Goal: Task Accomplishment & Management: Complete application form

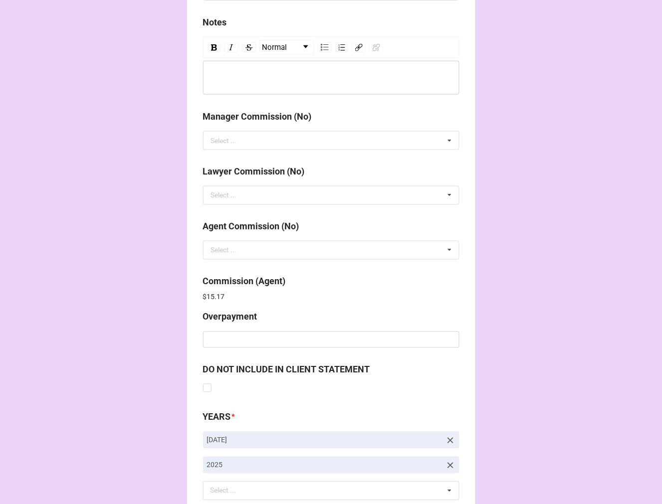
scroll to position [1190, 0]
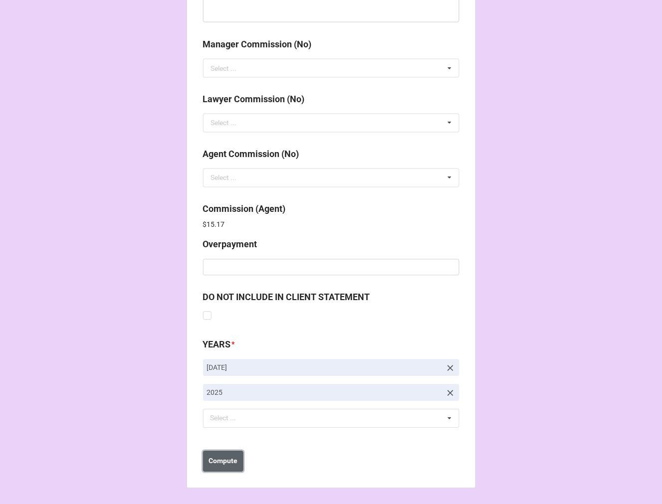
click at [233, 460] on b "Compute" at bounding box center [222, 461] width 29 height 10
click at [231, 463] on button "Save" at bounding box center [221, 461] width 36 height 21
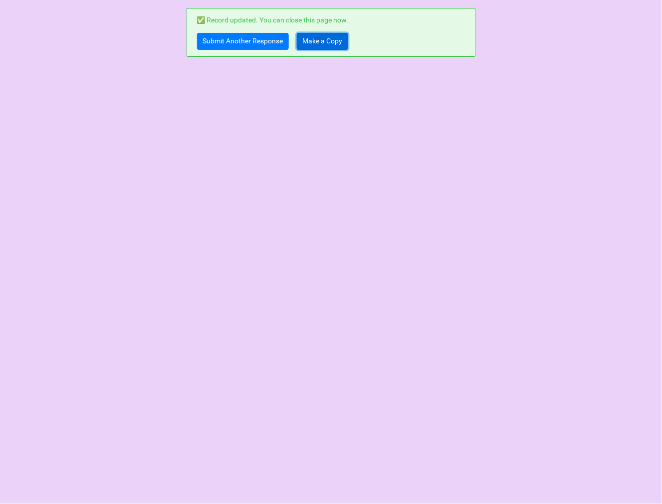
click at [323, 40] on link "Make a Copy" at bounding box center [322, 41] width 51 height 17
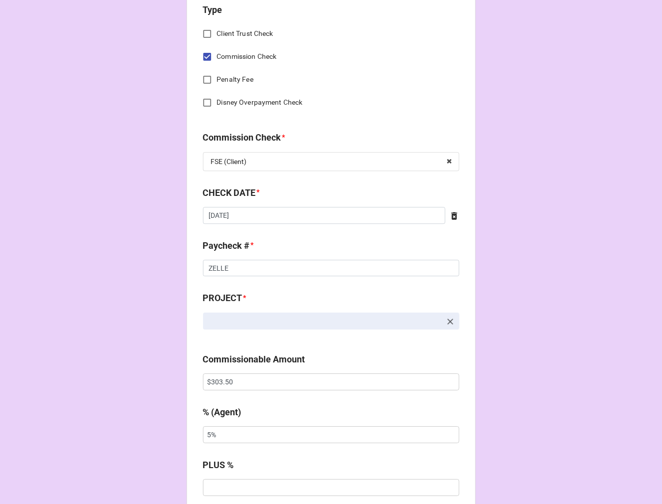
scroll to position [443, 0]
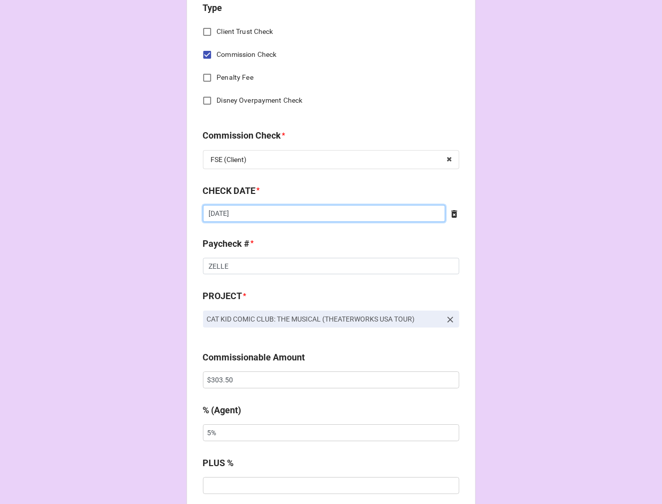
click at [245, 215] on input "9/8/2025" at bounding box center [324, 213] width 242 height 17
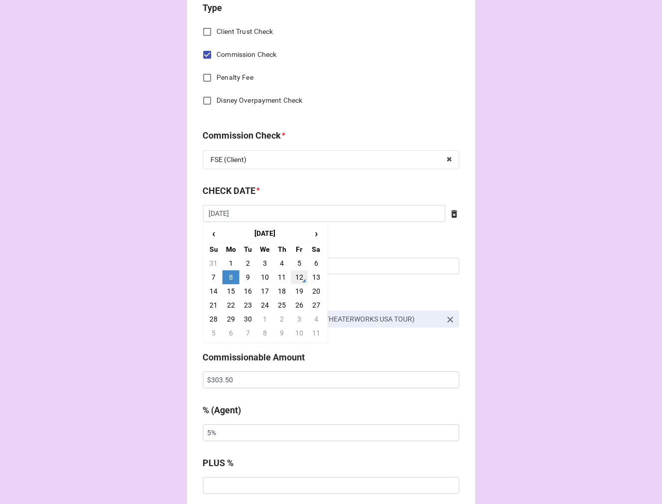
click at [299, 275] on td "12" at bounding box center [299, 277] width 17 height 14
type input "9/12/2025"
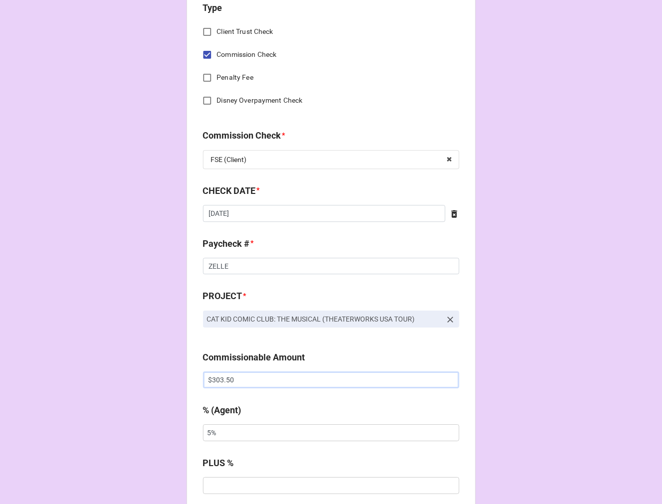
drag, startPoint x: 176, startPoint y: 375, endPoint x: 165, endPoint y: 373, distance: 11.2
click at [165, 373] on div "CHECK PROCESSING FORM Client * Cecily Dowd Agent (from Client) Kara Agent * Kar…" at bounding box center [331, 386] width 662 height 1659
paste input "620.0"
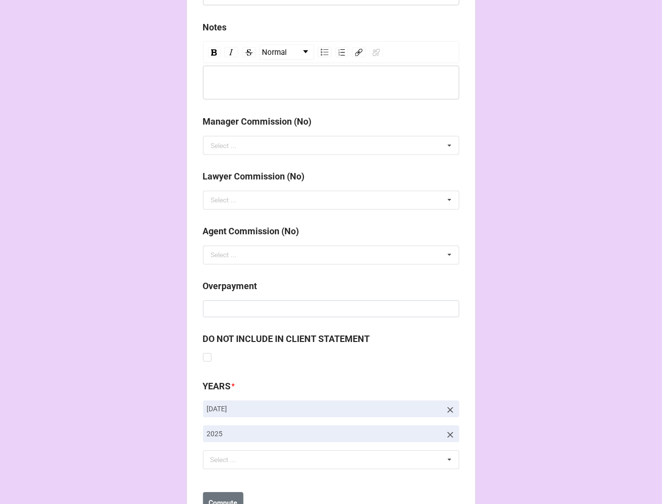
scroll to position [1154, 0]
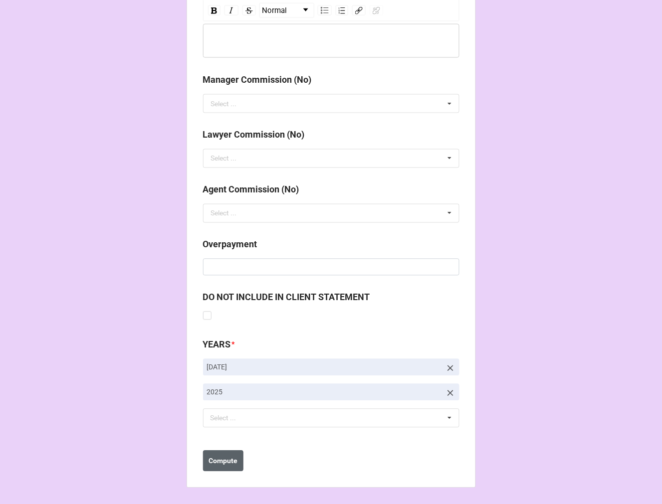
type input "$620.00"
click at [227, 459] on b "Compute" at bounding box center [222, 461] width 29 height 10
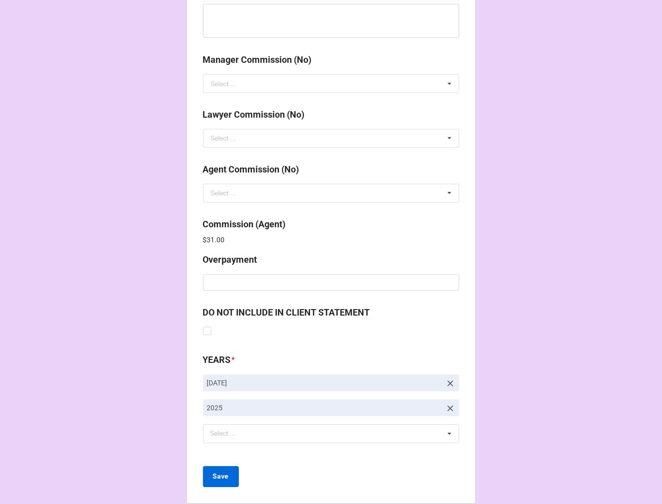
scroll to position [1190, 0]
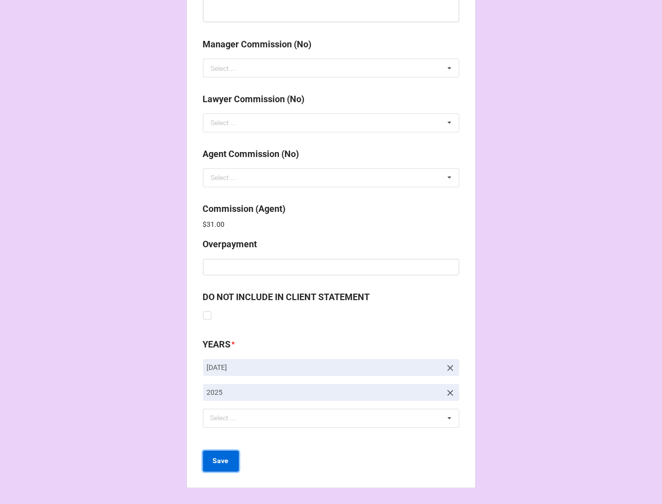
click at [216, 464] on b "Save" at bounding box center [221, 461] width 16 height 10
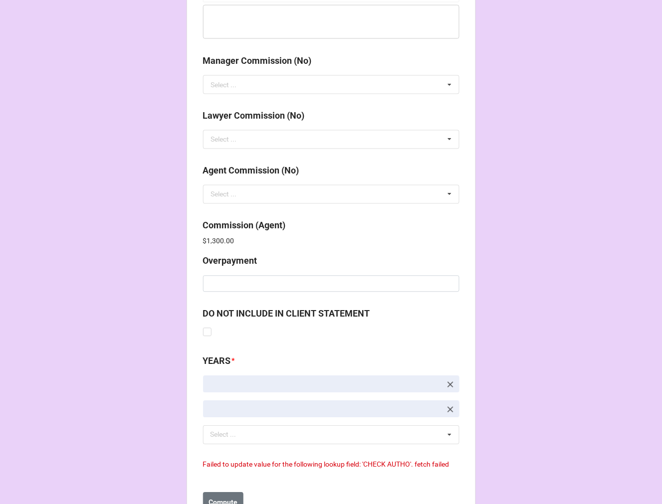
scroll to position [1215, 0]
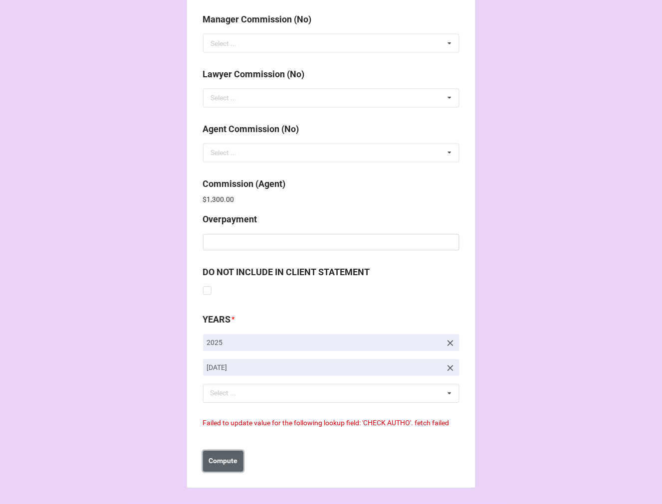
click at [225, 460] on b "Compute" at bounding box center [222, 461] width 29 height 10
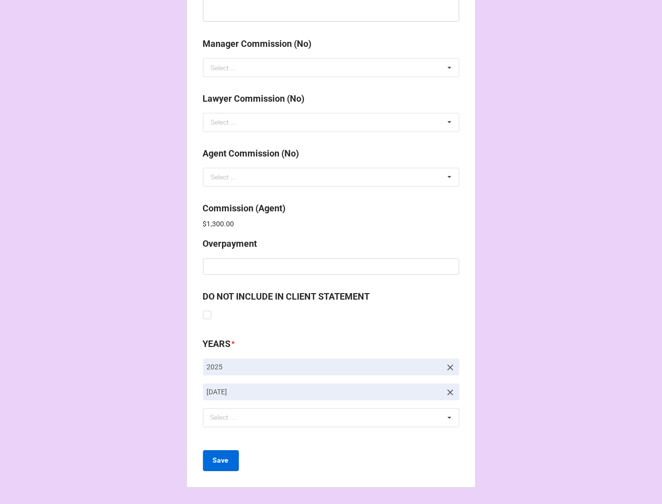
scroll to position [1190, 0]
click at [223, 462] on b "Save" at bounding box center [221, 461] width 16 height 10
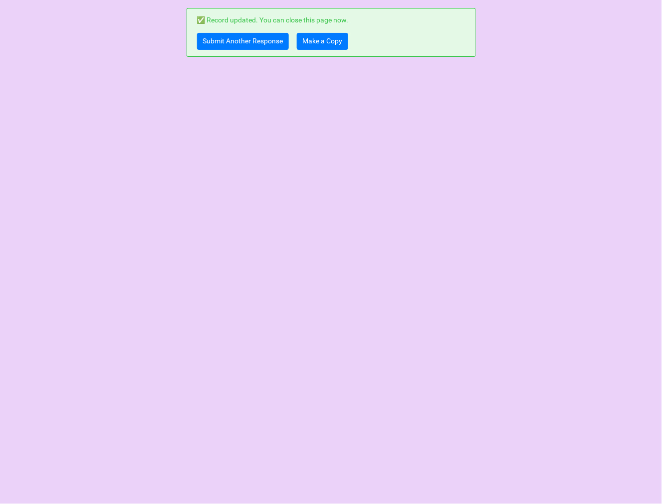
scroll to position [0, 0]
drag, startPoint x: 326, startPoint y: 48, endPoint x: 338, endPoint y: 41, distance: 13.9
click at [326, 48] on link "Make a Copy" at bounding box center [322, 41] width 51 height 17
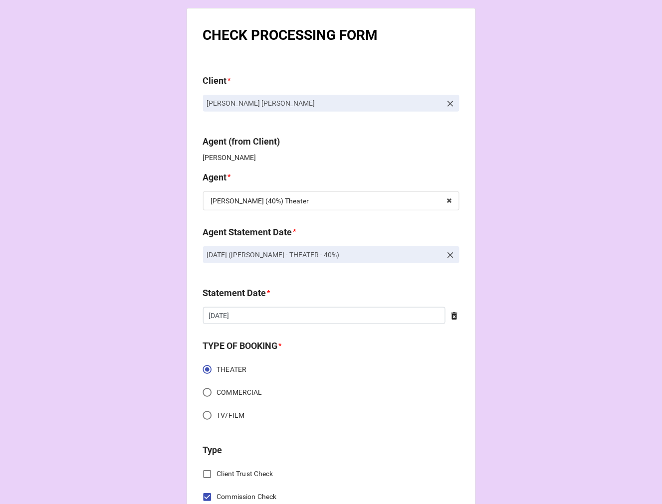
click at [447, 255] on icon at bounding box center [450, 255] width 6 height 6
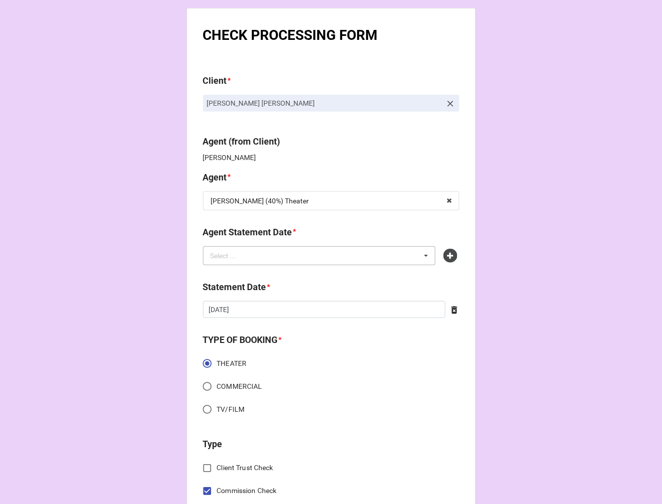
click at [355, 261] on div "Select ... No results found." at bounding box center [319, 255] width 233 height 19
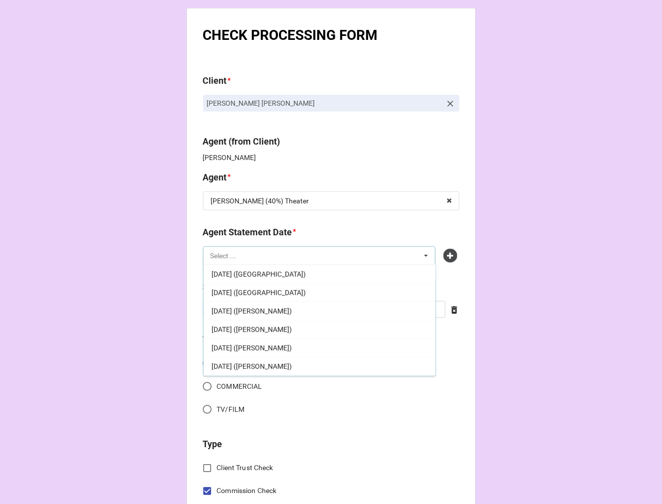
scroll to position [166, 0]
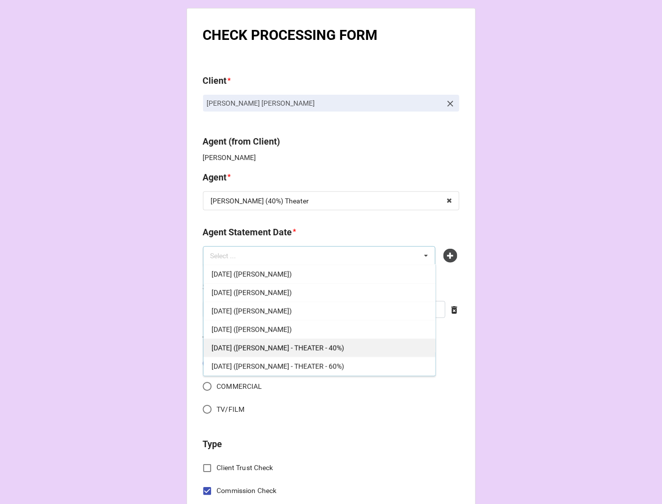
click at [339, 345] on span "SEPTEMBER 19, 2025 (REBECCA - THEATER - 40%)" at bounding box center [277, 348] width 133 height 8
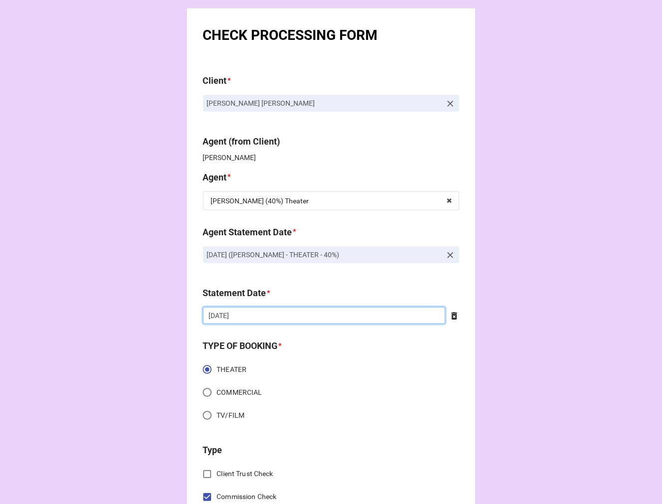
click at [260, 315] on input "9/5/2025" at bounding box center [324, 315] width 242 height 17
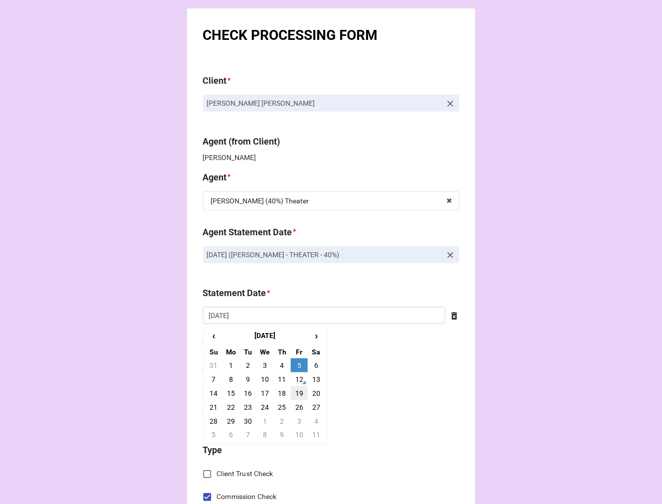
click at [297, 391] on td "19" at bounding box center [299, 393] width 17 height 14
type input "[DATE]"
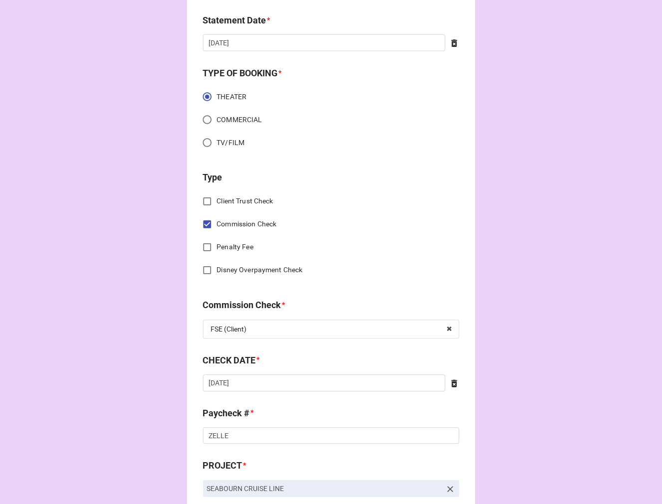
scroll to position [277, 0]
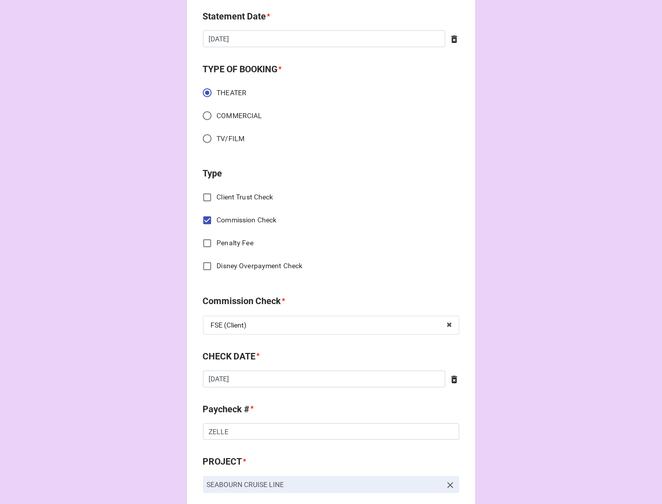
click at [449, 380] on icon at bounding box center [454, 380] width 10 height 10
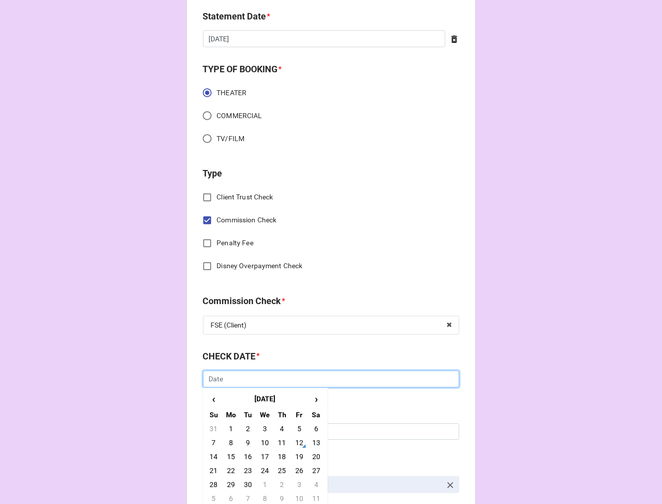
click at [309, 384] on input "text" at bounding box center [331, 379] width 256 height 17
click at [298, 442] on td "12" at bounding box center [299, 443] width 17 height 14
type input "9/12/2025"
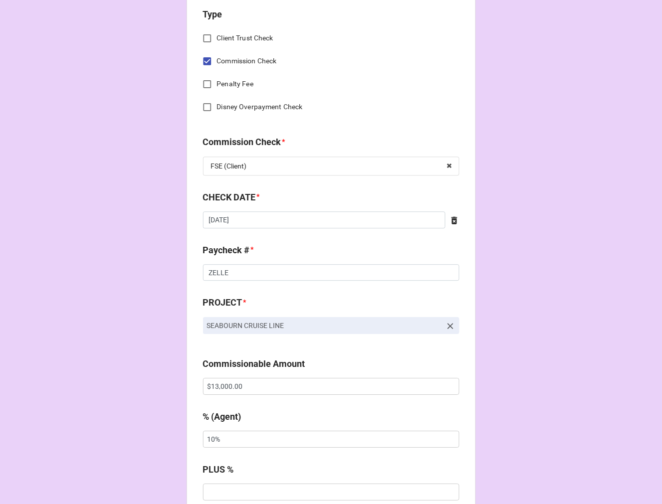
scroll to position [443, 0]
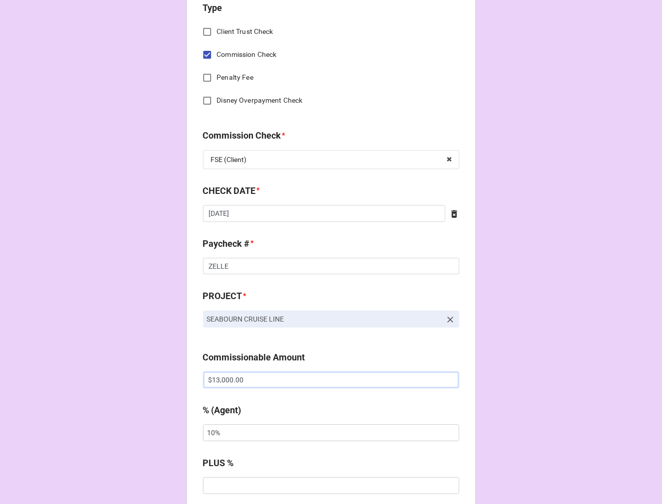
drag, startPoint x: 177, startPoint y: 380, endPoint x: 132, endPoint y: 377, distance: 45.5
click at [133, 379] on div "CHECK PROCESSING FORM Client * J. Riley Henderson Agent (from Client) Rebecca A…" at bounding box center [331, 386] width 662 height 1659
paste input "6,5"
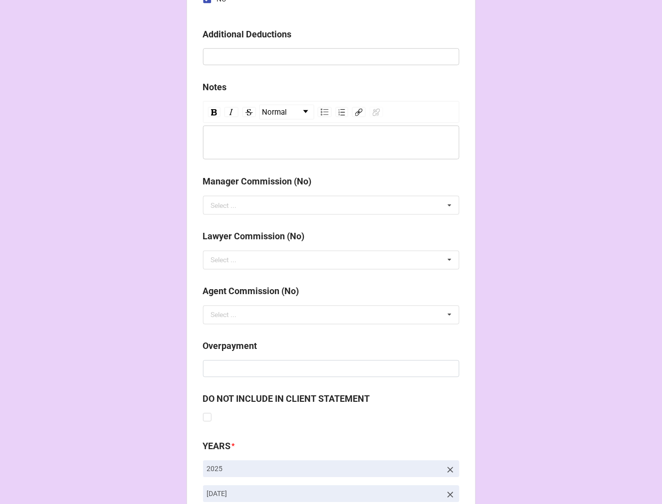
scroll to position [1154, 0]
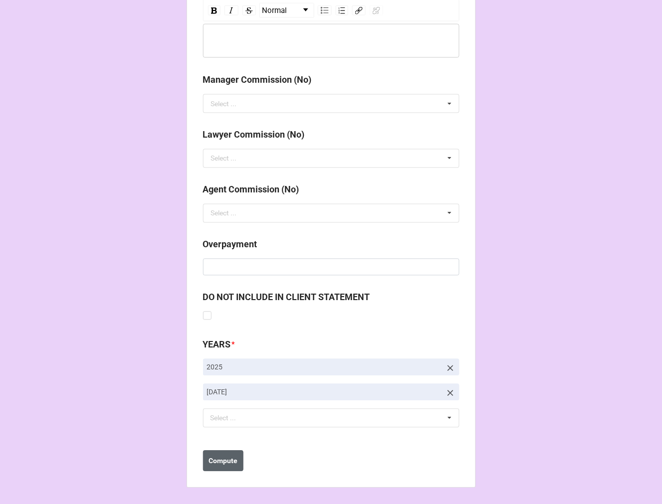
type input "$6,500.00"
click at [227, 460] on b "Compute" at bounding box center [222, 461] width 29 height 10
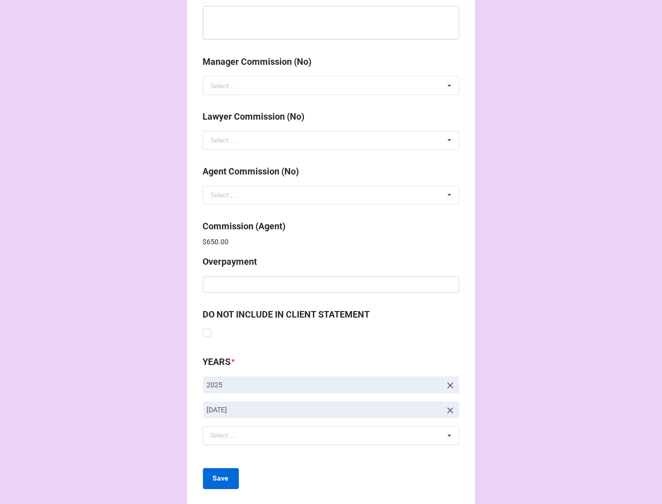
scroll to position [1190, 0]
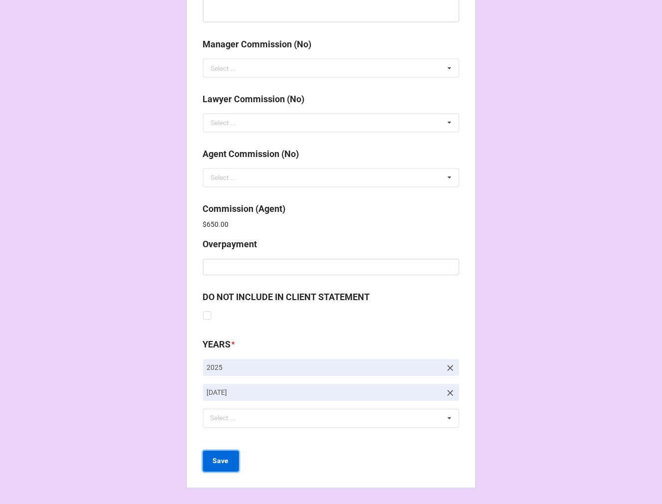
click at [221, 459] on b "Save" at bounding box center [221, 461] width 16 height 10
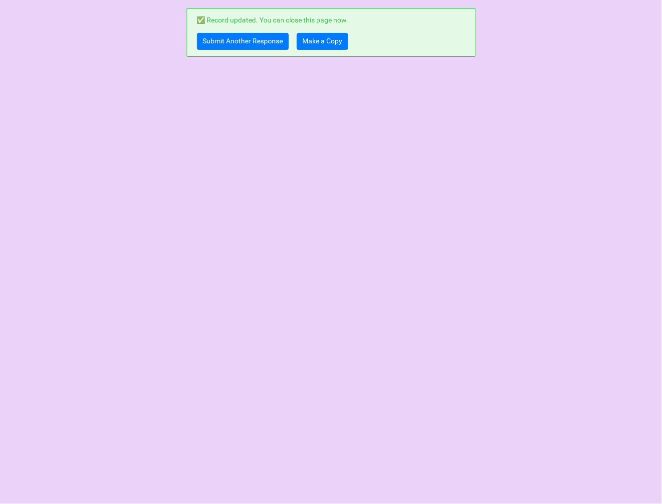
scroll to position [0, 0]
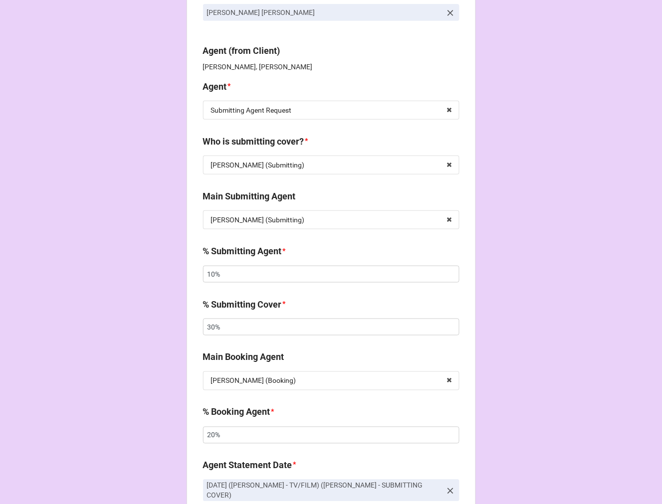
scroll to position [111, 0]
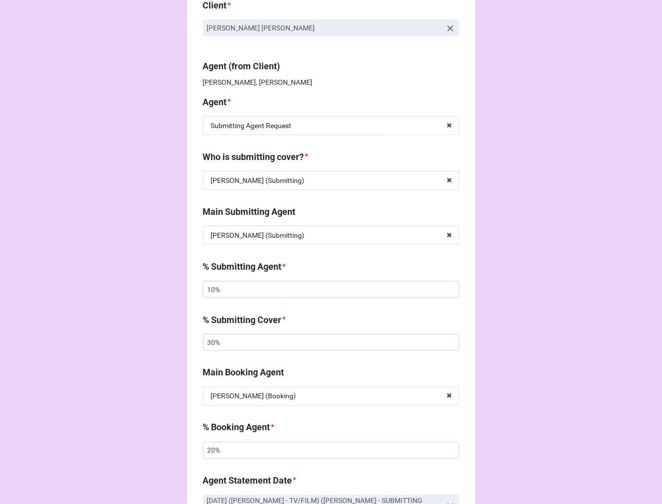
scroll to position [55, 0]
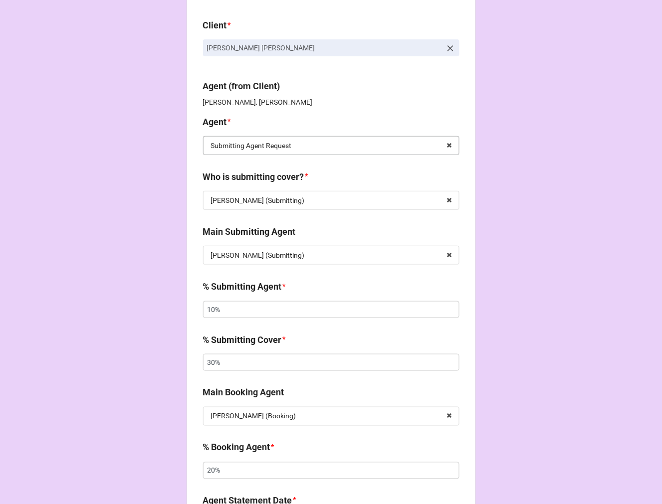
click at [339, 146] on input "text" at bounding box center [331, 146] width 255 height 18
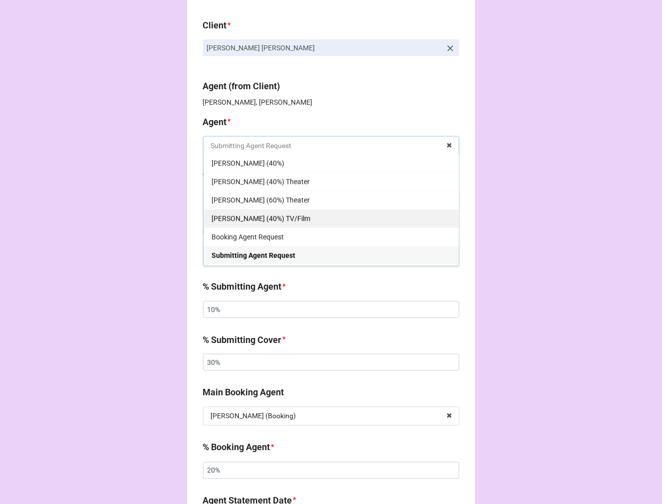
scroll to position [609, 0]
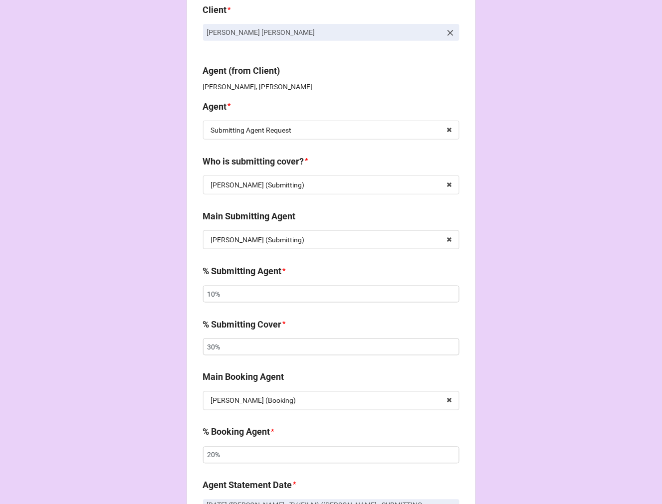
scroll to position [55, 0]
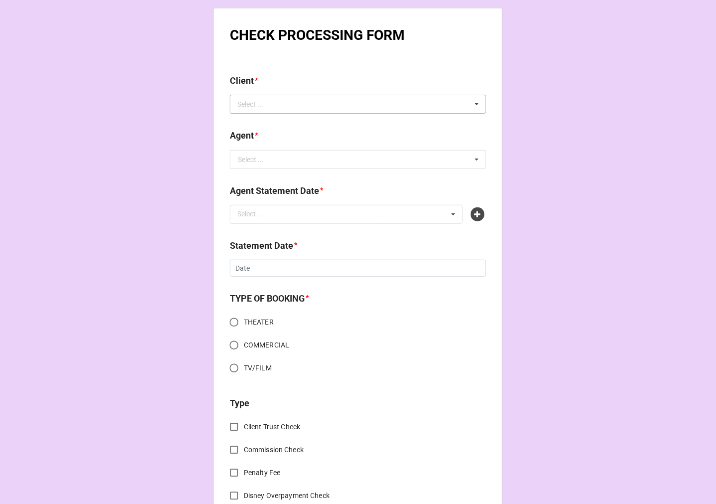
click at [266, 104] on div "Select ..." at bounding box center [256, 104] width 43 height 11
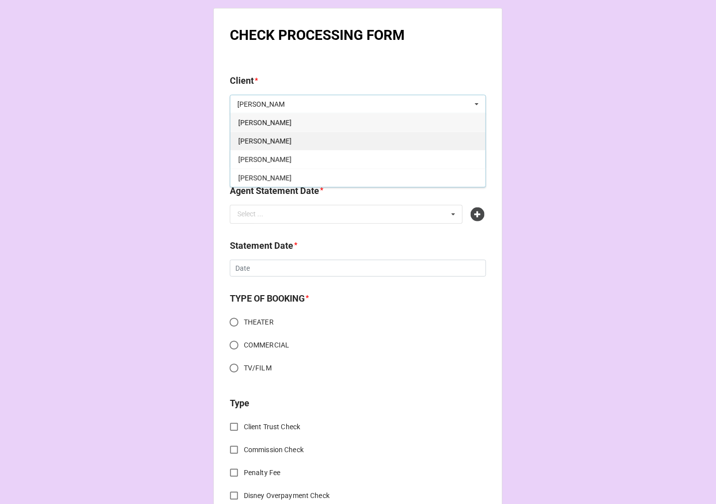
type input "[PERSON_NAME]"
click at [275, 140] on span "[PERSON_NAME]" at bounding box center [264, 141] width 53 height 8
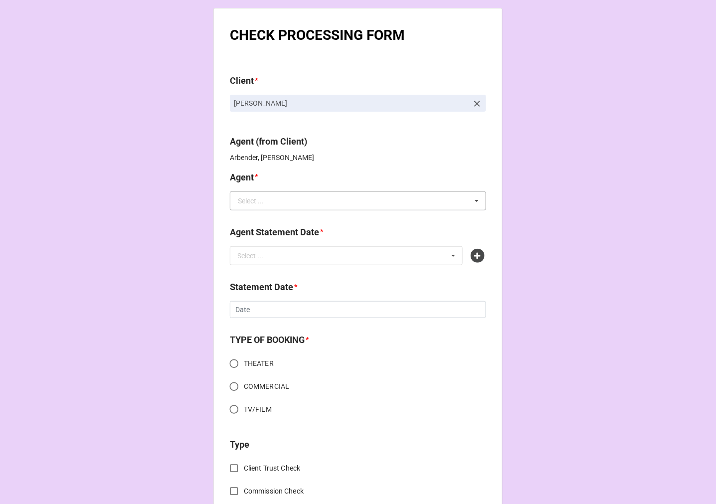
click at [272, 173] on b "Agent *" at bounding box center [358, 179] width 256 height 17
click at [265, 202] on input "text" at bounding box center [358, 201] width 255 height 18
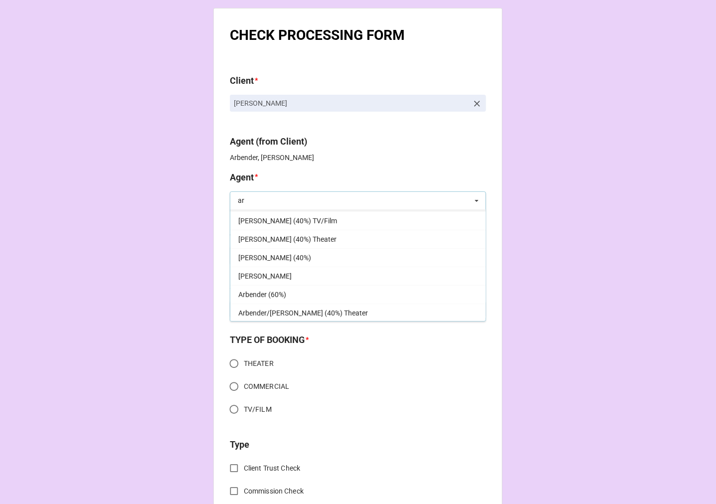
scroll to position [166, 0]
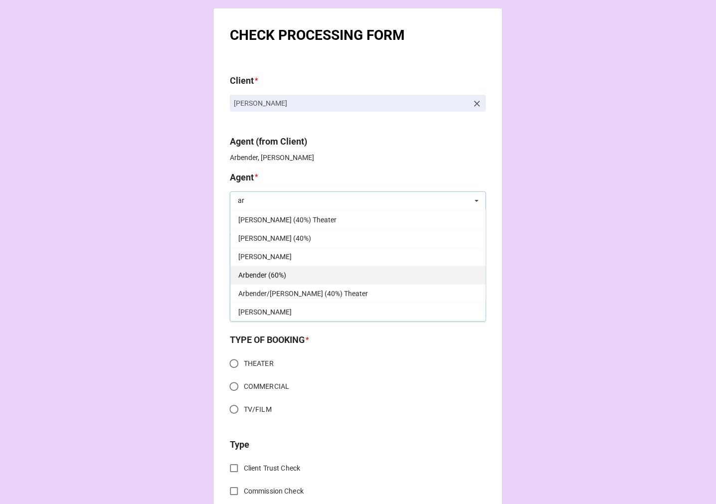
type input "ar"
click at [281, 277] on span "Arbender (60%)" at bounding box center [262, 275] width 48 height 8
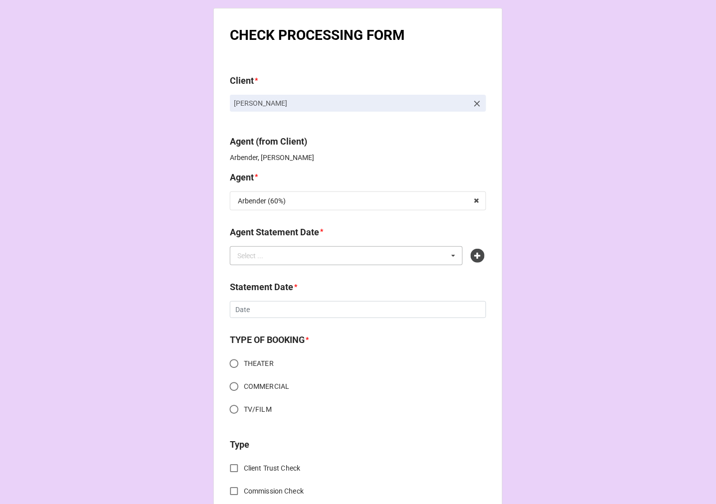
click at [267, 255] on div "Select ..." at bounding box center [256, 255] width 43 height 11
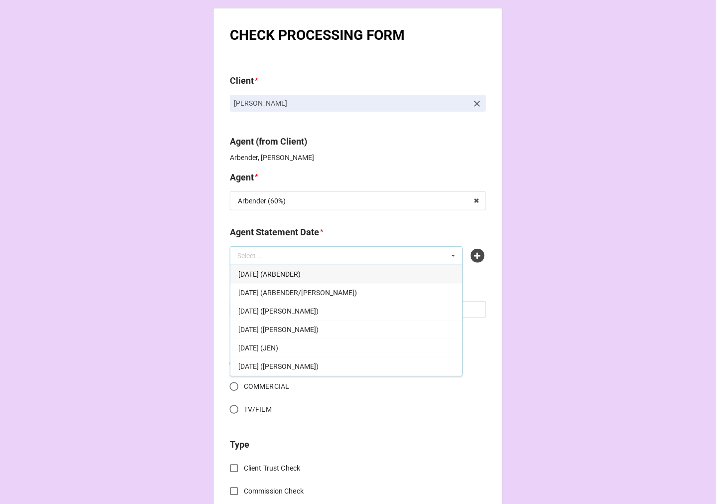
click at [301, 273] on span "[DATE] (ARBENDER)" at bounding box center [269, 274] width 62 height 8
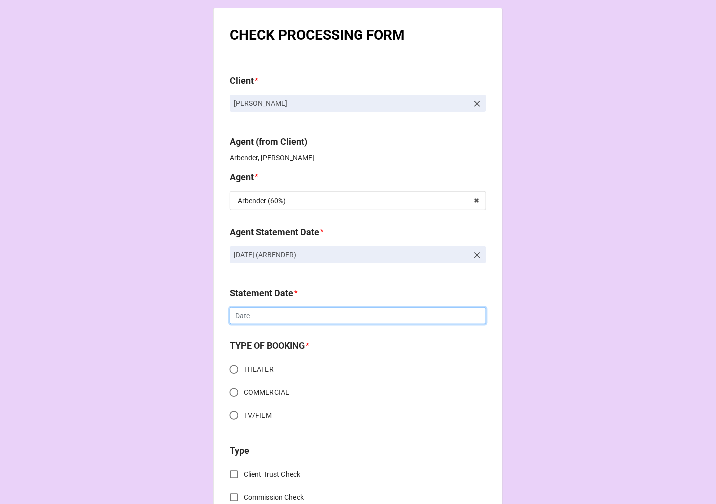
click at [270, 312] on input "text" at bounding box center [358, 315] width 256 height 17
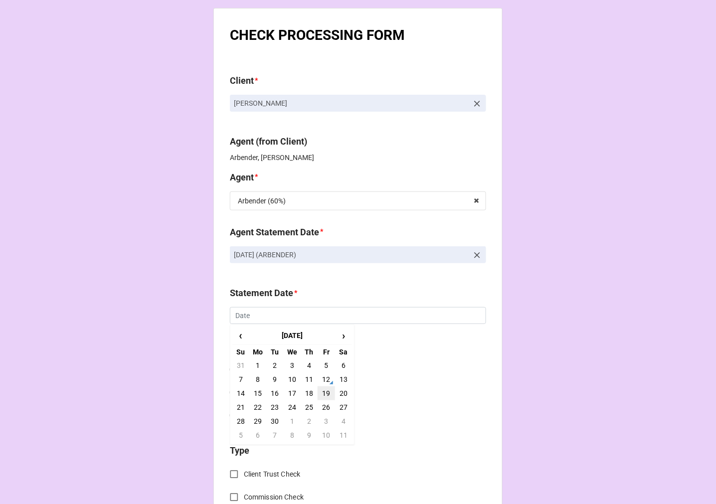
click at [326, 391] on td "19" at bounding box center [326, 393] width 17 height 14
type input "[DATE]"
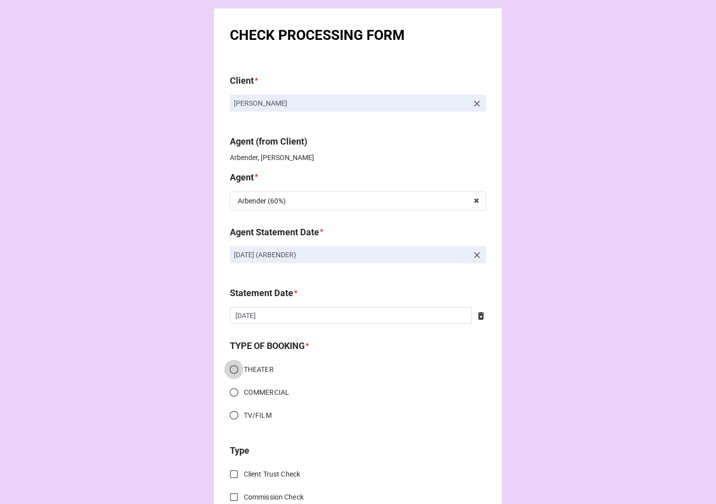
click at [230, 369] on input "THEATER" at bounding box center [233, 369] width 19 height 19
radio input "true"
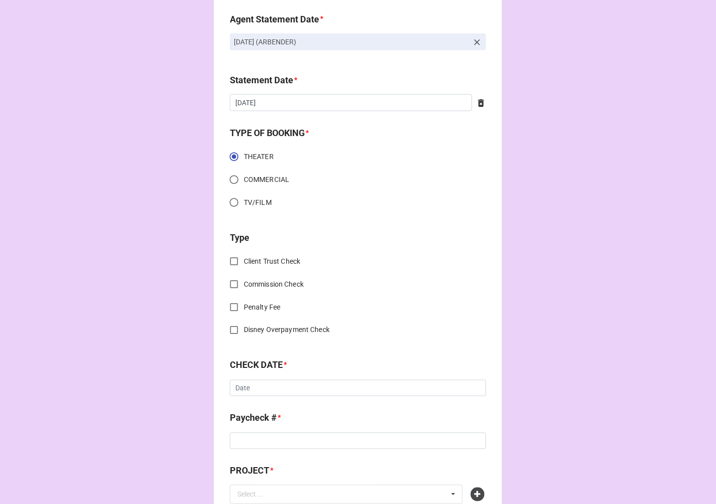
scroll to position [221, 0]
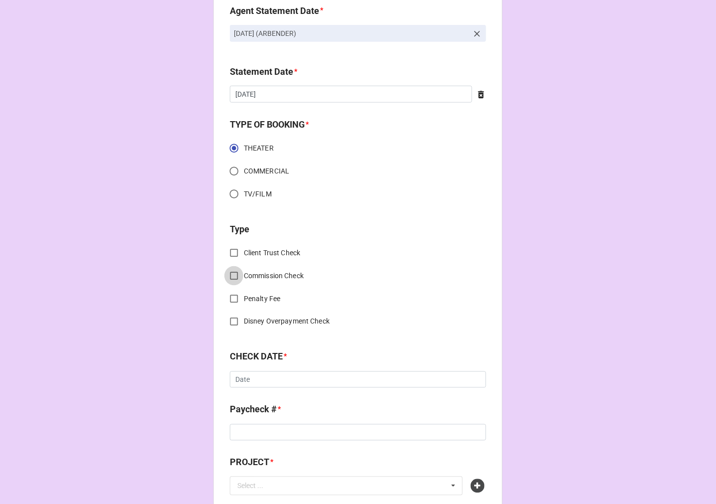
click at [231, 272] on input "Commission Check" at bounding box center [233, 275] width 19 height 19
checkbox input "true"
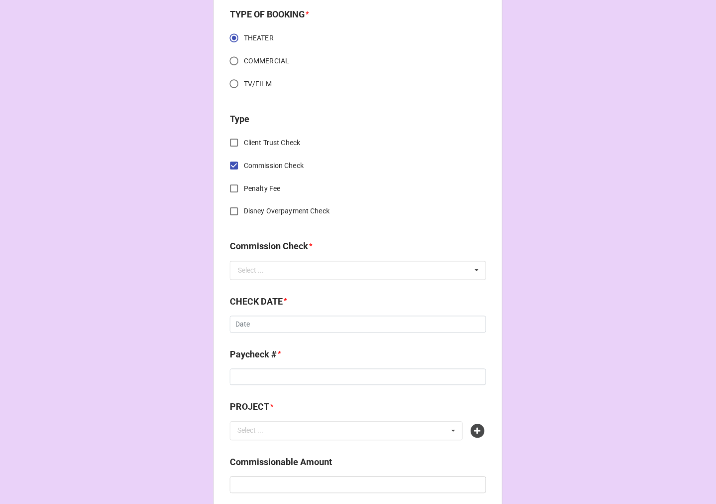
scroll to position [332, 0]
click at [242, 272] on div "Select ..." at bounding box center [251, 270] width 26 height 7
click at [265, 287] on span "FSE (Client)" at bounding box center [256, 289] width 36 height 8
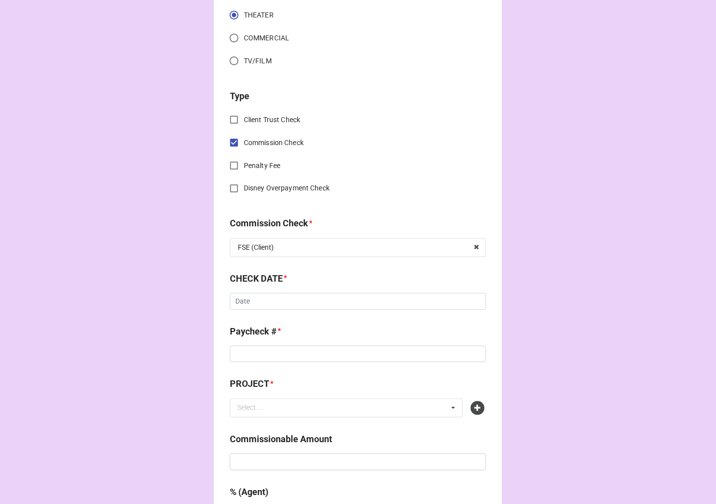
scroll to position [387, 0]
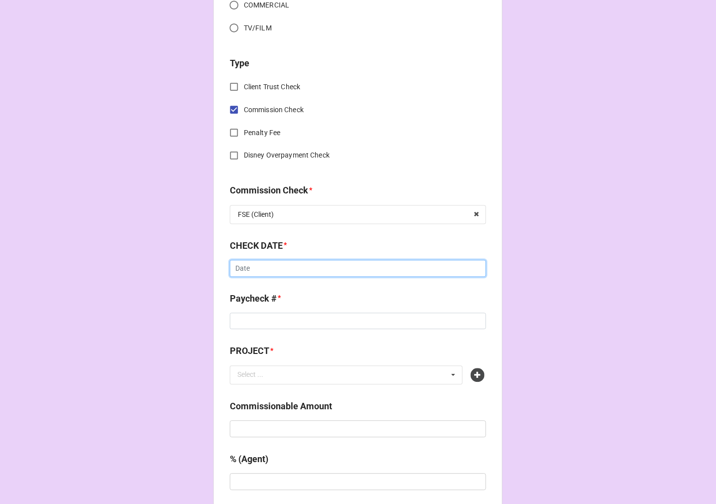
click at [266, 270] on input "text" at bounding box center [358, 268] width 256 height 17
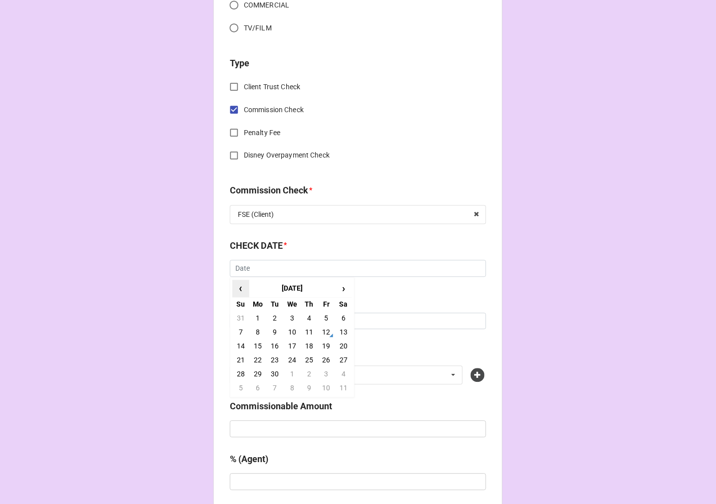
click at [236, 291] on span "‹" at bounding box center [241, 289] width 16 height 16
click at [308, 373] on td "28" at bounding box center [309, 375] width 17 height 14
type input "8/28/2025"
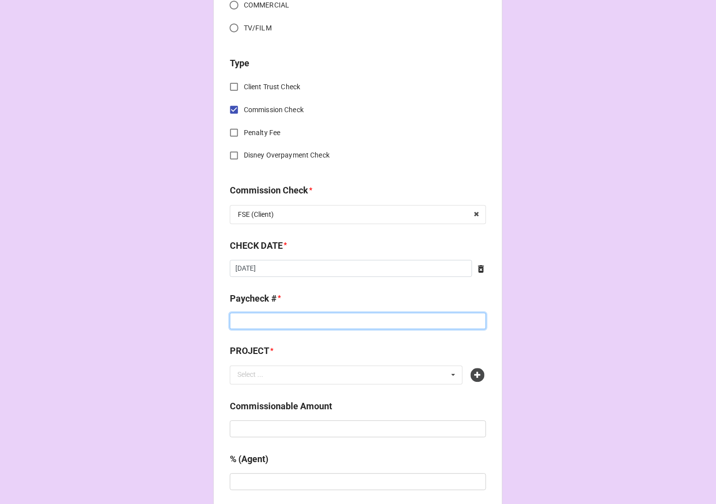
click at [261, 320] on input at bounding box center [358, 321] width 256 height 17
type input "36662"
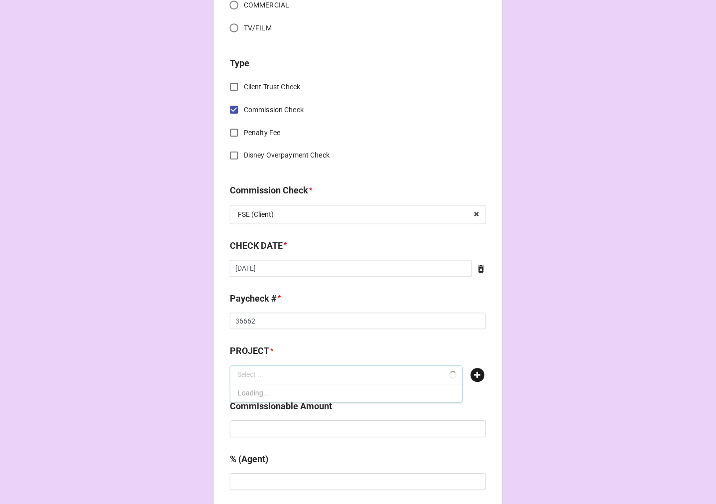
click at [477, 372] on icon at bounding box center [478, 376] width 14 height 14
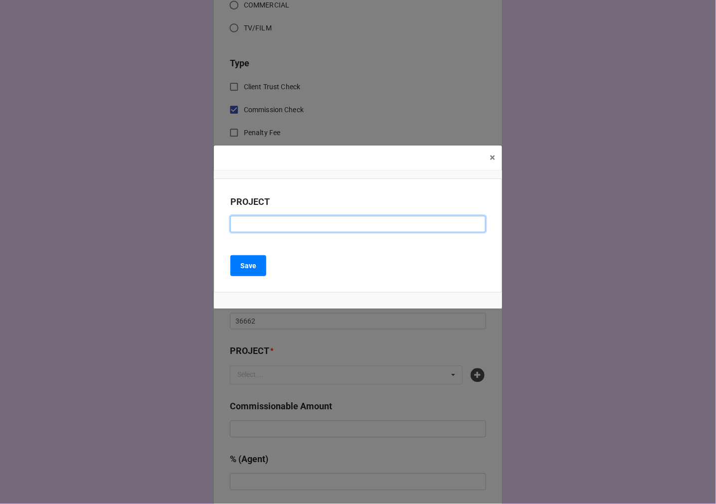
click at [252, 227] on input at bounding box center [357, 224] width 255 height 17
type input "WEST SIDE STORY & ANASTASIA (MAINE STATE)"
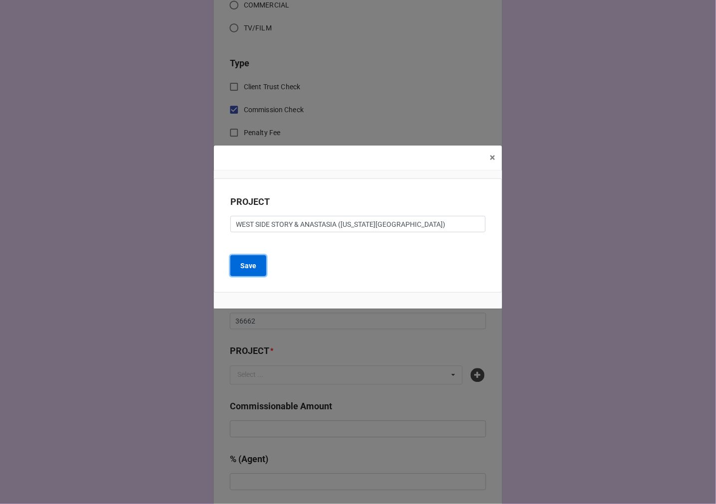
click at [249, 265] on b "Save" at bounding box center [248, 266] width 16 height 10
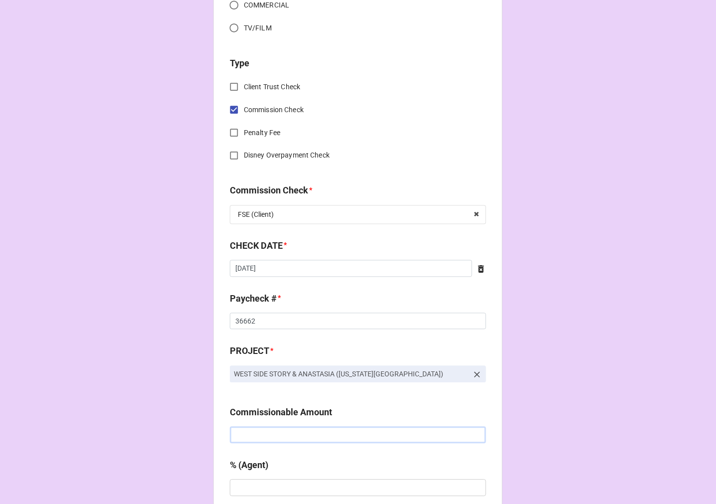
click at [292, 440] on input "text" at bounding box center [358, 435] width 256 height 17
type input "$7,250.00"
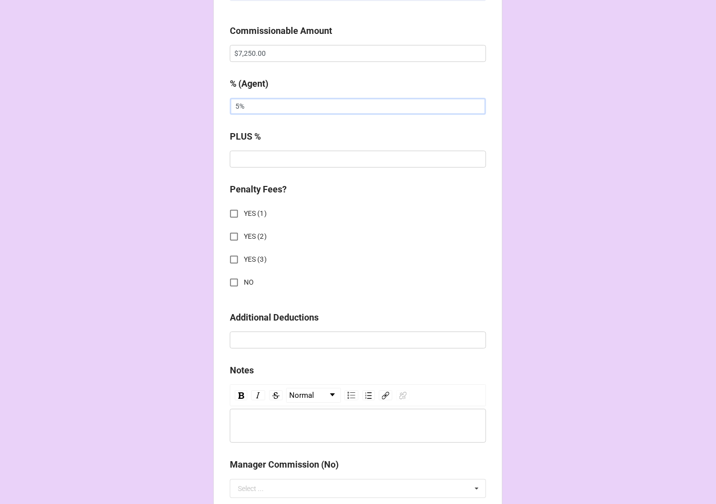
scroll to position [775, 0]
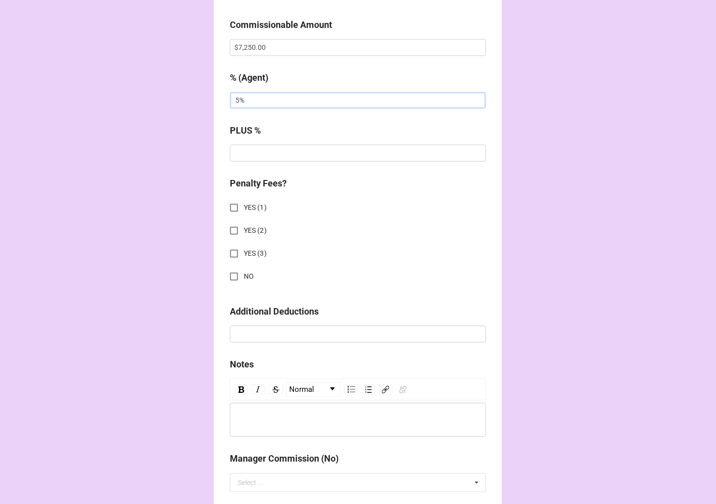
type input "5%"
click at [227, 272] on input "NO" at bounding box center [233, 276] width 19 height 19
checkbox input "true"
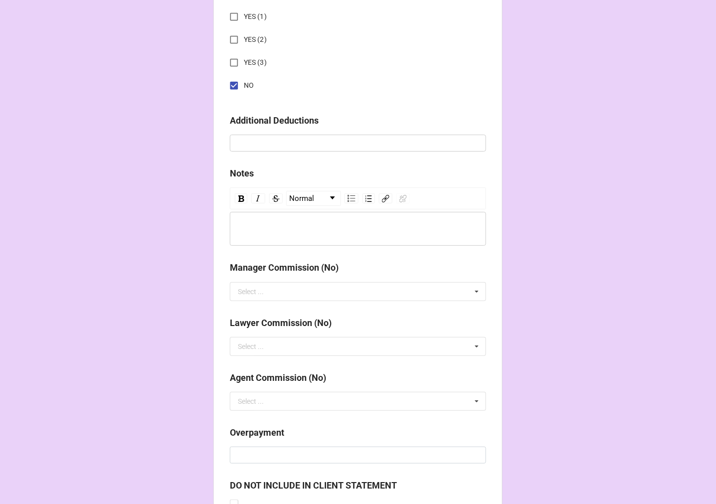
scroll to position [1105, 0]
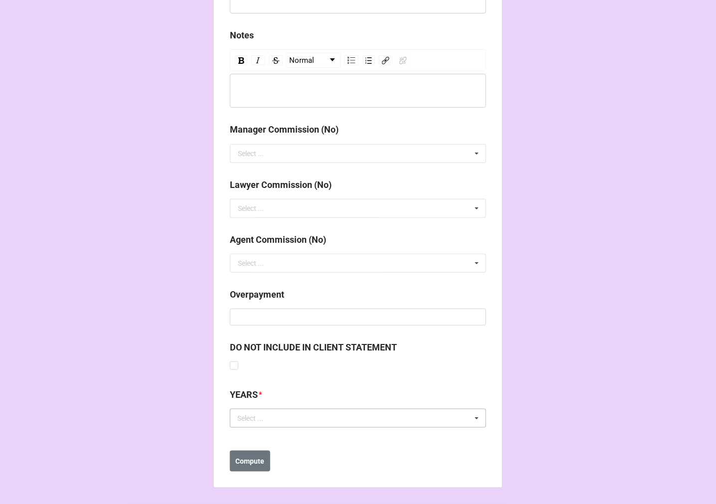
click at [266, 418] on div "Select ..." at bounding box center [256, 418] width 43 height 11
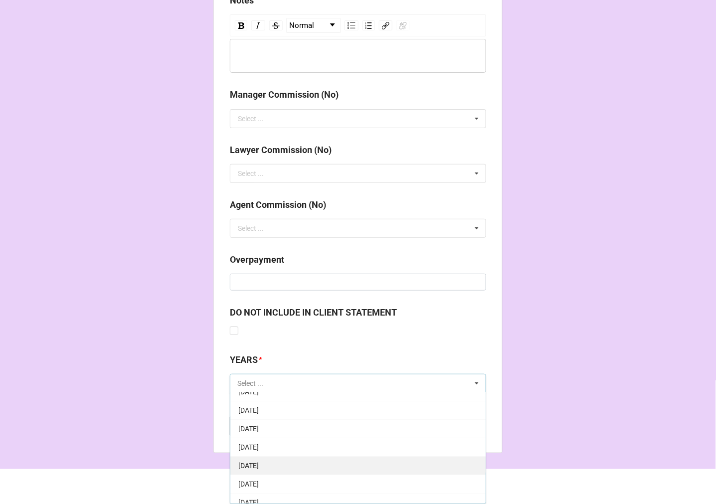
scroll to position [111, 0]
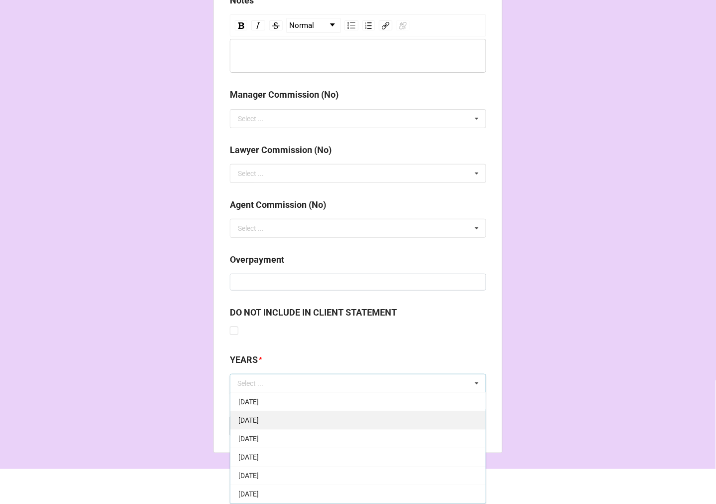
click at [259, 440] on span "[DATE]" at bounding box center [248, 439] width 20 height 8
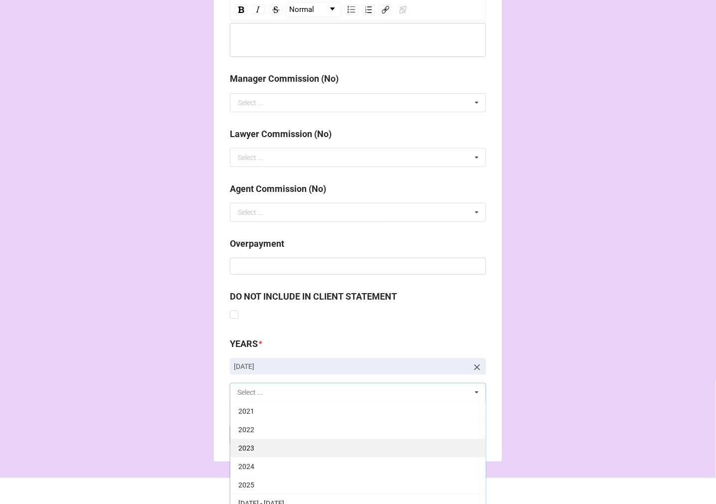
scroll to position [1164, 0]
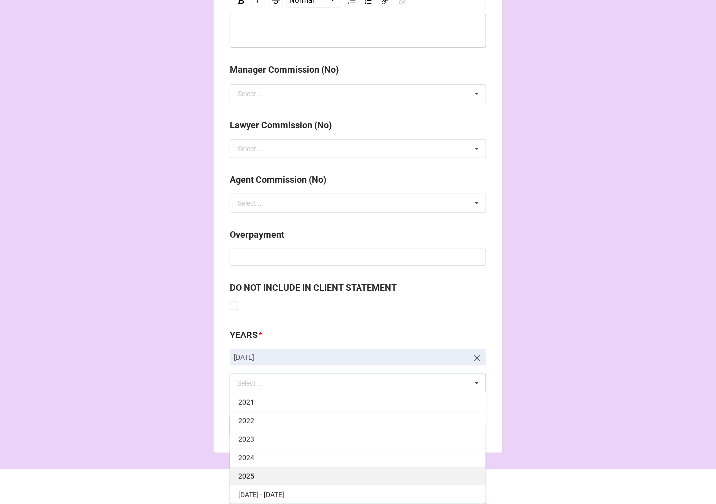
click at [253, 472] on div "2025" at bounding box center [357, 476] width 255 height 18
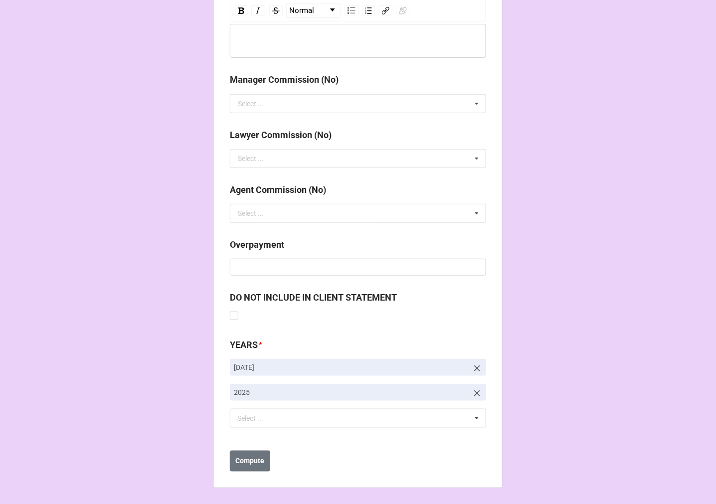
click at [247, 461] on b "Compute" at bounding box center [250, 461] width 29 height 10
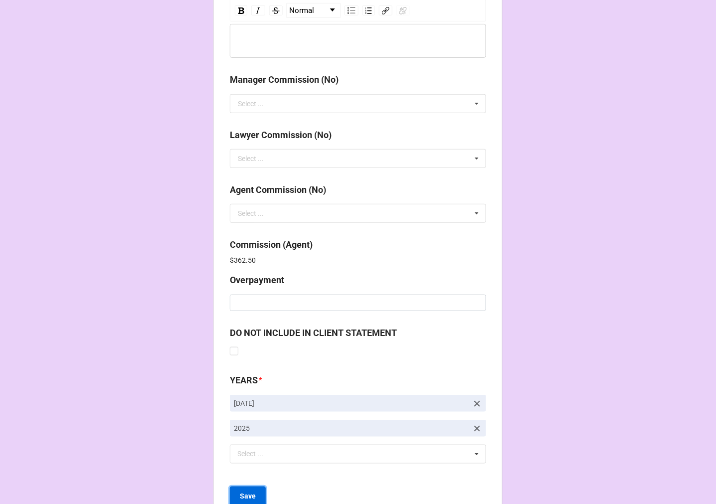
click at [251, 492] on b "Save" at bounding box center [248, 497] width 16 height 10
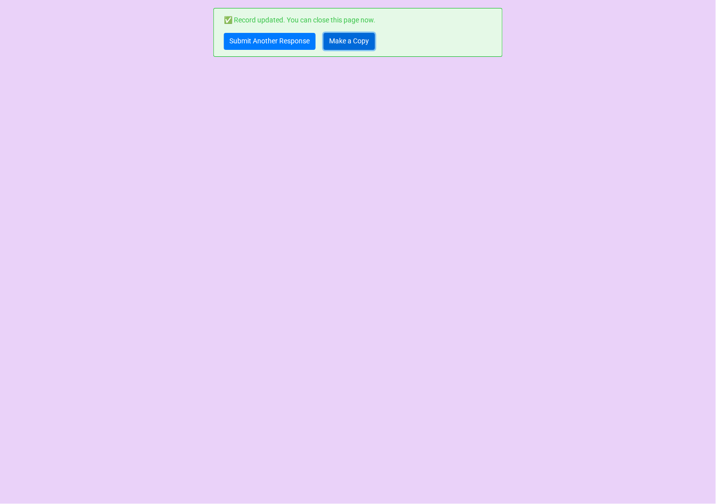
click at [355, 41] on link "Make a Copy" at bounding box center [349, 41] width 51 height 17
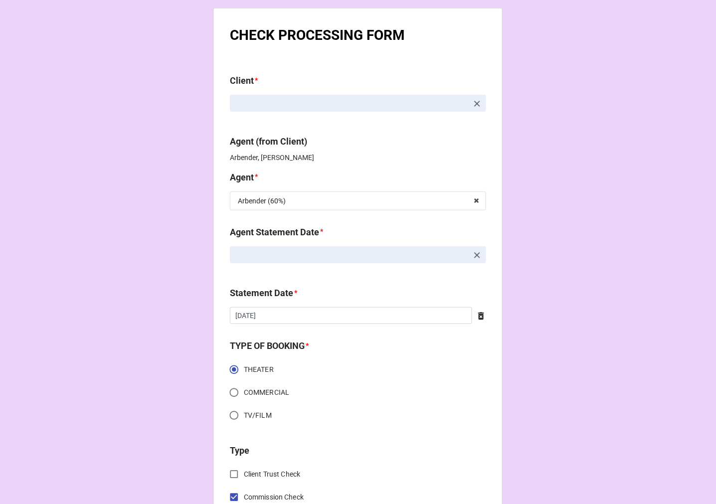
scroll to position [499, 0]
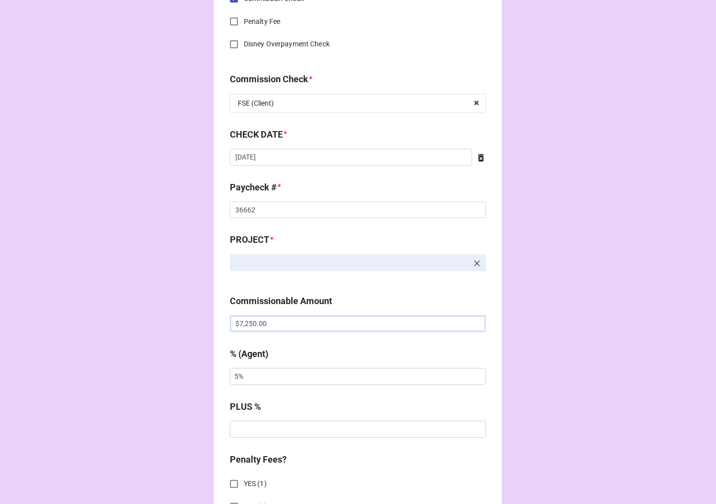
drag, startPoint x: 166, startPoint y: 302, endPoint x: 155, endPoint y: 297, distance: 11.6
click at [161, 300] on div "CHECK PROCESSING FORM Client * Agent (from Client) Arbender, Chondra Agent * Ar…" at bounding box center [358, 330] width 716 height 1659
type input "$9,063.70"
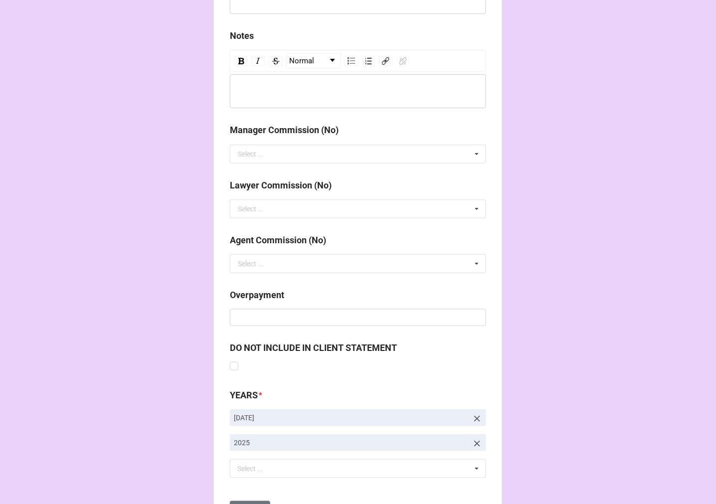
scroll to position [1154, 0]
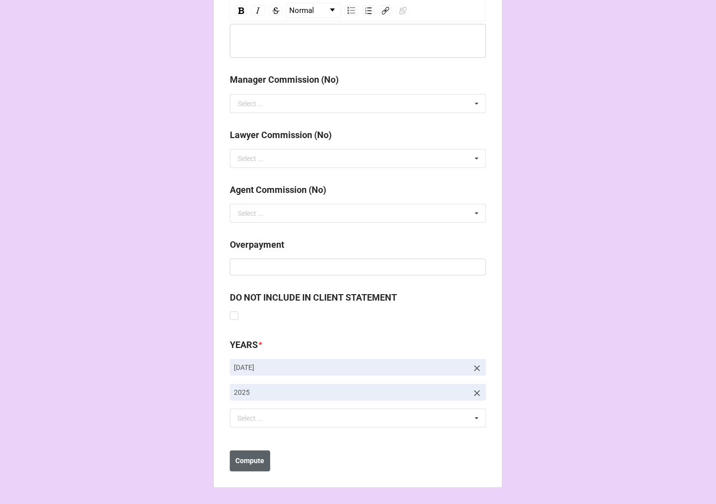
type input "10%"
click at [257, 461] on b "Compute" at bounding box center [250, 461] width 29 height 10
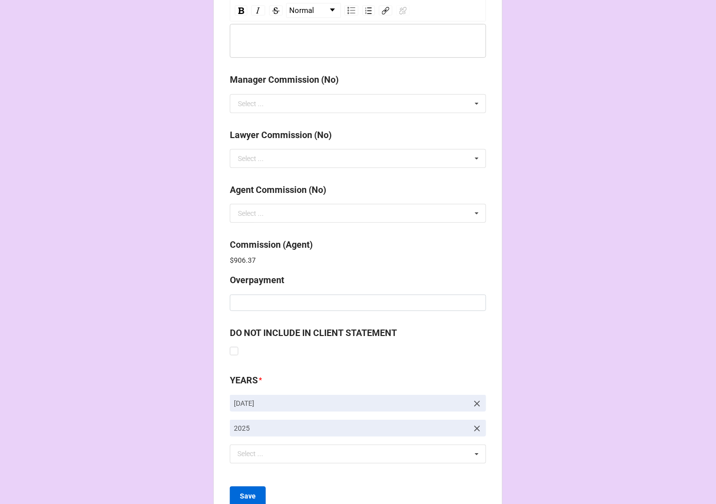
scroll to position [1190, 0]
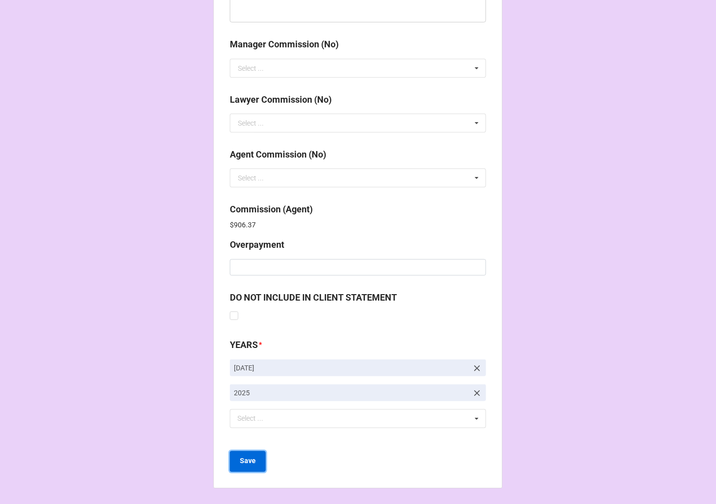
click at [253, 461] on button "Save" at bounding box center [248, 461] width 36 height 21
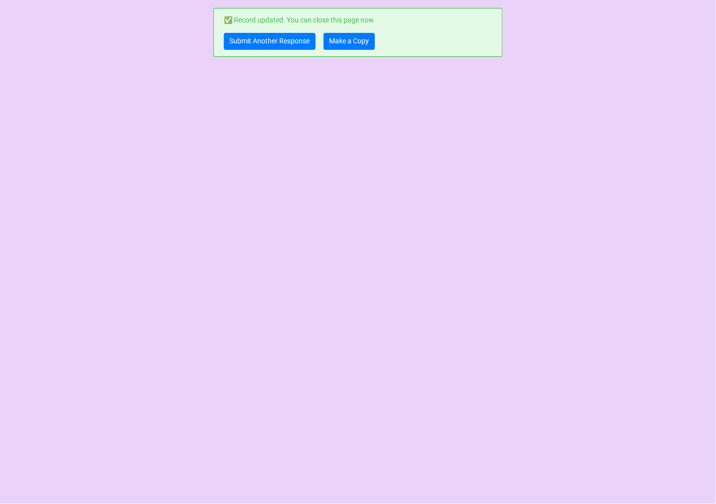
scroll to position [0, 0]
click at [283, 42] on link "Submit Another Response" at bounding box center [270, 41] width 92 height 17
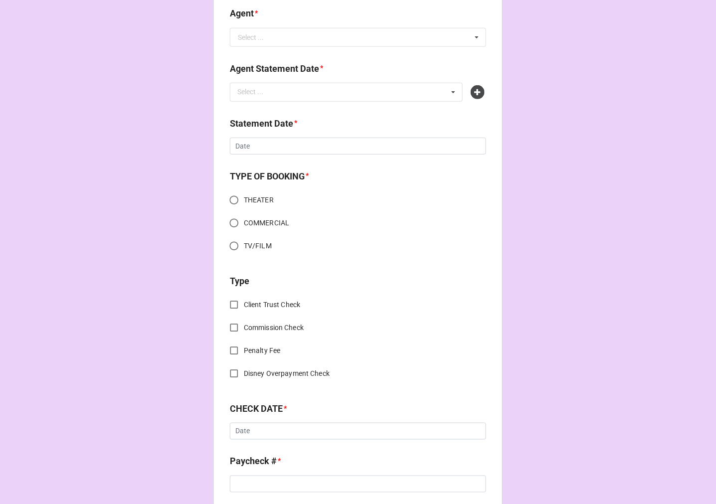
scroll to position [277, 0]
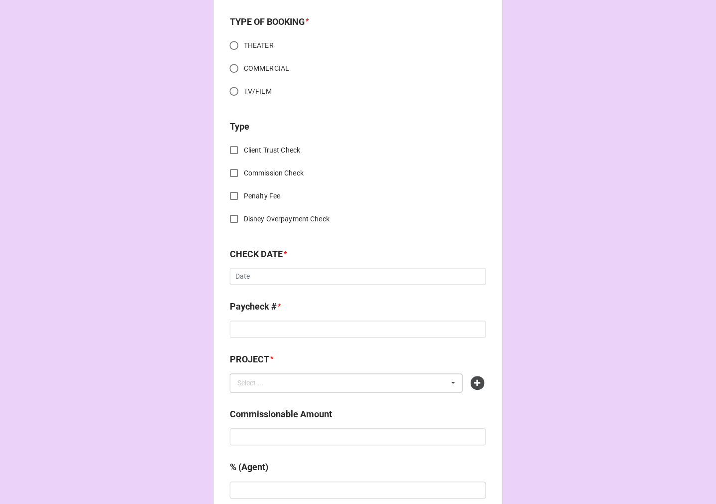
click at [410, 383] on div "Select ... No results found." at bounding box center [346, 383] width 233 height 19
paste input "NOISES OFF (OLD GLOBE)"
type input "NOISES OFF (OLD GLOBE"
click at [472, 386] on icon at bounding box center [478, 383] width 14 height 14
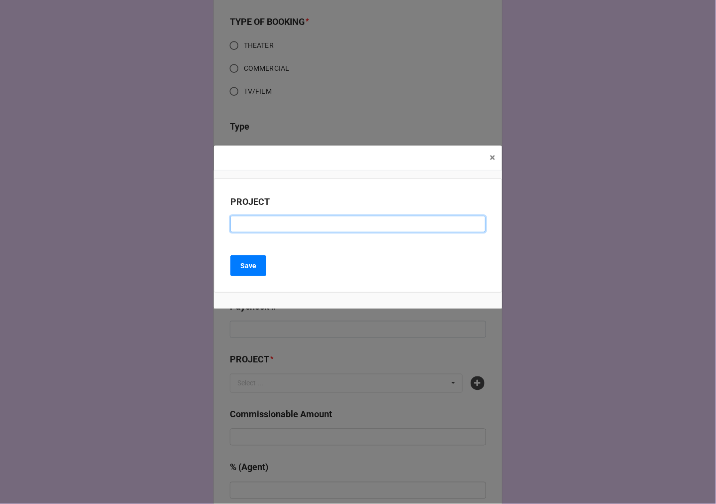
click at [246, 221] on input at bounding box center [357, 224] width 255 height 17
paste input "NOISES OFF (OLD GLOBE)"
type input "NOISES OFF (OLD GLOBE)"
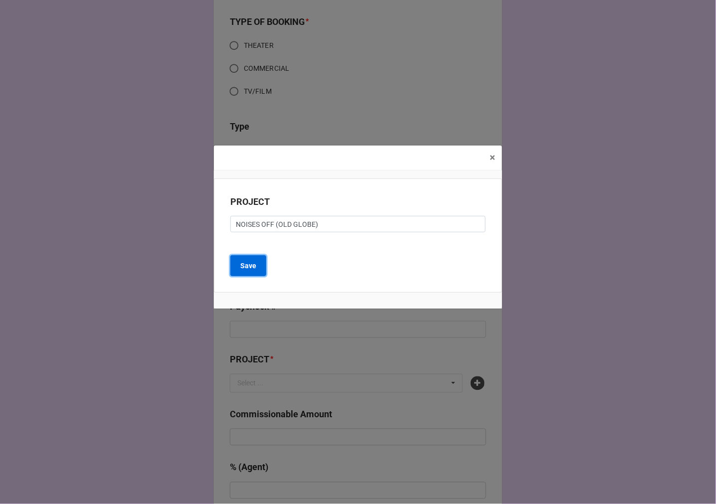
click at [251, 270] on b "Save" at bounding box center [248, 266] width 16 height 10
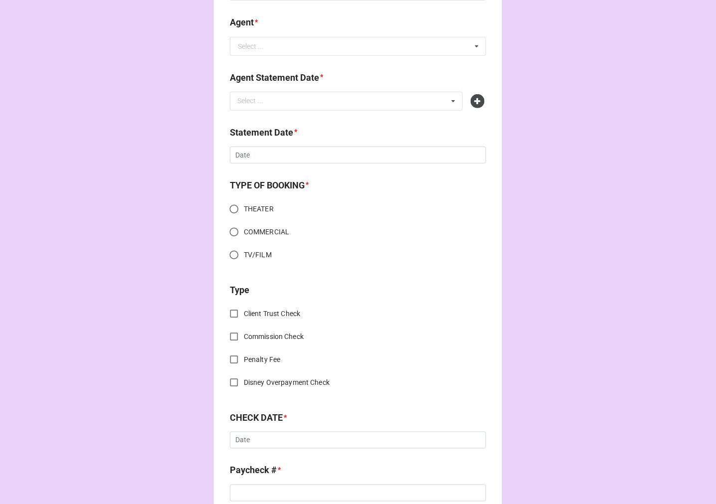
scroll to position [0, 0]
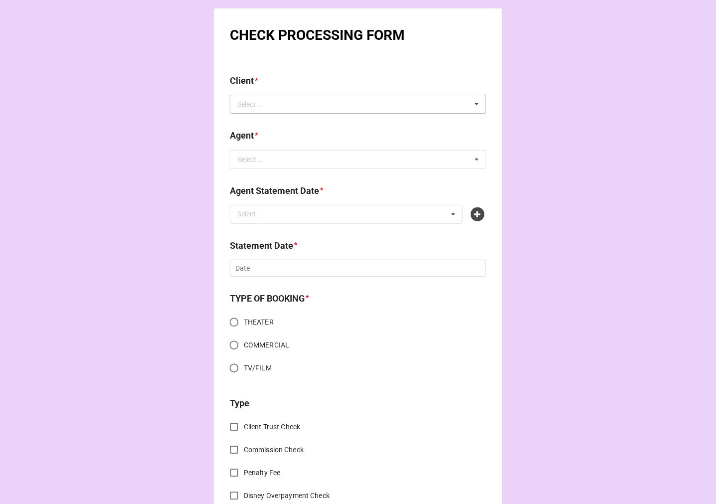
click at [266, 106] on div "Select ..." at bounding box center [256, 104] width 43 height 11
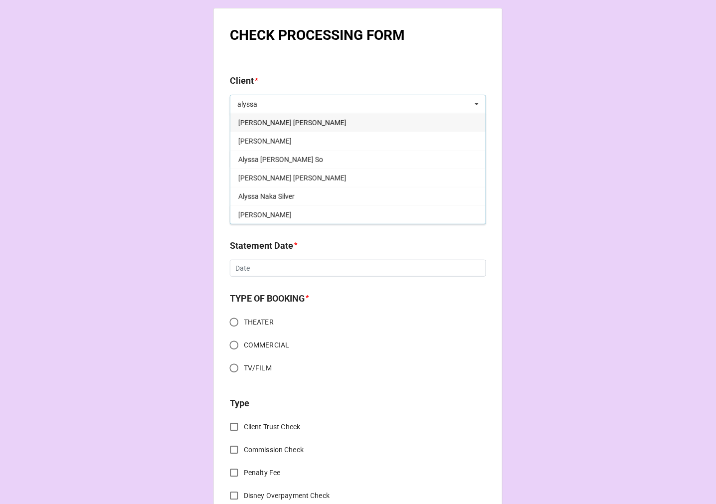
type input "alyssa"
drag, startPoint x: 298, startPoint y: 122, endPoint x: 286, endPoint y: 141, distance: 22.6
click at [297, 121] on div "[PERSON_NAME] [PERSON_NAME]" at bounding box center [357, 122] width 255 height 18
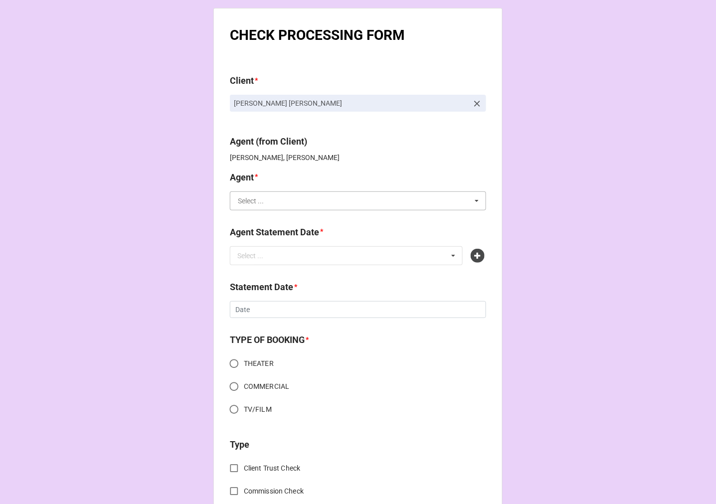
click at [267, 171] on div "Agent * Select ... Jodi Dori Jen/Jodi (40/30) Jen/Jodi (38/32) Rachel (60%) Rac…" at bounding box center [358, 191] width 256 height 40
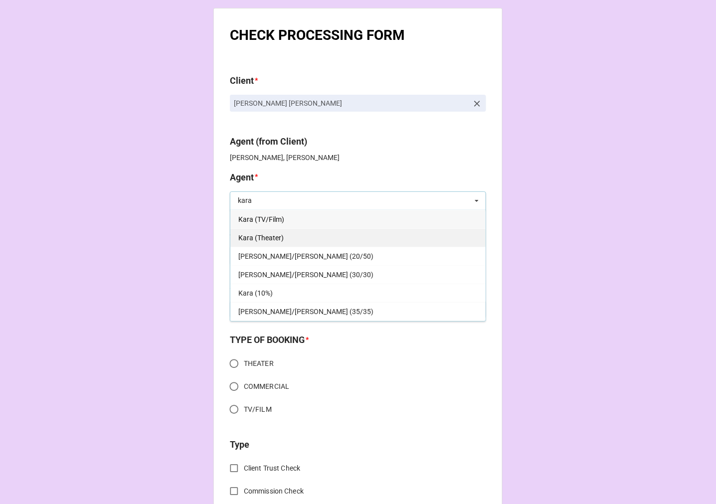
type input "kara"
click at [265, 238] on span "Kara (Theater)" at bounding box center [260, 238] width 45 height 8
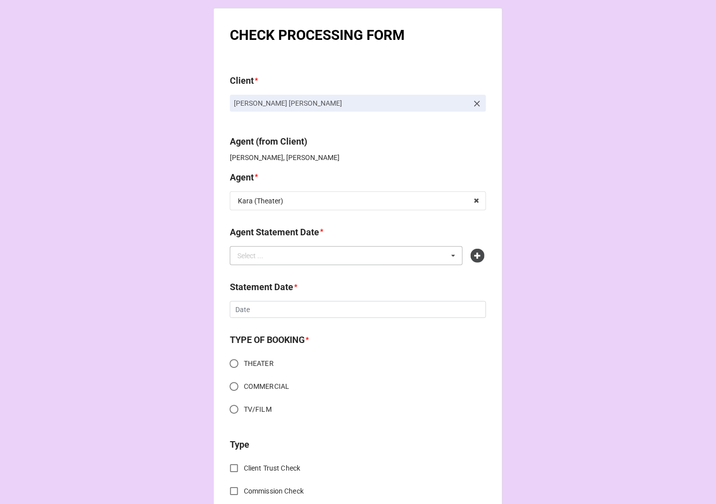
click at [280, 255] on div "Select ... No results found." at bounding box center [346, 255] width 233 height 19
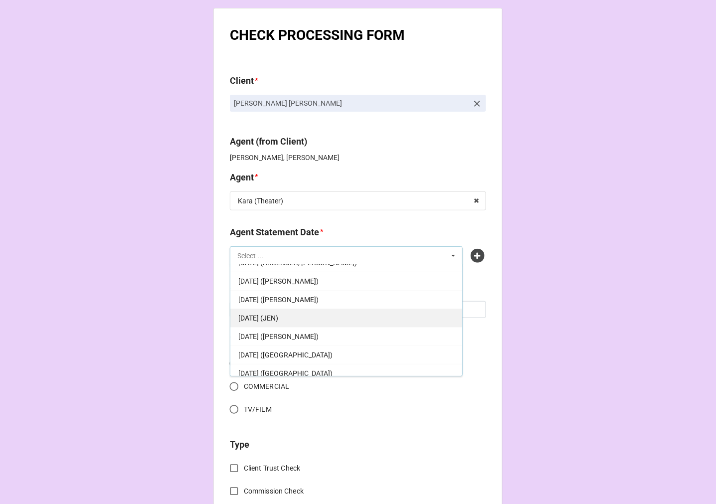
scroll to position [55, 0]
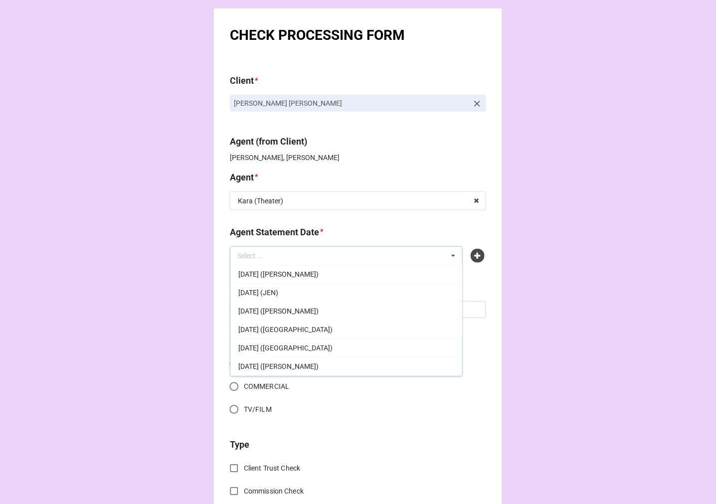
click at [333, 330] on span "[DATE] ([GEOGRAPHIC_DATA])" at bounding box center [285, 330] width 94 height 8
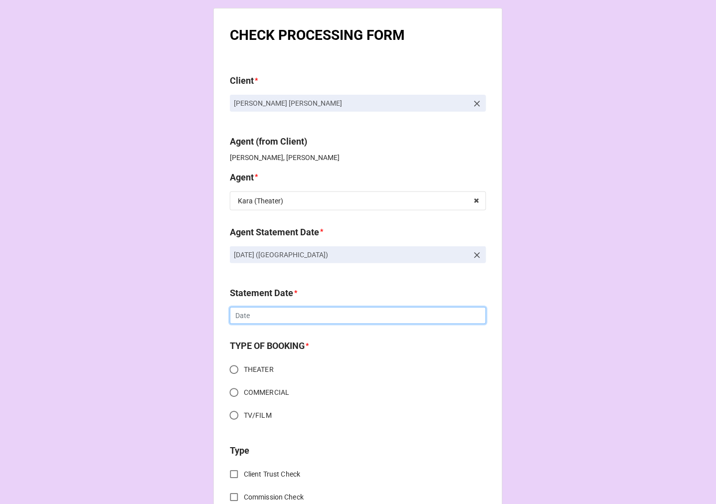
click at [272, 318] on input "text" at bounding box center [358, 315] width 256 height 17
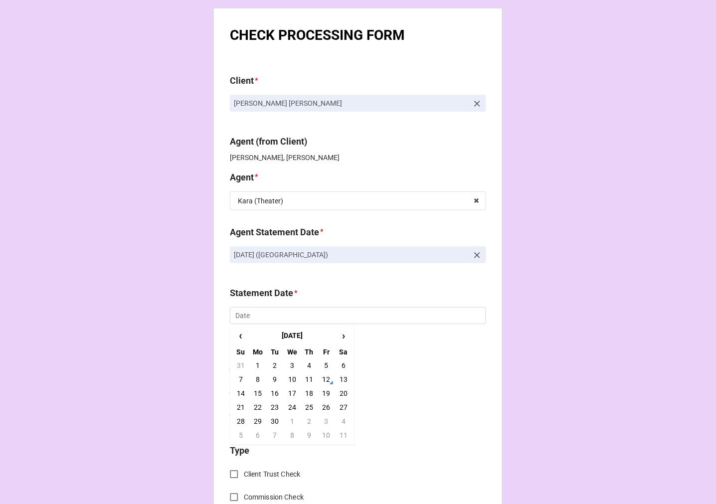
click at [324, 392] on td "19" at bounding box center [326, 393] width 17 height 14
type input "[DATE]"
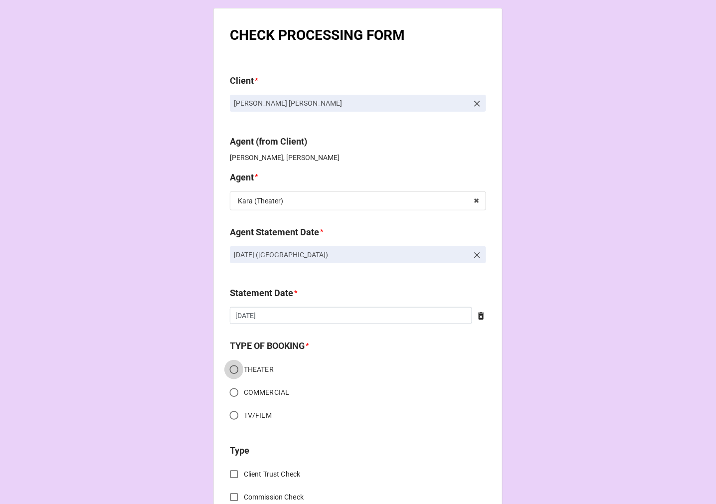
click at [231, 368] on input "THEATER" at bounding box center [233, 369] width 19 height 19
radio input "true"
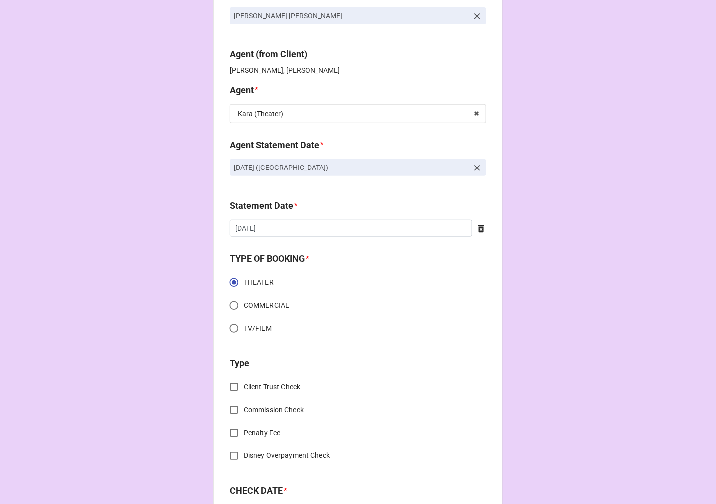
scroll to position [221, 0]
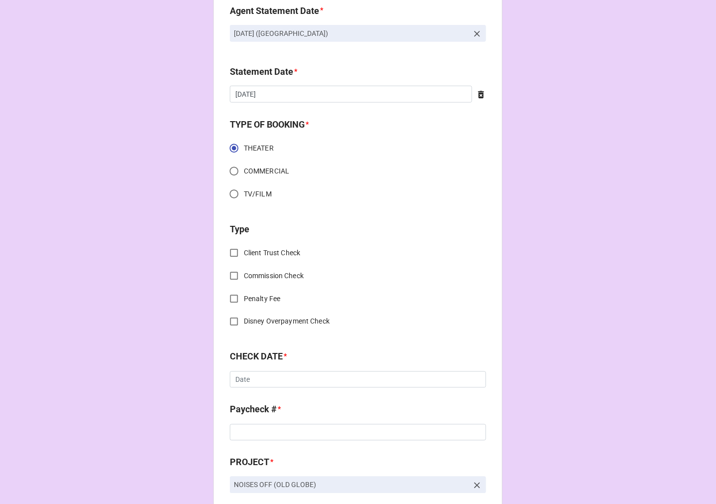
click at [231, 275] on input "Commission Check" at bounding box center [233, 275] width 19 height 19
checkbox input "true"
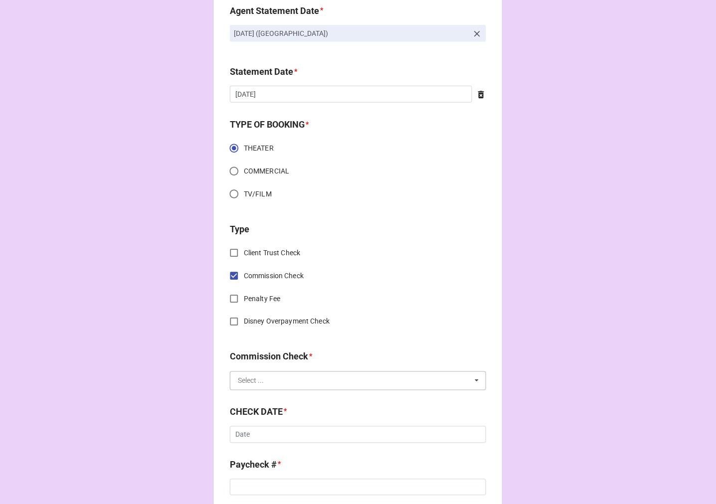
click at [275, 384] on input "text" at bounding box center [358, 381] width 255 height 18
click at [269, 396] on span "FSE (Client)" at bounding box center [256, 399] width 36 height 8
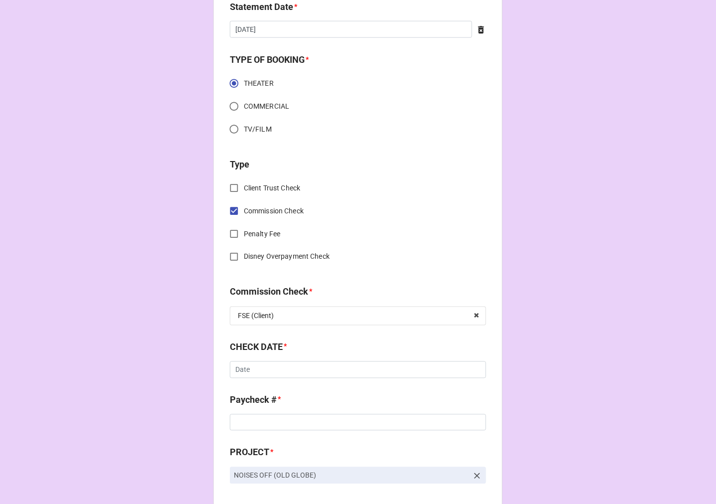
scroll to position [387, 0]
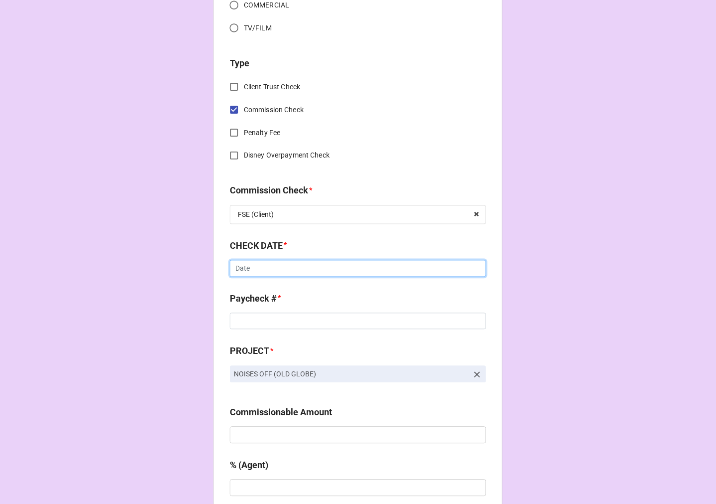
click at [241, 272] on input "text" at bounding box center [358, 268] width 256 height 17
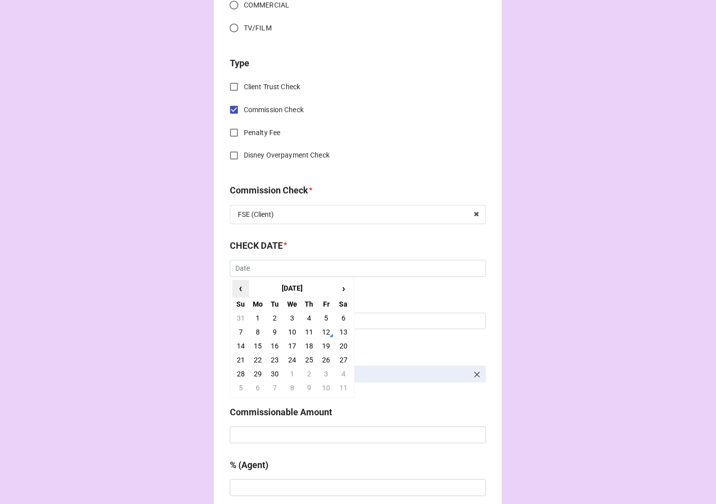
click at [241, 283] on span "‹" at bounding box center [241, 289] width 16 height 16
click at [310, 361] on td "21" at bounding box center [309, 361] width 17 height 14
type input "8/21/2025"
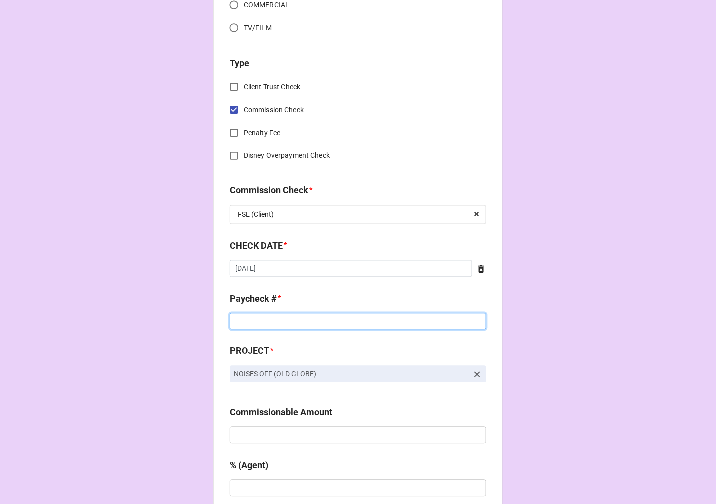
click at [266, 323] on input at bounding box center [358, 321] width 256 height 17
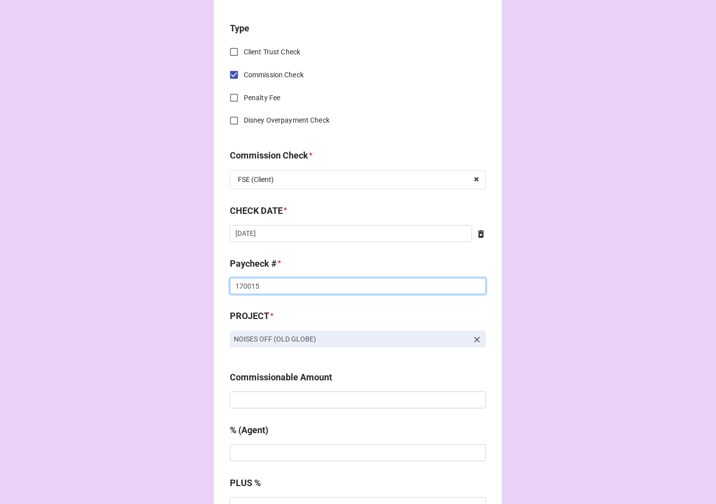
scroll to position [499, 0]
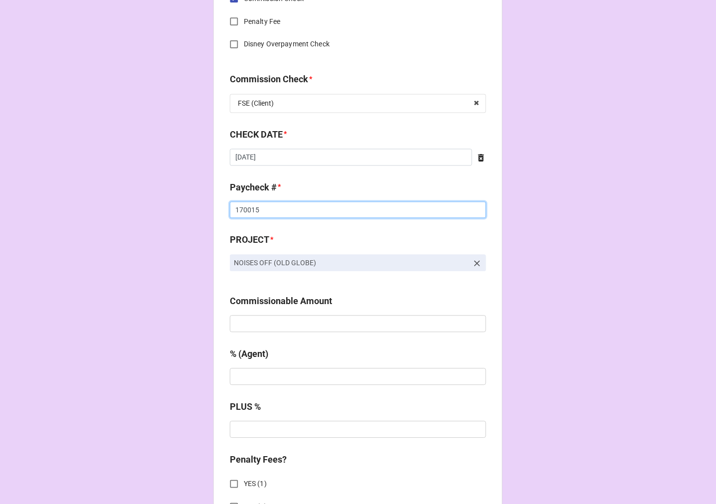
type input "170015"
click at [282, 327] on input "text" at bounding box center [358, 324] width 256 height 17
type input "$2,070.00"
type input "5%"
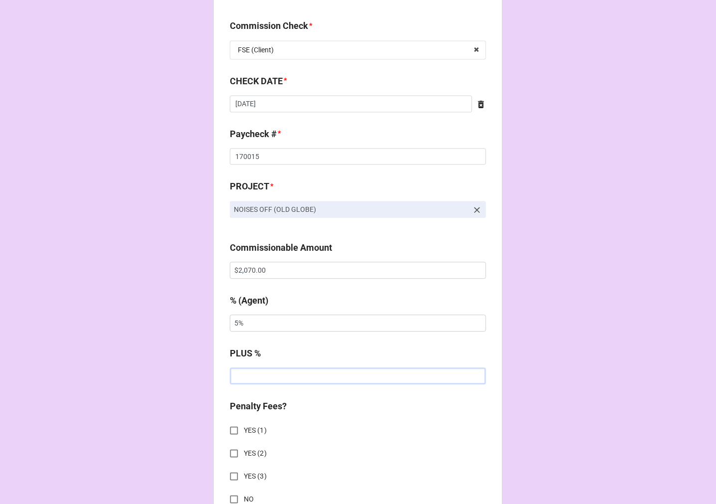
scroll to position [720, 0]
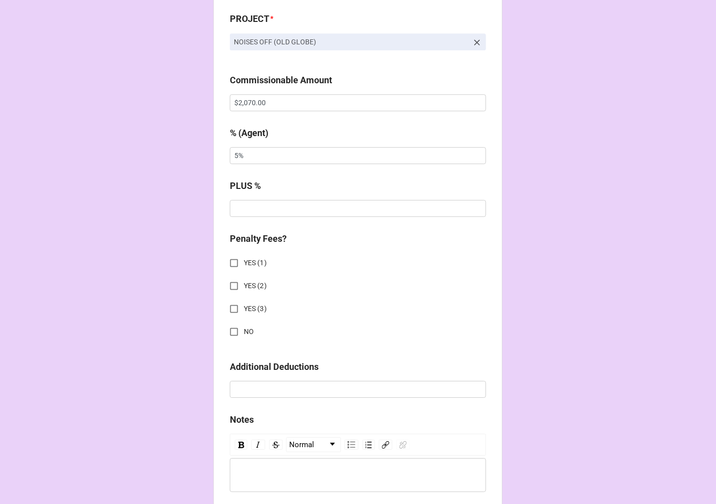
click at [231, 330] on input "NO" at bounding box center [233, 331] width 19 height 19
checkbox input "true"
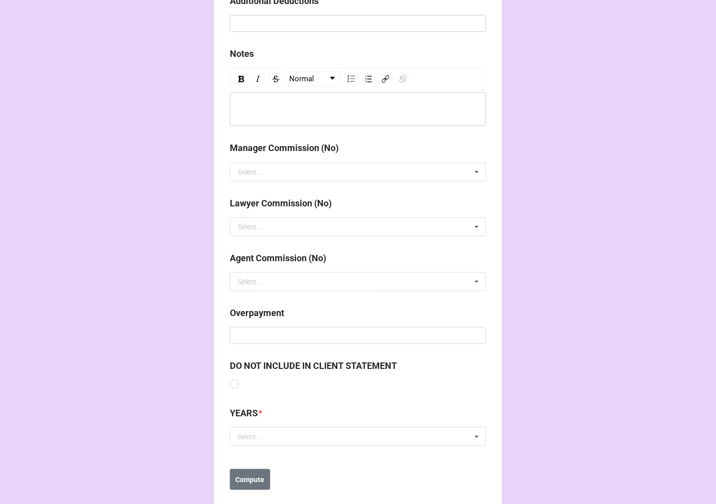
scroll to position [1105, 0]
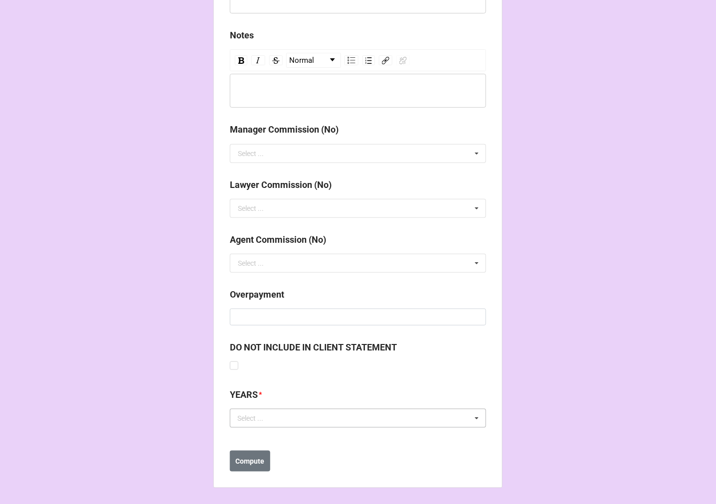
click at [293, 424] on div "Select ... No results found." at bounding box center [358, 418] width 256 height 19
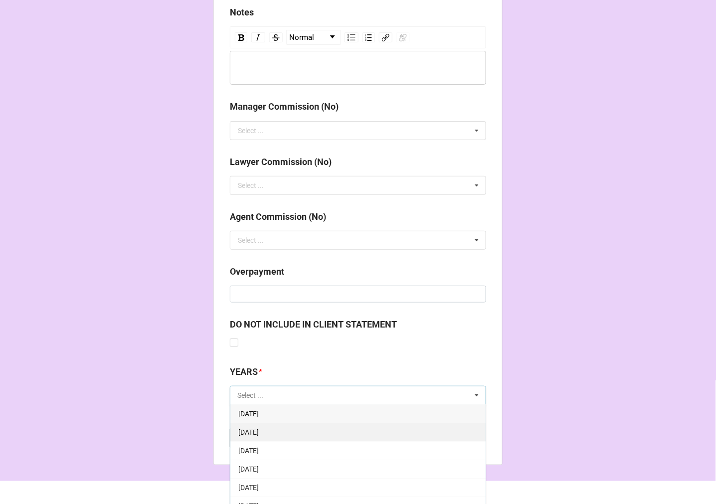
scroll to position [1139, 0]
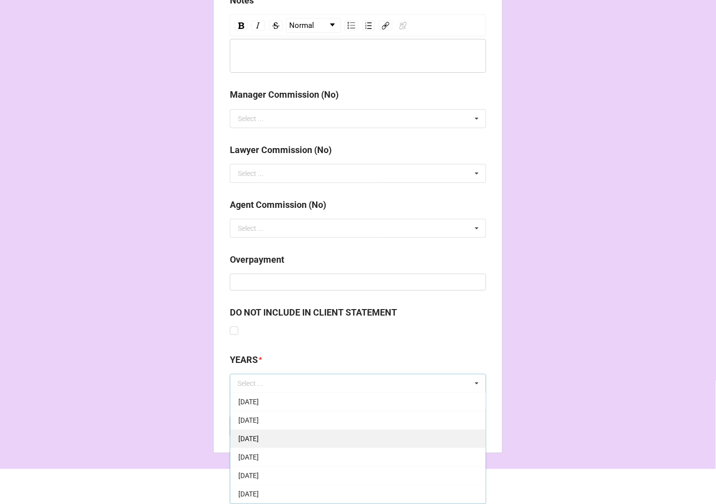
click at [259, 439] on span "[DATE]" at bounding box center [248, 439] width 20 height 8
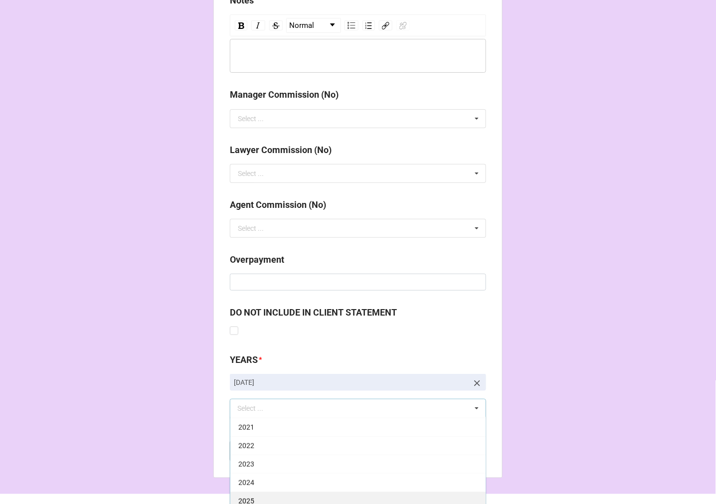
click at [253, 500] on div "2025" at bounding box center [357, 501] width 255 height 18
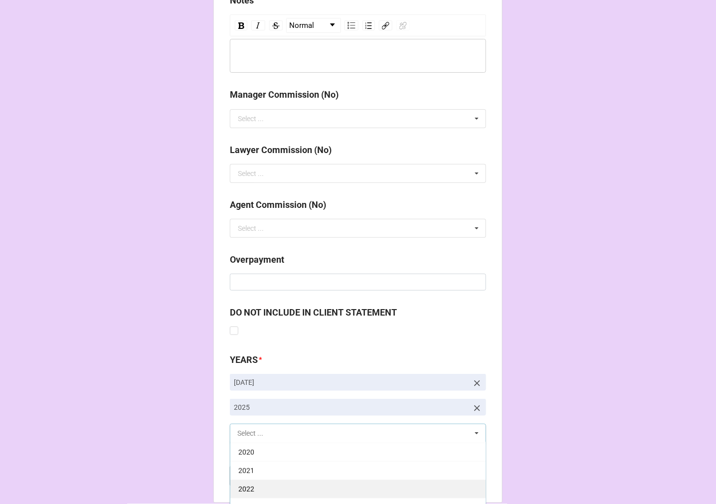
scroll to position [202, 0]
click at [243, 472] on b "Compute" at bounding box center [250, 476] width 29 height 10
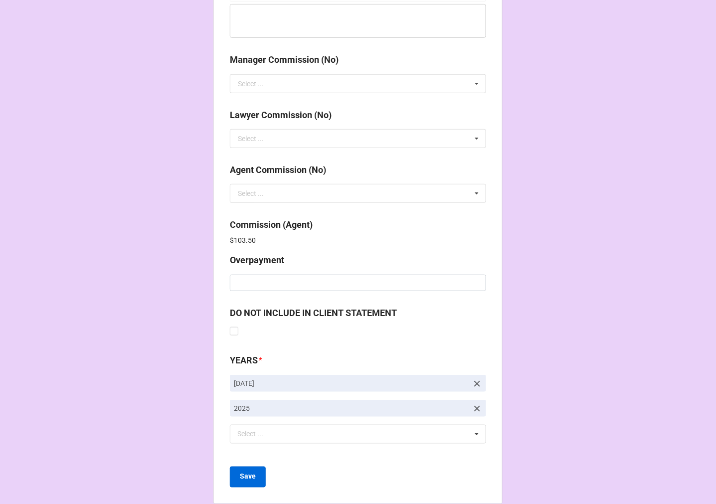
scroll to position [1190, 0]
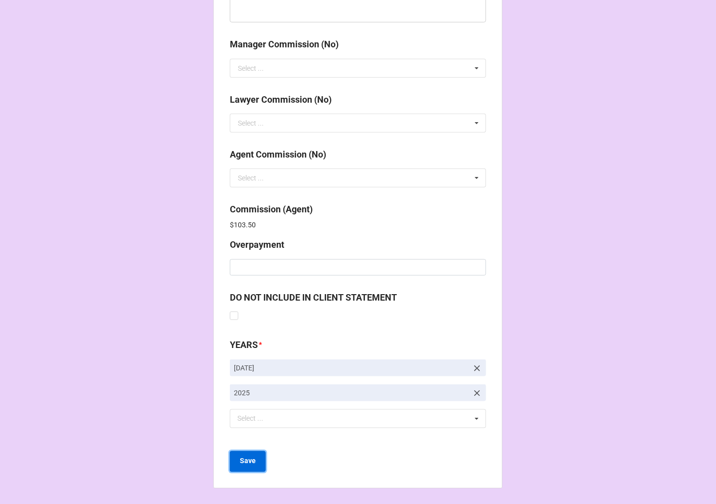
click at [242, 460] on b "Save" at bounding box center [248, 461] width 16 height 10
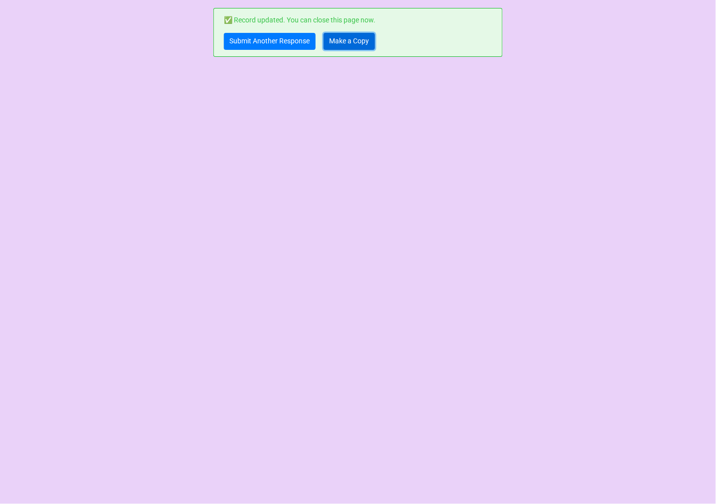
click at [339, 46] on link "Make a Copy" at bounding box center [349, 41] width 51 height 17
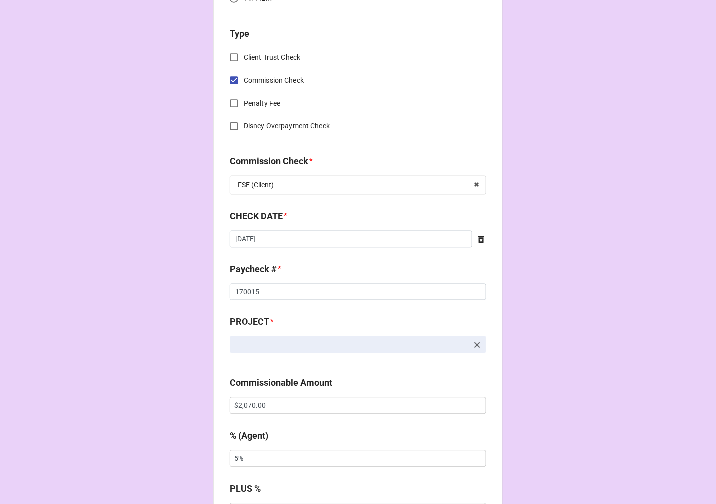
scroll to position [443, 0]
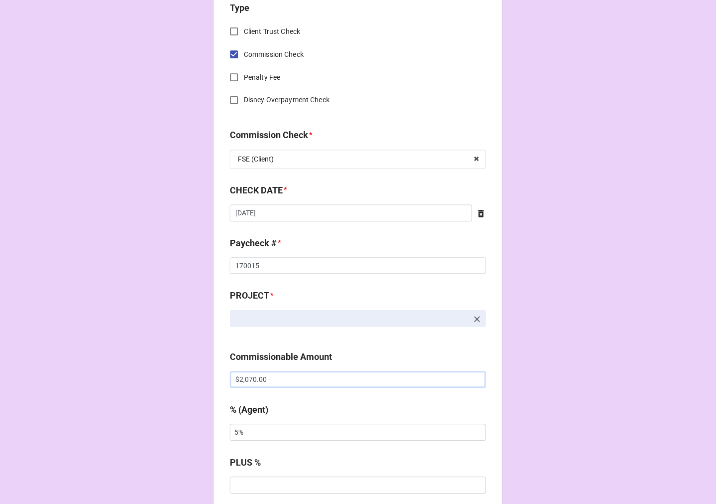
click at [101, 375] on div "CHECK PROCESSING FORM Client * Agent (from Client) [PERSON_NAME], [PERSON_NAME]…" at bounding box center [358, 386] width 716 height 1659
drag, startPoint x: 263, startPoint y: 379, endPoint x: 183, endPoint y: 361, distance: 82.5
click at [197, 371] on div "CHECK PROCESSING FORM Client * [PERSON_NAME] [PERSON_NAME] Agent (from Client) …" at bounding box center [358, 386] width 716 height 1659
type input "$2,803.10"
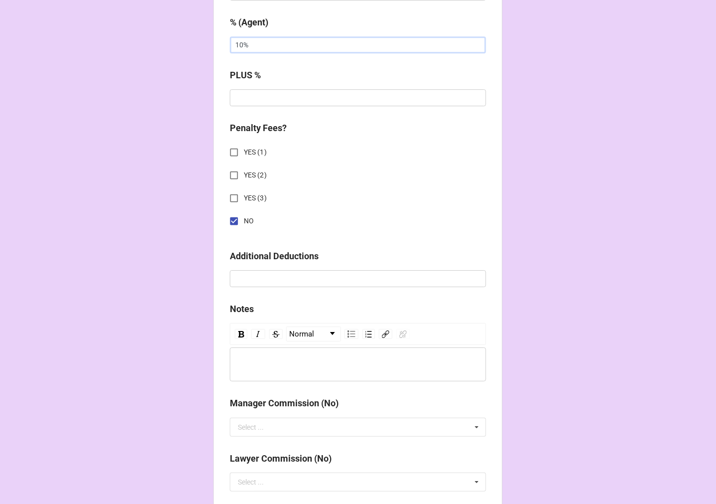
scroll to position [1154, 0]
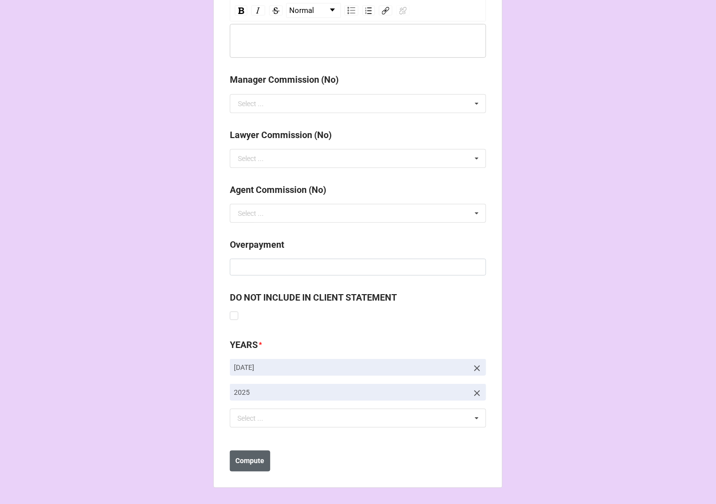
type input "10%"
click at [251, 464] on b "Compute" at bounding box center [250, 461] width 29 height 10
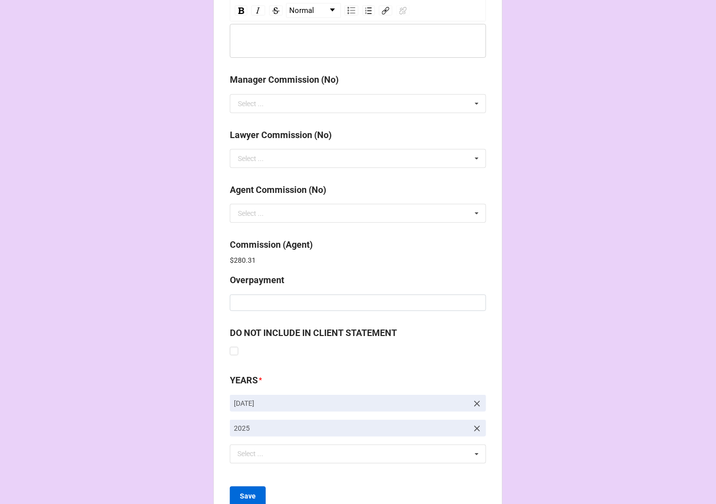
scroll to position [1190, 0]
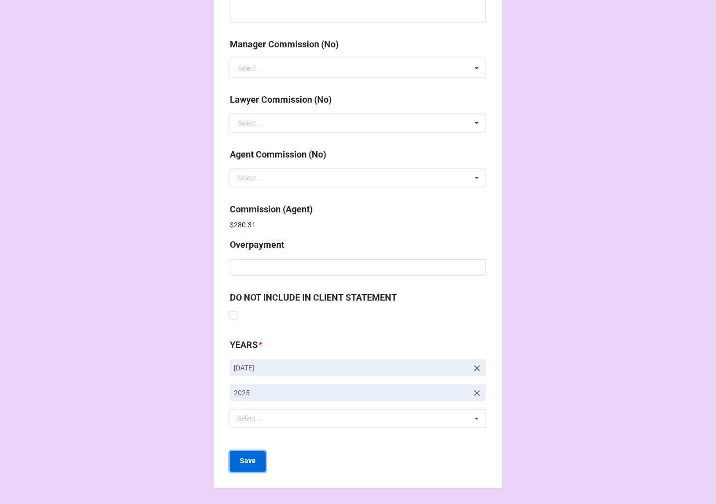
click at [236, 462] on button "Save" at bounding box center [248, 461] width 36 height 21
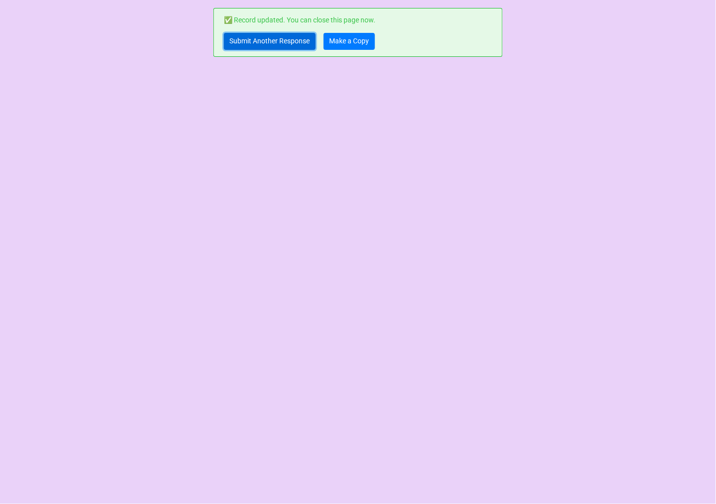
click at [270, 37] on link "Submit Another Response" at bounding box center [270, 41] width 92 height 17
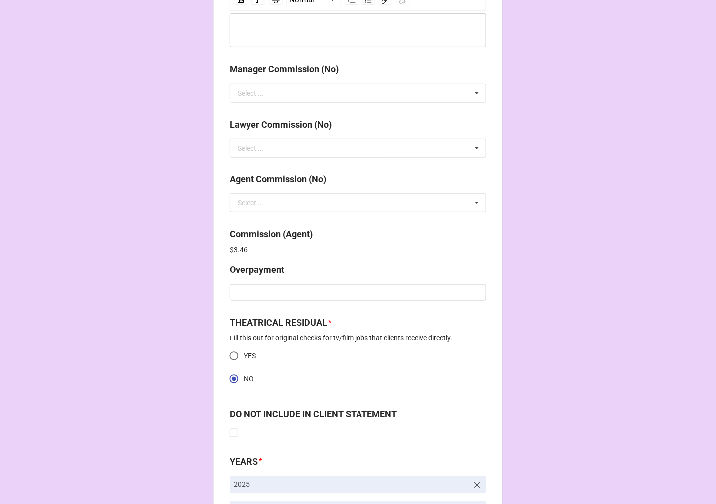
scroll to position [1282, 0]
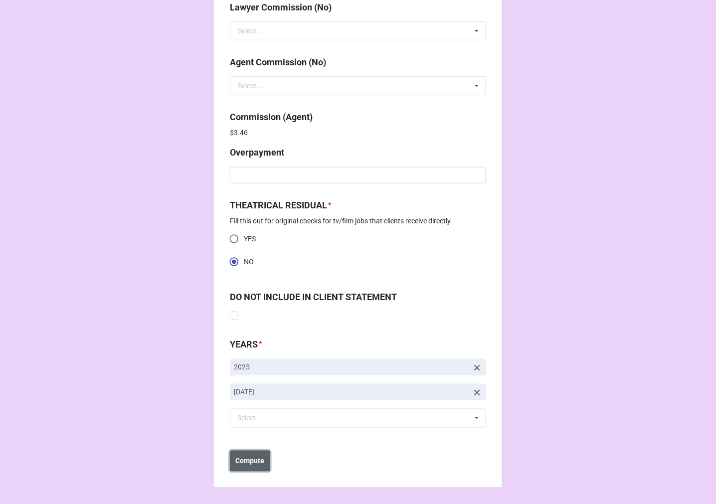
click at [255, 464] on b "Compute" at bounding box center [250, 461] width 29 height 10
click at [255, 465] on button "Save" at bounding box center [248, 461] width 36 height 21
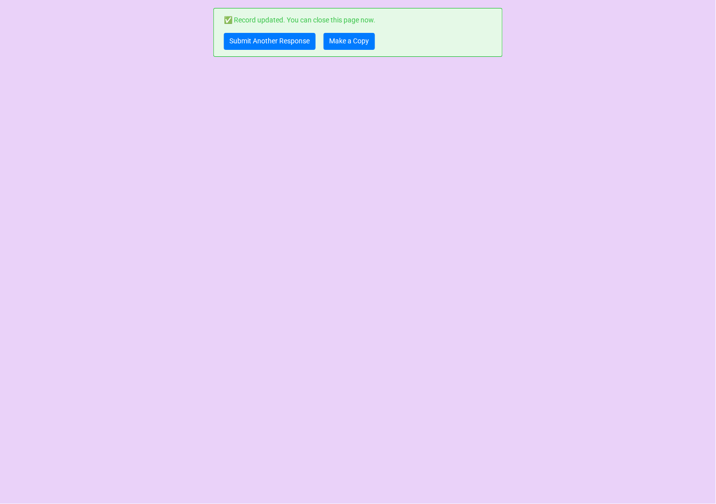
scroll to position [0, 0]
click at [352, 37] on link "Make a Copy" at bounding box center [349, 41] width 51 height 17
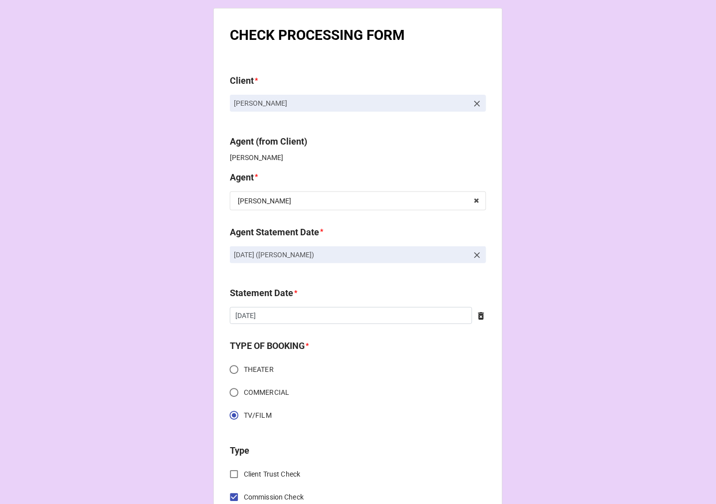
click at [477, 255] on icon at bounding box center [477, 255] width 10 height 10
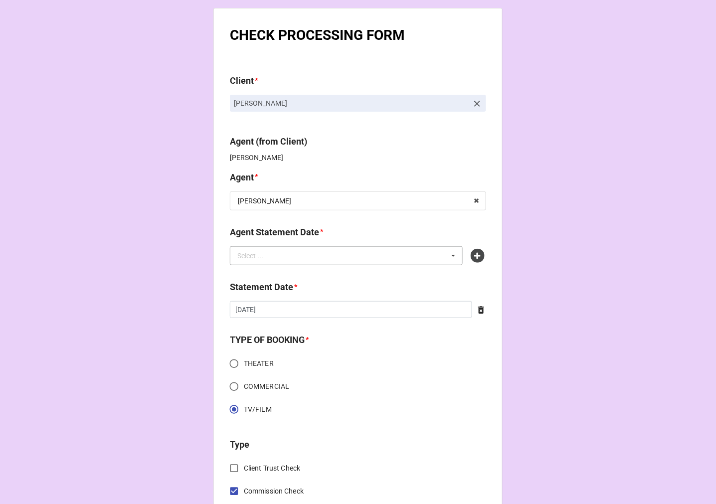
click at [379, 255] on div "Select ... No results found." at bounding box center [346, 255] width 233 height 19
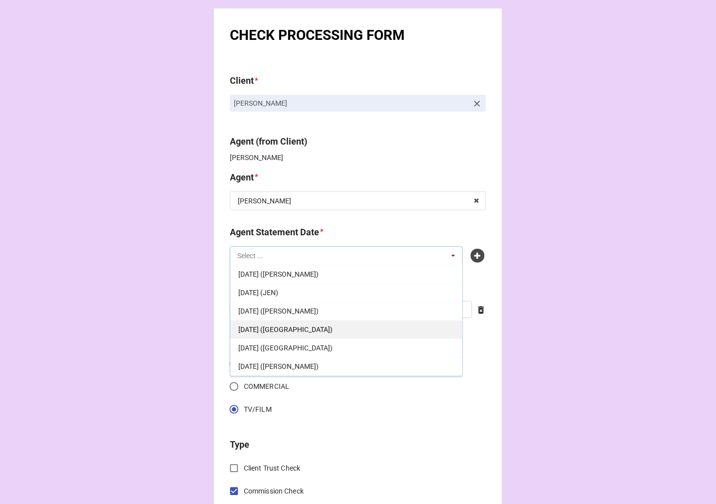
scroll to position [111, 0]
click at [331, 330] on div "[DATE] ([PERSON_NAME])" at bounding box center [346, 329] width 232 height 18
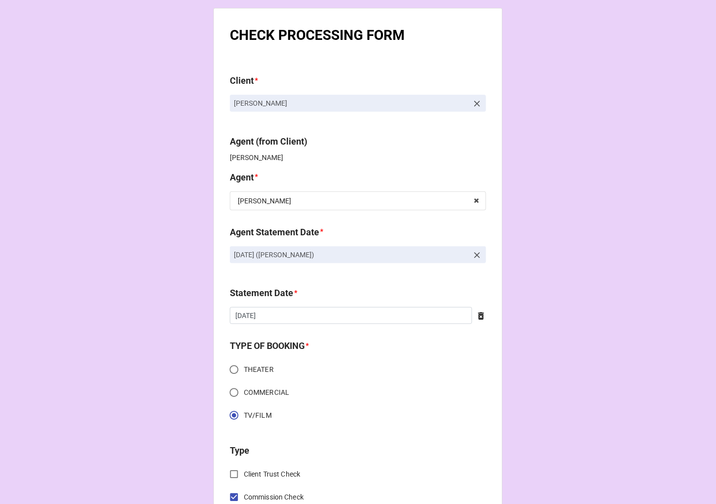
click at [478, 317] on icon at bounding box center [481, 316] width 6 height 7
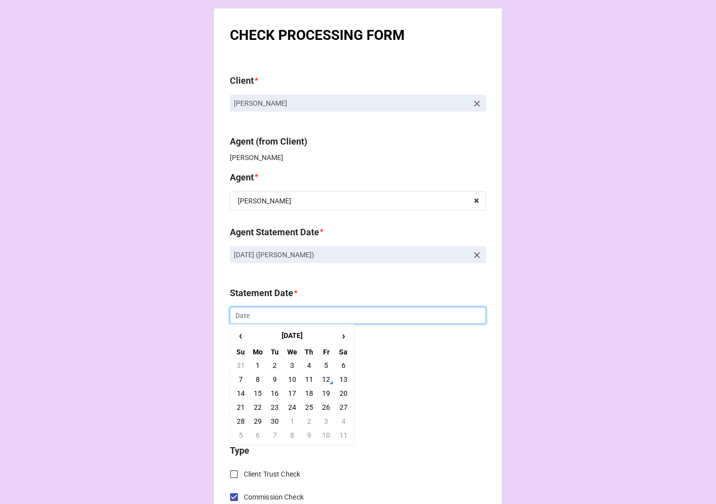
click at [386, 314] on input "text" at bounding box center [358, 315] width 256 height 17
click at [323, 391] on td "19" at bounding box center [326, 393] width 17 height 14
type input "[DATE]"
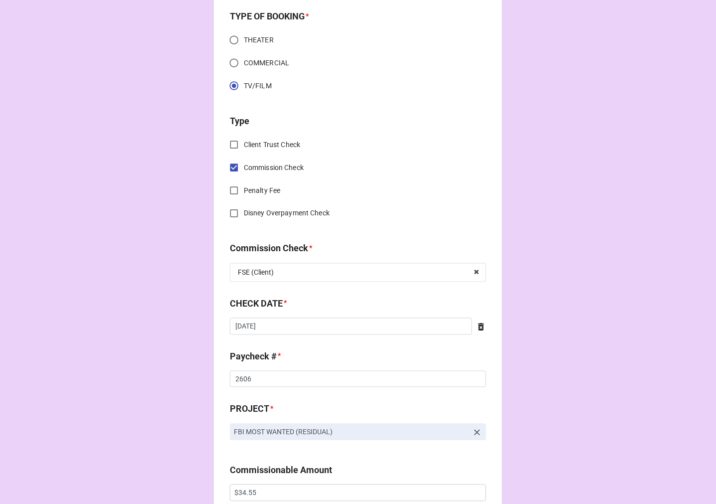
scroll to position [332, 0]
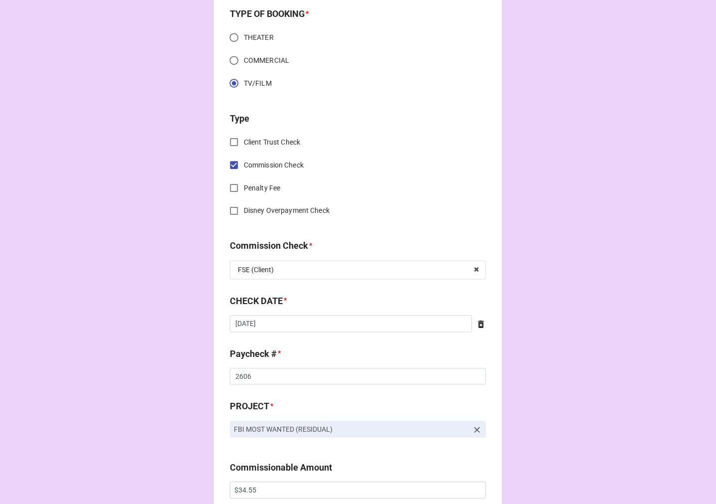
click at [478, 327] on icon at bounding box center [481, 324] width 6 height 7
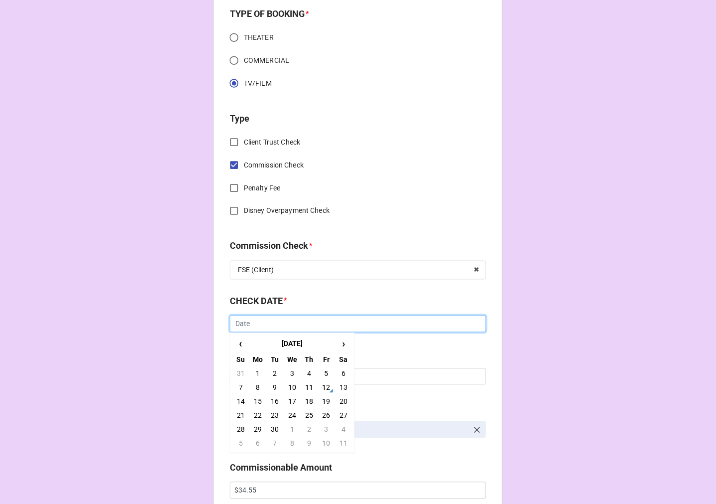
click at [326, 323] on input "text" at bounding box center [358, 324] width 256 height 17
click at [238, 340] on span "‹" at bounding box center [241, 344] width 16 height 16
click at [291, 419] on td "20" at bounding box center [292, 416] width 17 height 14
type input "8/20/2025"
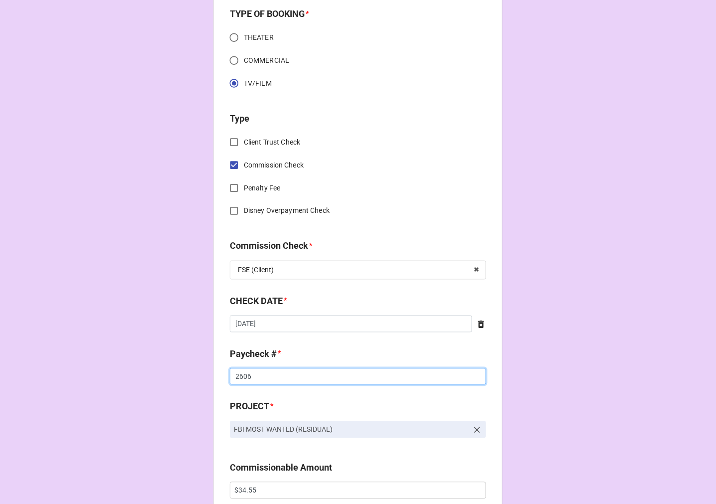
click at [247, 376] on input "2606" at bounding box center [358, 377] width 256 height 17
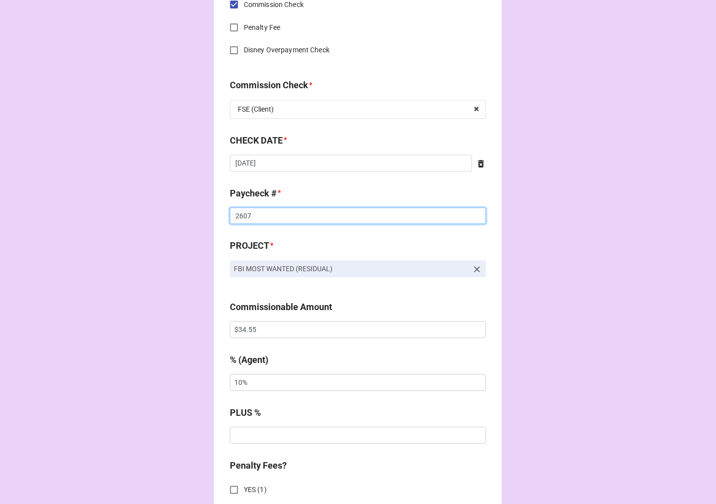
scroll to position [499, 0]
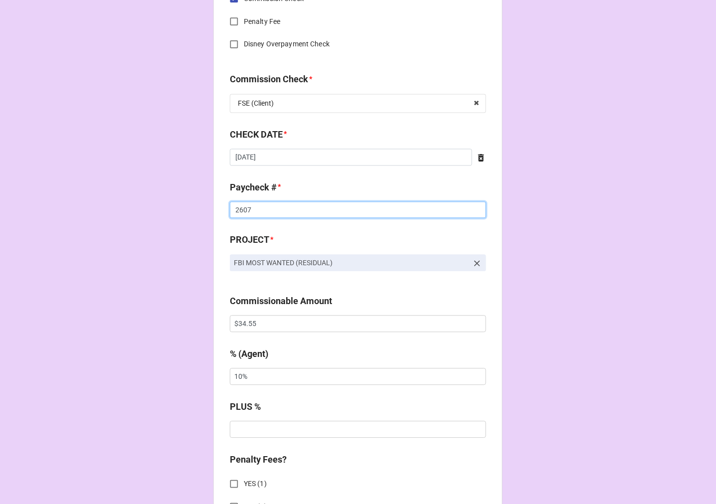
type input "2607"
drag, startPoint x: 265, startPoint y: 327, endPoint x: 178, endPoint y: 325, distance: 86.8
click at [181, 325] on div "CHECK PROCESSING FORM Client * Andrew Spieker Agent (from Client) Katie Agent *…" at bounding box center [358, 376] width 716 height 1751
paste input "1,407.29"
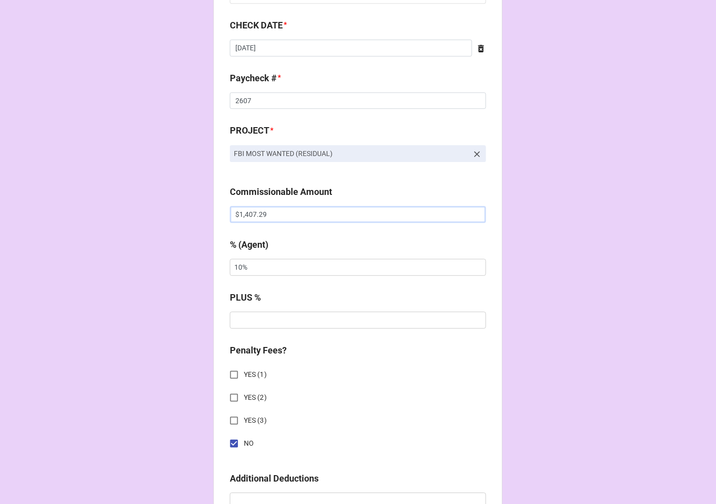
scroll to position [609, 0]
type input "$1,407.29"
click at [475, 151] on icon at bounding box center [477, 153] width 10 height 10
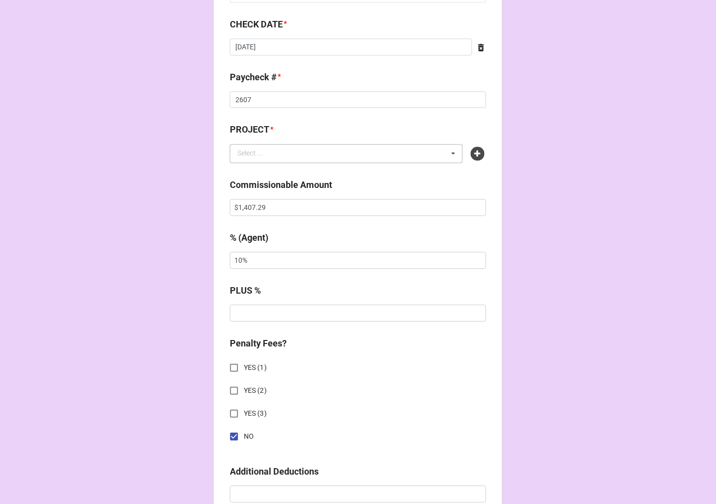
click at [411, 154] on div "Select ... No results found." at bounding box center [346, 153] width 233 height 19
type input "multi"
click at [321, 173] on span "MULTIPLE PROJECTS (RESIDUALS)" at bounding box center [293, 172] width 110 height 8
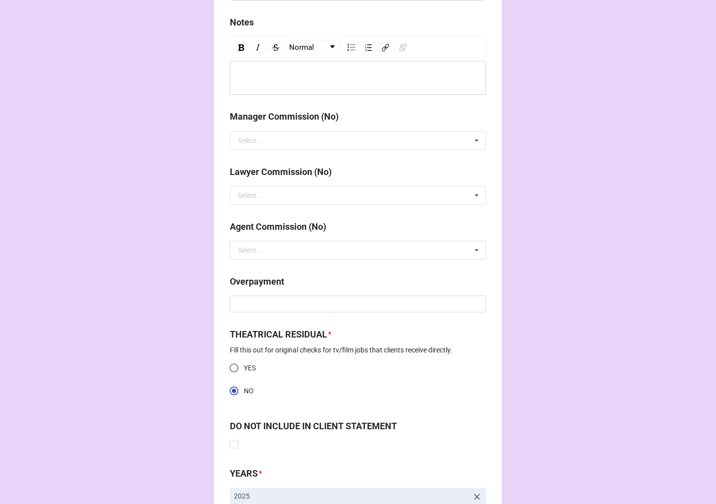
scroll to position [1247, 0]
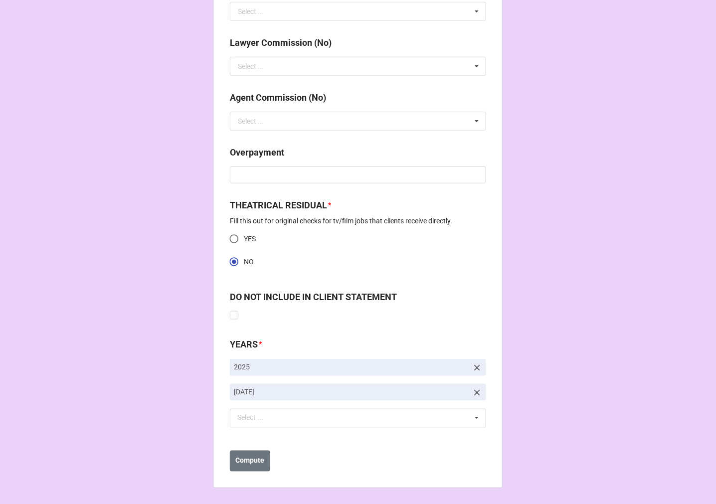
click at [474, 394] on icon at bounding box center [477, 393] width 6 height 6
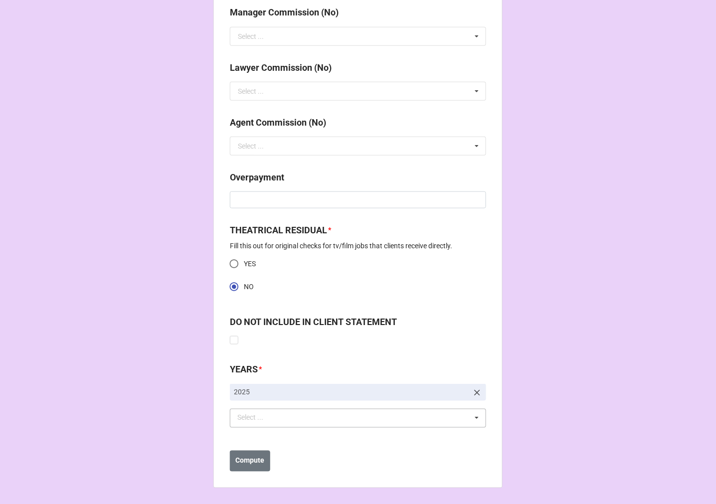
click at [314, 420] on div "Select ... No results found." at bounding box center [358, 418] width 256 height 19
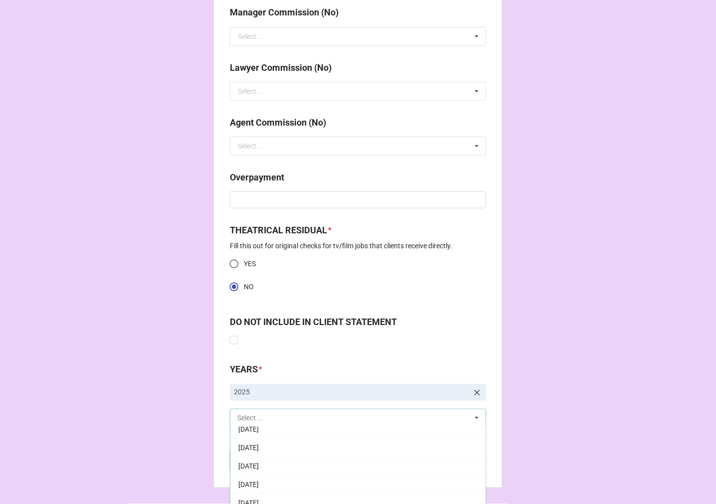
scroll to position [111, 0]
click at [259, 473] on span "[DATE]" at bounding box center [248, 474] width 20 height 8
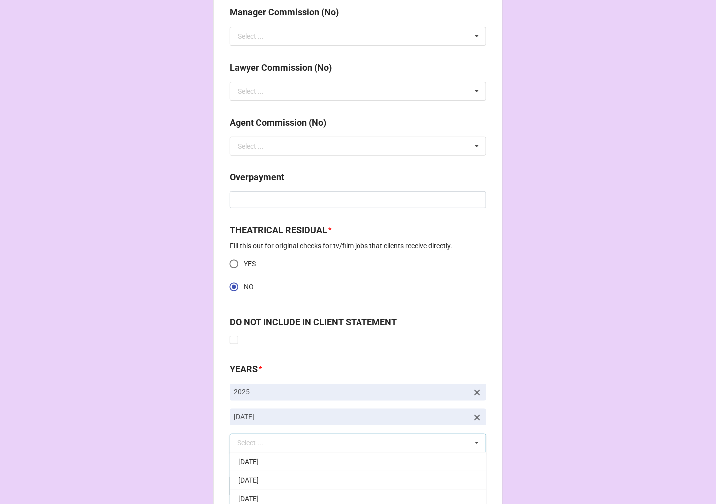
click at [254, 487] on b "Compute" at bounding box center [250, 486] width 29 height 10
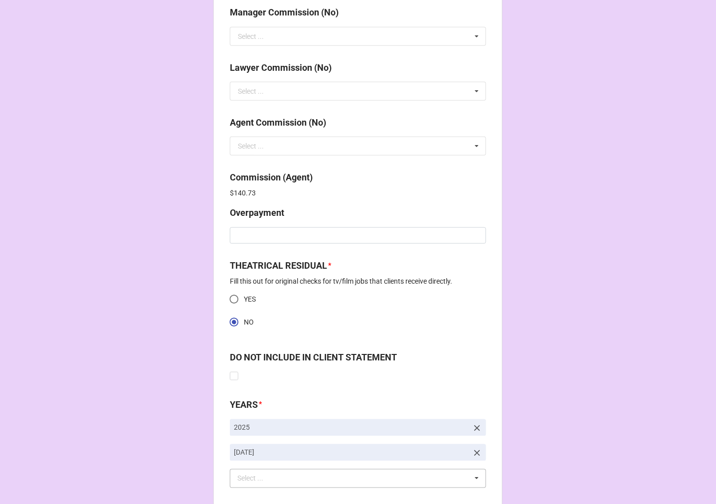
scroll to position [1282, 0]
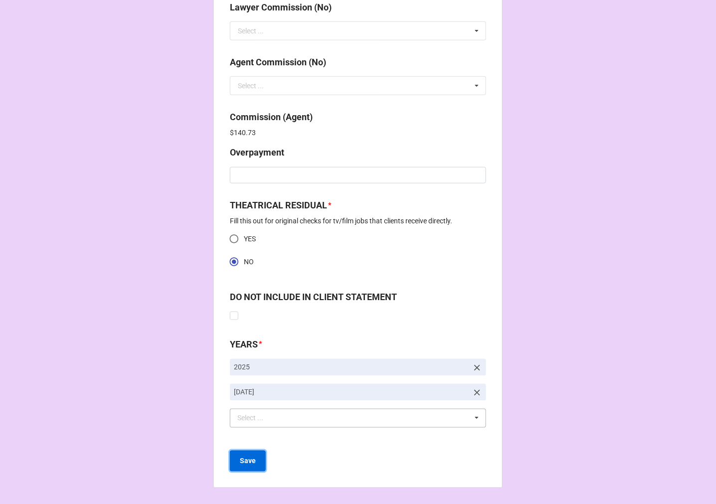
click at [248, 464] on b "Save" at bounding box center [248, 461] width 16 height 10
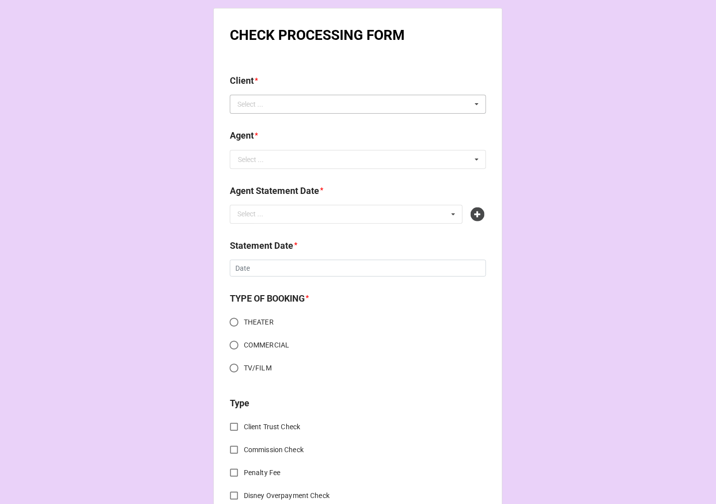
click at [275, 102] on div "Select ... No results found." at bounding box center [358, 104] width 256 height 19
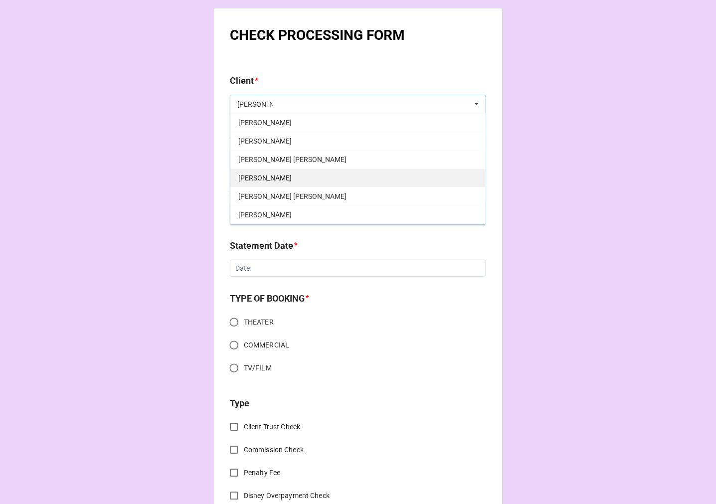
scroll to position [202, 0]
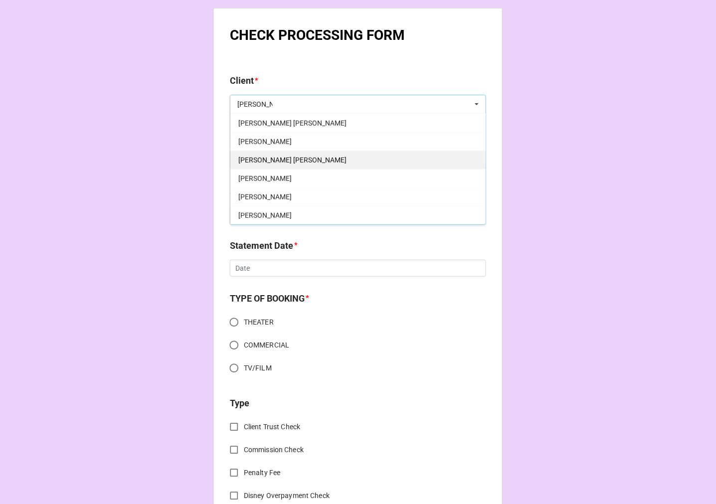
type input "tyler"
click at [287, 164] on div "Tyler Ray Lewis" at bounding box center [357, 160] width 255 height 18
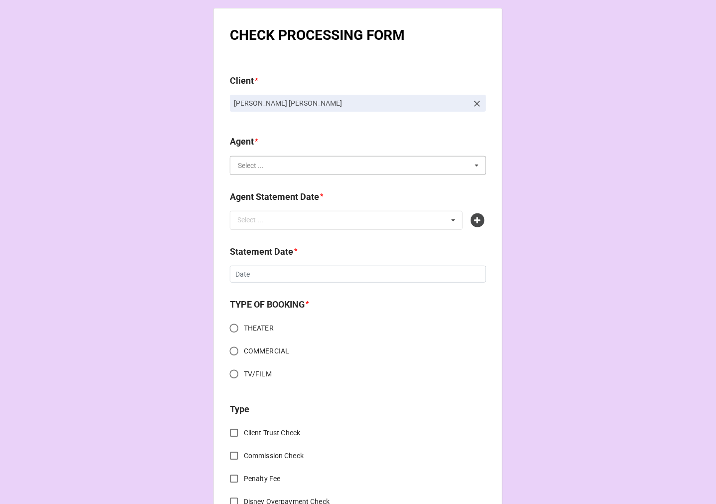
click at [297, 170] on input "text" at bounding box center [358, 166] width 255 height 18
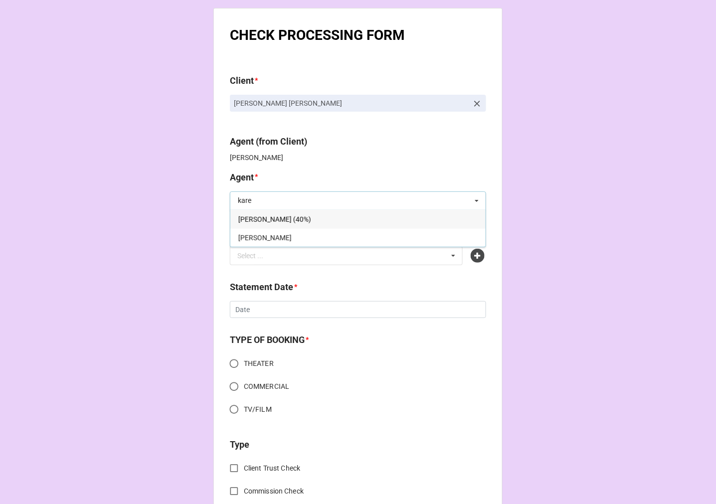
type input "kare"
click at [261, 235] on div "[PERSON_NAME]" at bounding box center [357, 237] width 255 height 18
click at [262, 260] on div "Select ..." at bounding box center [256, 255] width 43 height 11
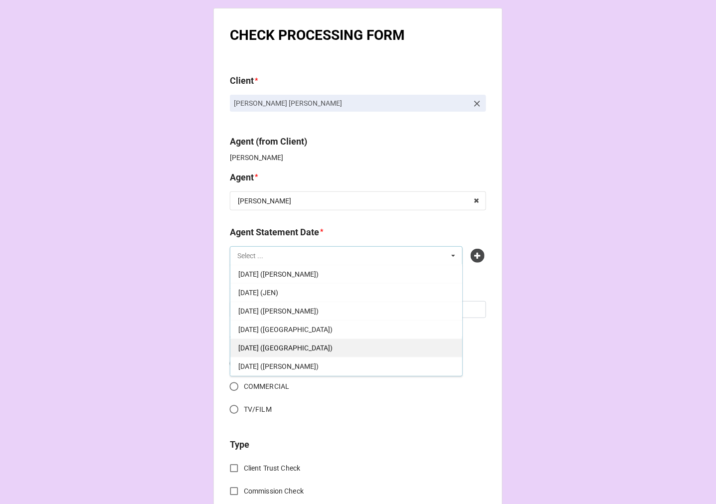
scroll to position [111, 0]
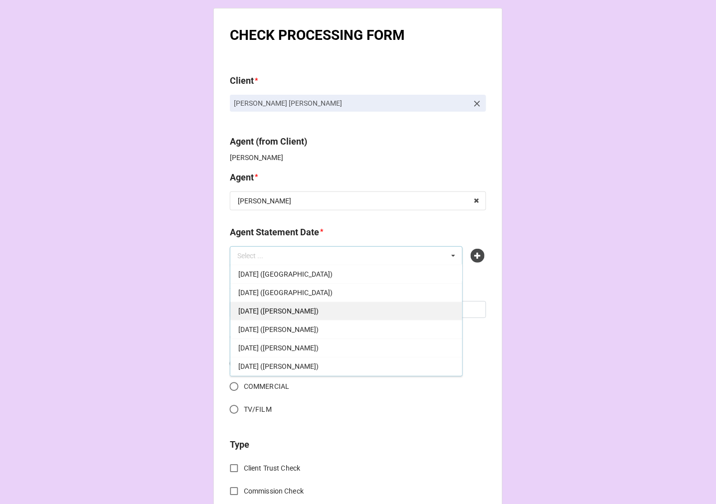
click at [314, 312] on span "[DATE] ([PERSON_NAME])" at bounding box center [278, 311] width 80 height 8
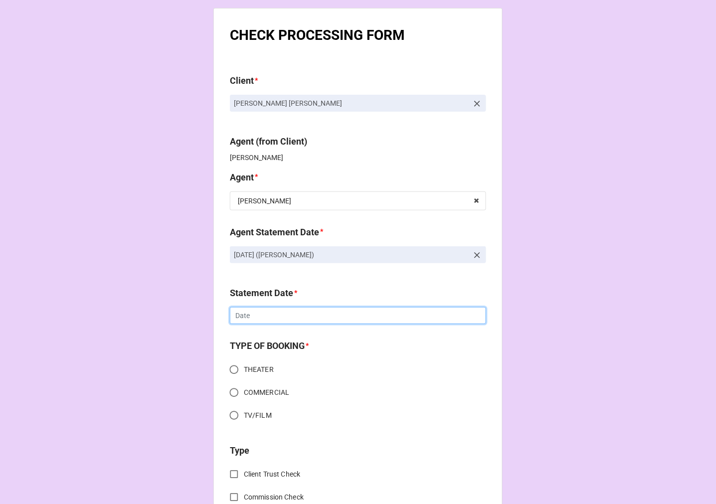
click at [265, 312] on input "text" at bounding box center [358, 315] width 256 height 17
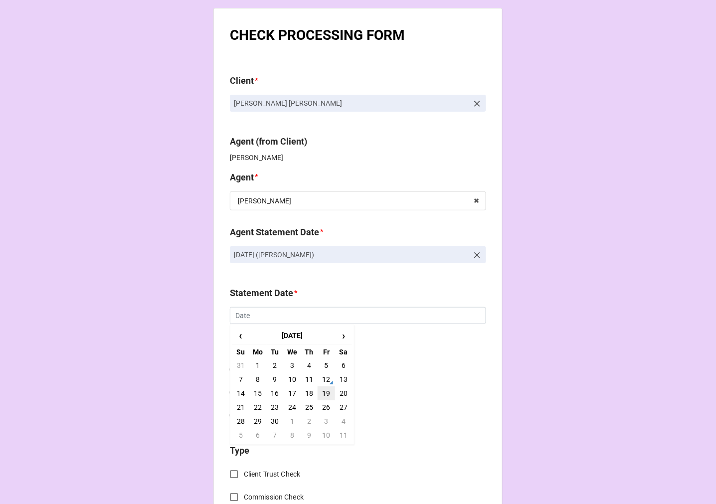
drag, startPoint x: 327, startPoint y: 395, endPoint x: 305, endPoint y: 390, distance: 22.1
click at [327, 395] on td "19" at bounding box center [326, 393] width 17 height 14
type input "[DATE]"
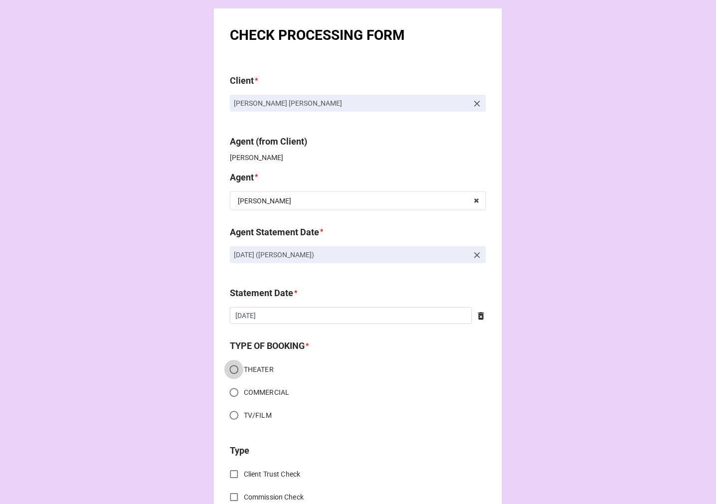
click at [234, 370] on input "THEATER" at bounding box center [233, 369] width 19 height 19
radio input "true"
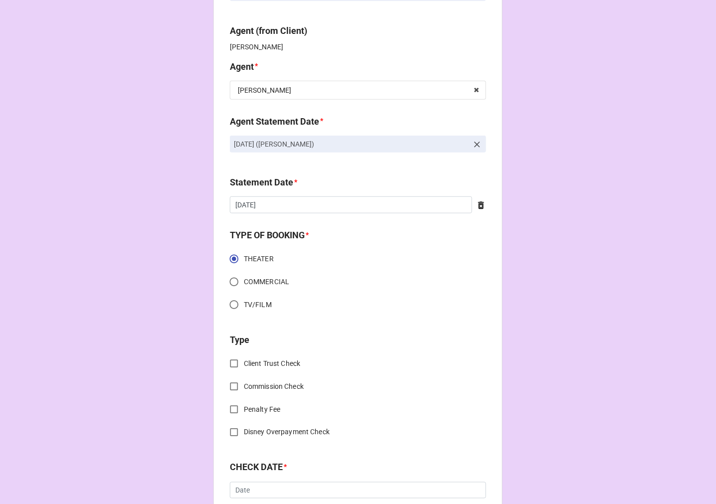
click at [228, 383] on input "Commission Check" at bounding box center [233, 386] width 19 height 19
checkbox input "true"
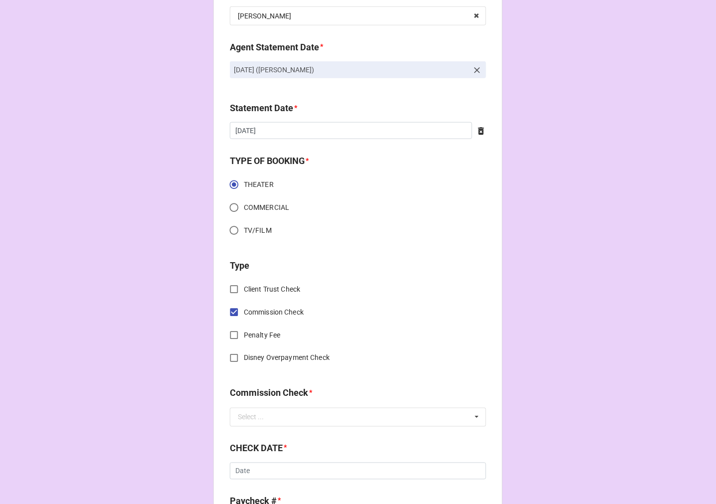
scroll to position [277, 0]
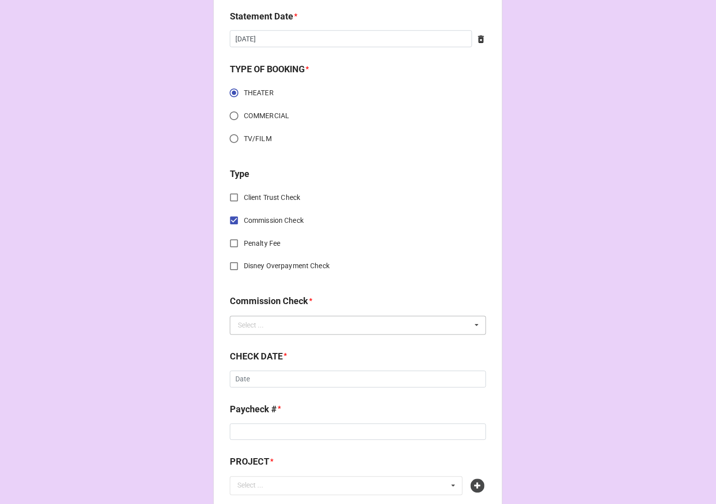
click at [256, 322] on div "Select ..." at bounding box center [251, 325] width 26 height 7
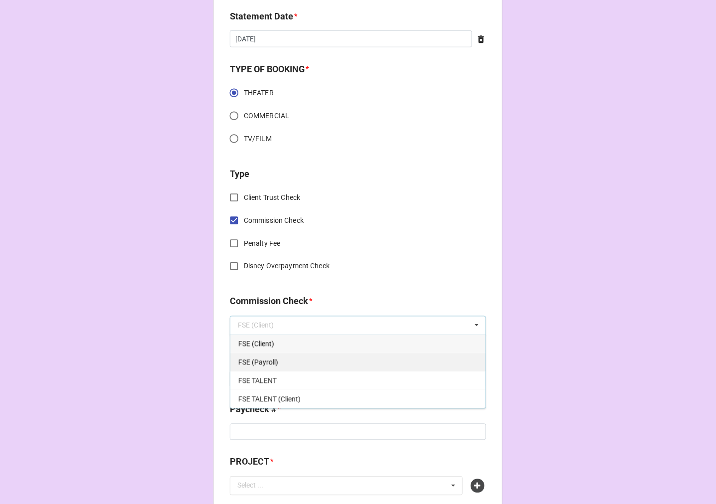
click at [273, 360] on div "FSE (Payroll)" at bounding box center [357, 362] width 255 height 18
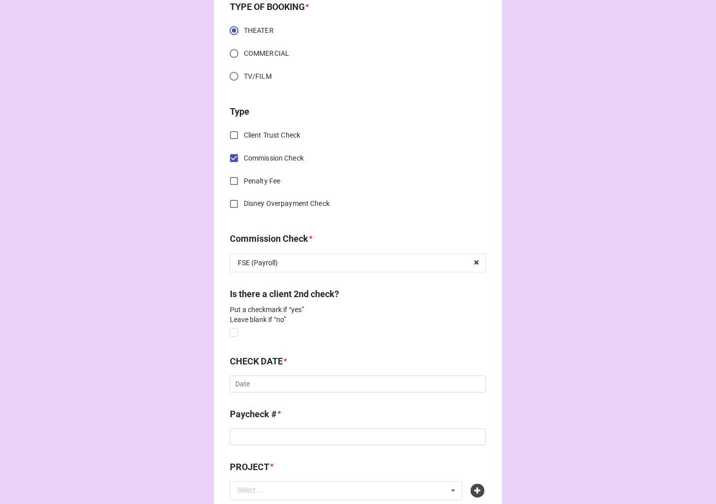
scroll to position [387, 0]
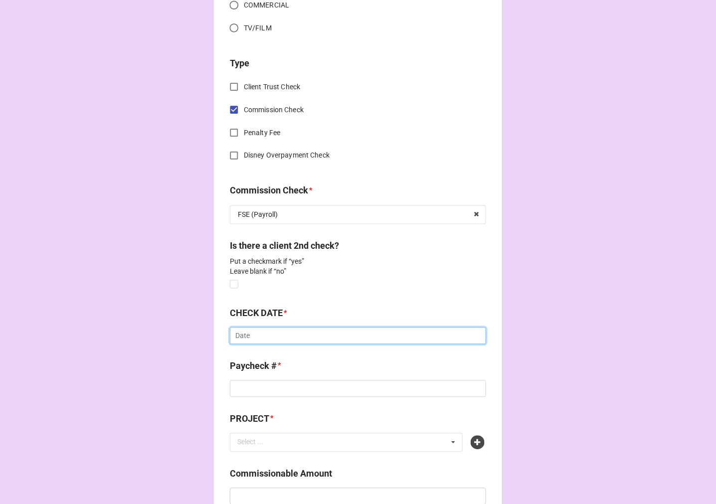
click at [252, 333] on input "text" at bounding box center [358, 336] width 256 height 17
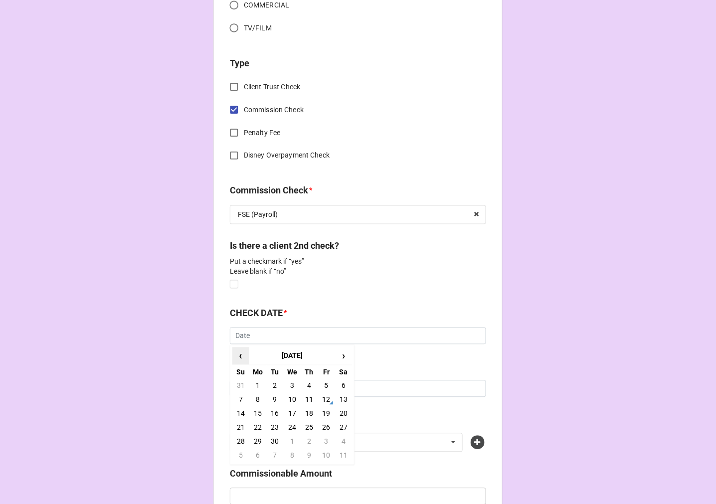
click at [243, 351] on span "‹" at bounding box center [241, 356] width 16 height 16
click at [238, 397] on td "3" at bounding box center [240, 400] width 17 height 14
type input "8/3/2025"
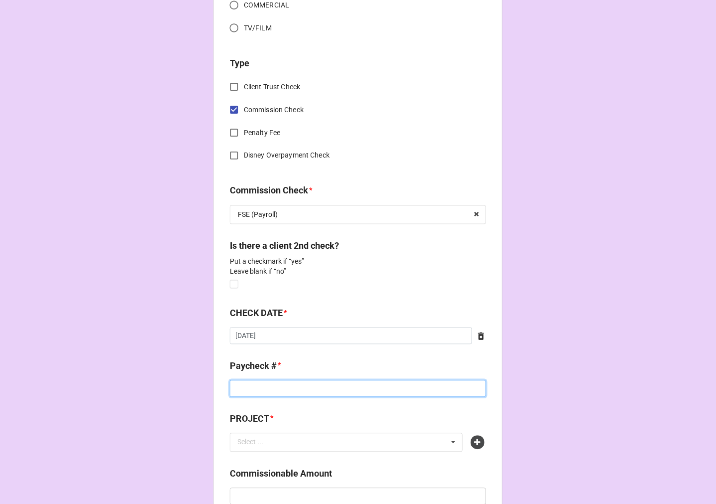
click at [264, 392] on input at bounding box center [358, 388] width 256 height 17
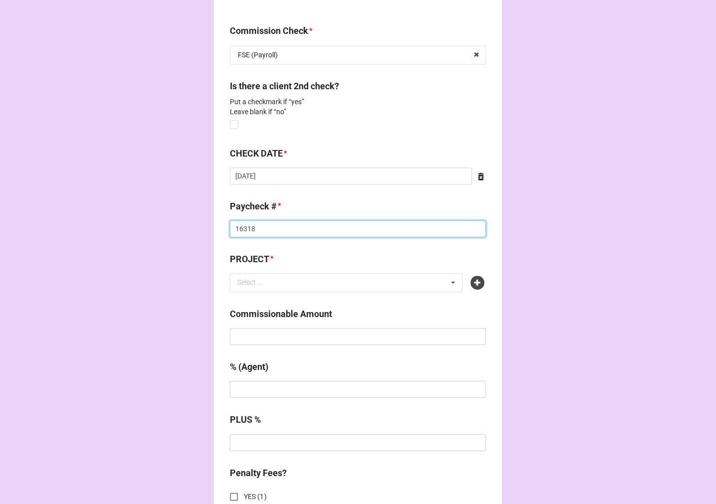
scroll to position [554, 0]
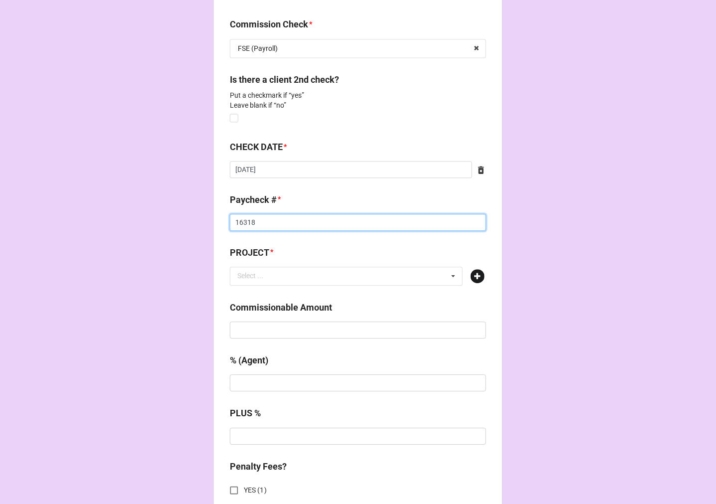
type input "16318"
click at [477, 276] on icon at bounding box center [478, 276] width 14 height 14
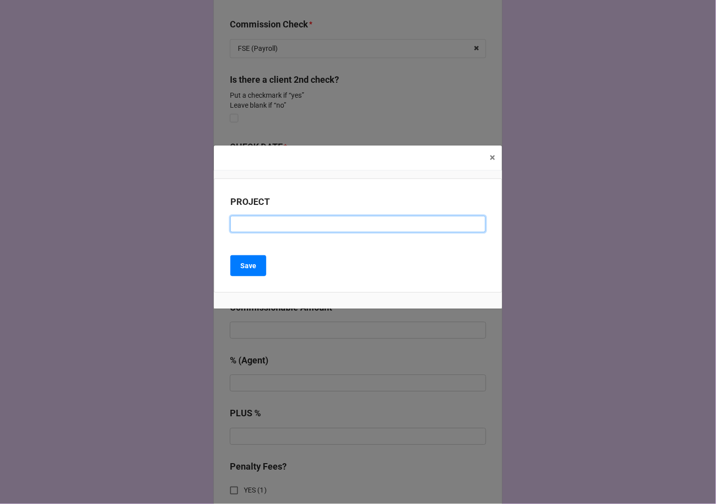
click at [263, 225] on input at bounding box center [357, 224] width 255 height 17
paste input "EVERYBODY'S TALKING ABOUT JAMIE (UPTOWN PLAYERS)"
type input "EVERYBODY'S TALKING ABOUT JAMIE (UPTOWN PLAYERS)"
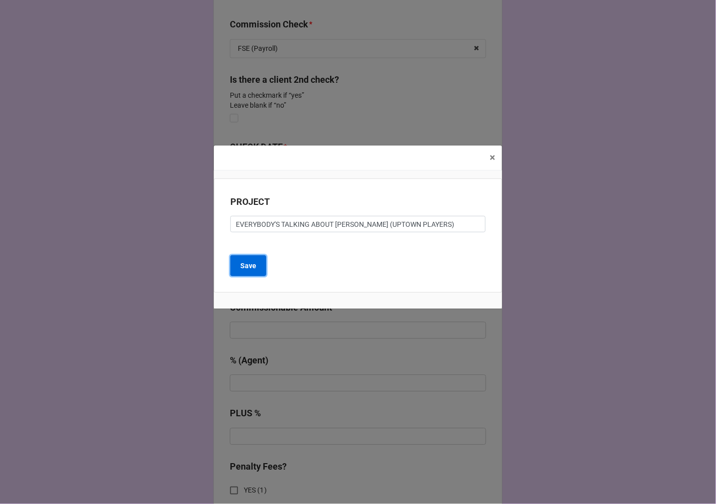
click at [249, 268] on b "Save" at bounding box center [248, 266] width 16 height 10
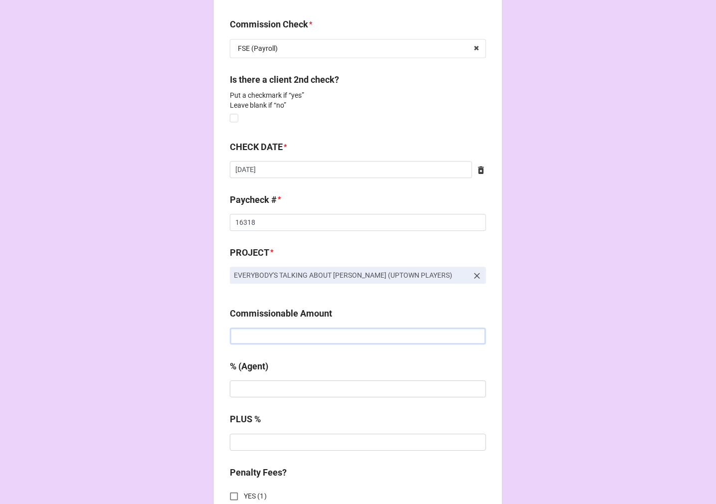
click at [279, 336] on input "text" at bounding box center [358, 336] width 256 height 17
drag, startPoint x: 342, startPoint y: 340, endPoint x: 347, endPoint y: 318, distance: 22.4
click at [342, 340] on input "text" at bounding box center [358, 336] width 256 height 17
type input "$1,800.00"
type input "11%"
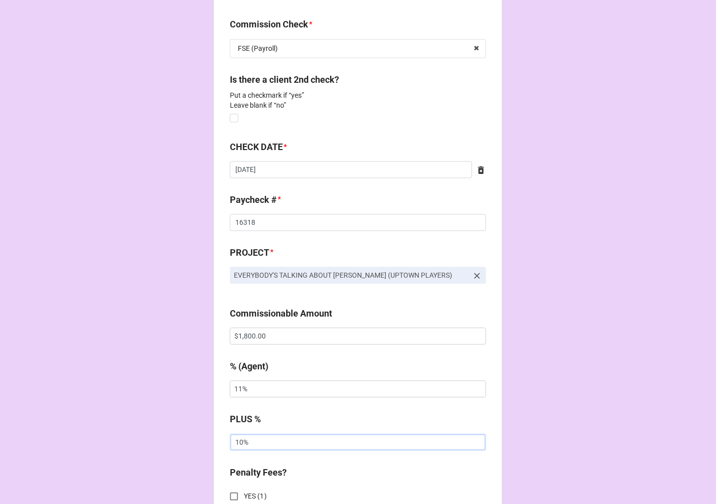
drag, startPoint x: 271, startPoint y: 445, endPoint x: 167, endPoint y: 436, distance: 104.6
click at [171, 436] on div "CHECK PROCESSING FORM Client * Tyler Ray Lewis Agent (from Client) Karen Agent …" at bounding box center [358, 284] width 716 height 1676
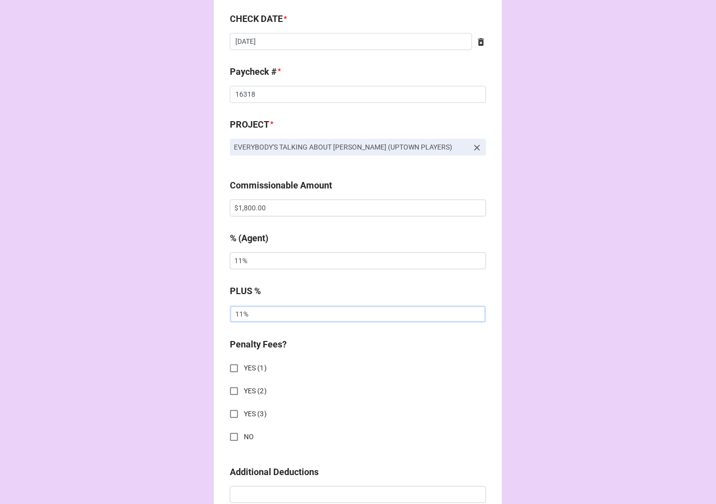
scroll to position [720, 0]
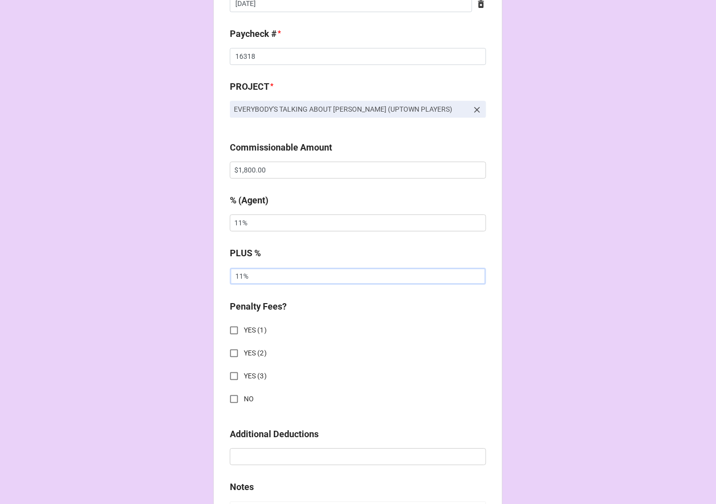
type input "11%"
click at [233, 400] on input "NO" at bounding box center [233, 398] width 19 height 19
checkbox input "true"
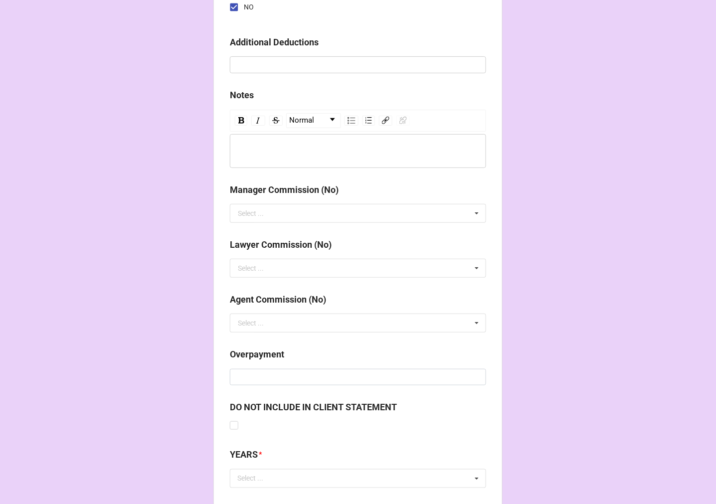
scroll to position [1172, 0]
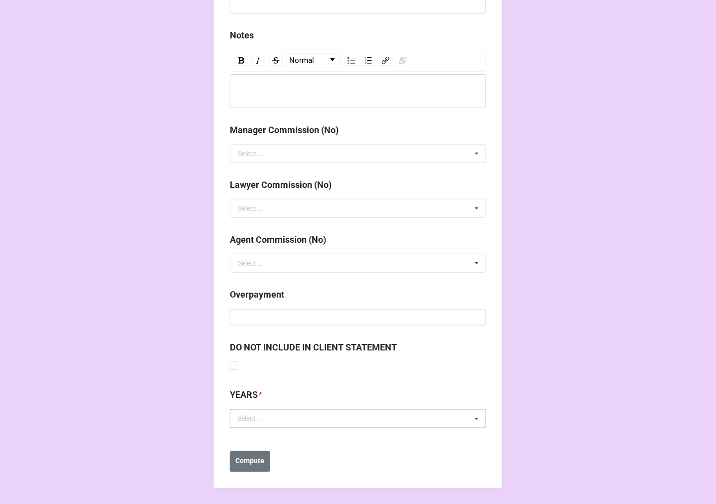
click at [253, 423] on div "Select ..." at bounding box center [256, 418] width 43 height 11
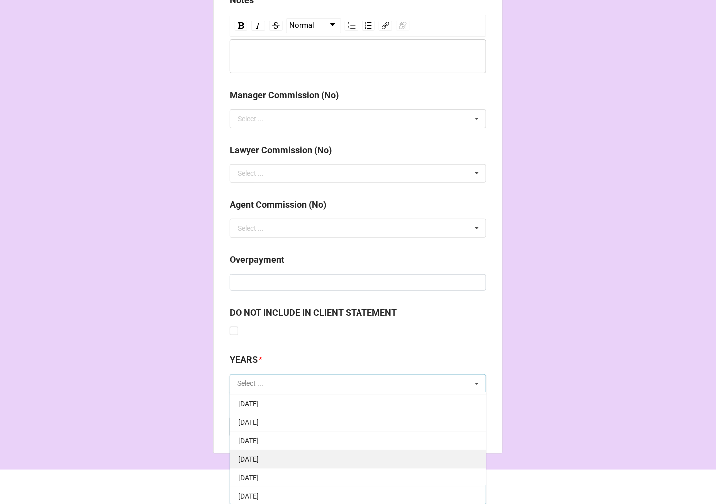
scroll to position [55, 0]
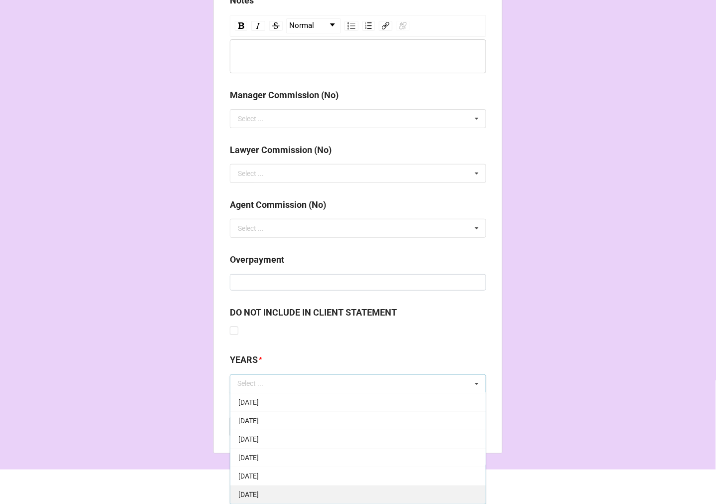
click at [259, 494] on span "[DATE]" at bounding box center [248, 495] width 20 height 8
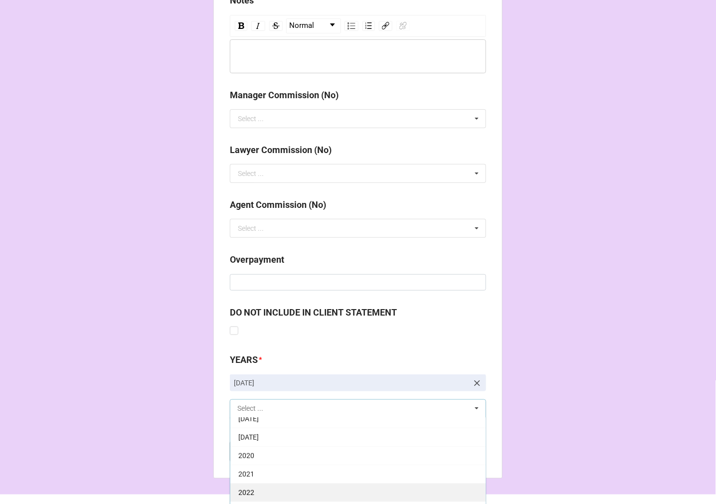
scroll to position [221, 0]
click at [252, 498] on div "2025" at bounding box center [357, 501] width 255 height 18
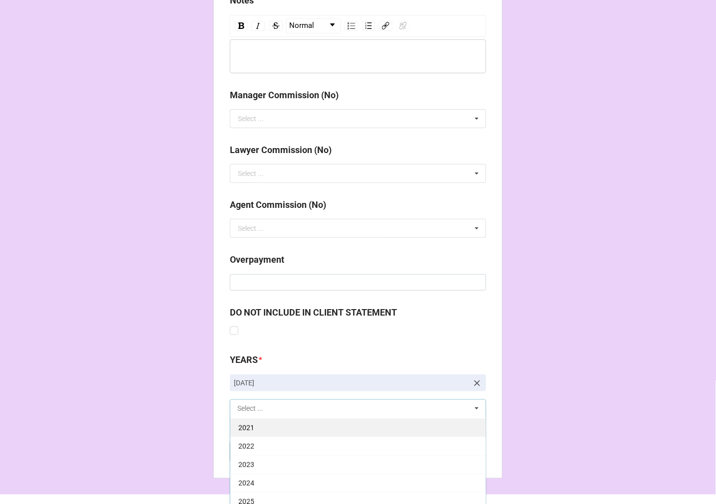
scroll to position [202, 0]
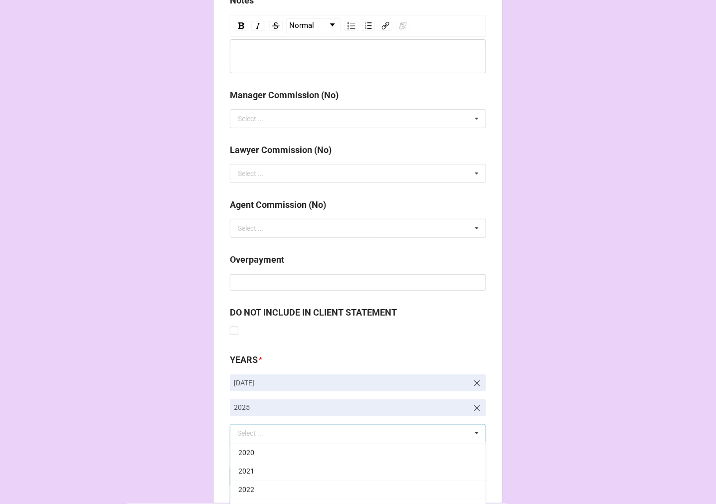
click at [255, 477] on b "Compute" at bounding box center [250, 476] width 29 height 10
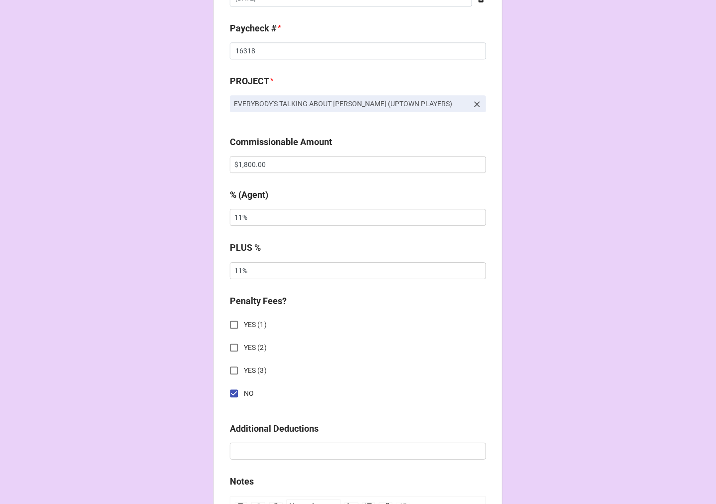
scroll to position [708, 0]
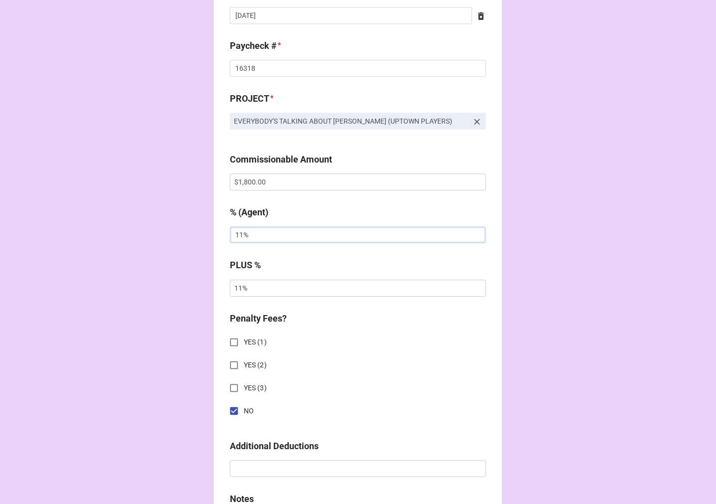
click at [237, 235] on input "11%" at bounding box center [358, 234] width 256 height 17
click at [238, 235] on input "11%" at bounding box center [358, 234] width 256 height 17
type input "1111%"
click at [240, 286] on input "11%" at bounding box center [358, 288] width 256 height 17
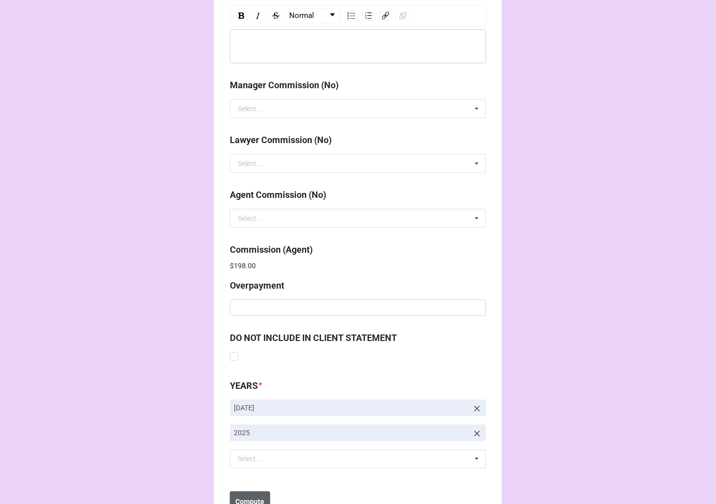
scroll to position [1257, 0]
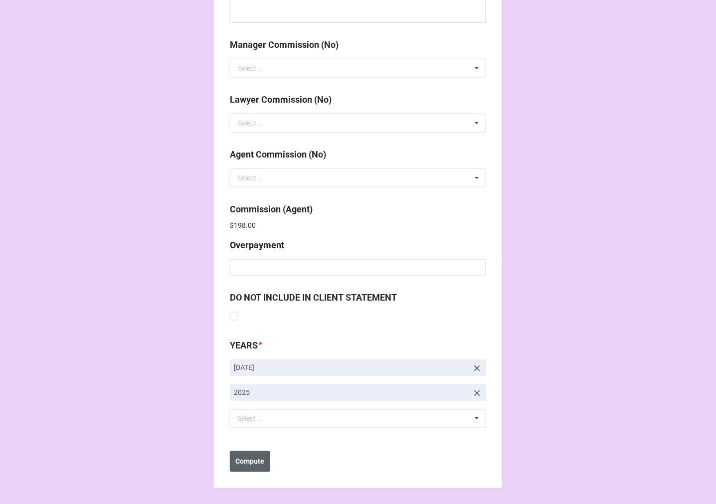
type input "1111%"
click at [248, 461] on b "Compute" at bounding box center [250, 462] width 29 height 10
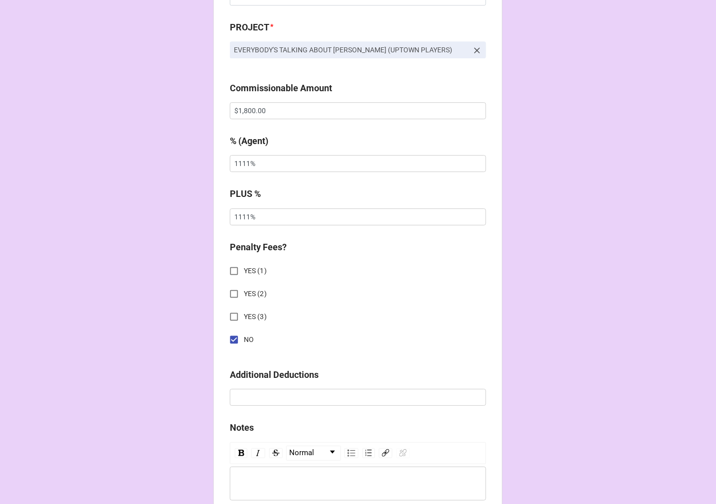
scroll to position [758, 0]
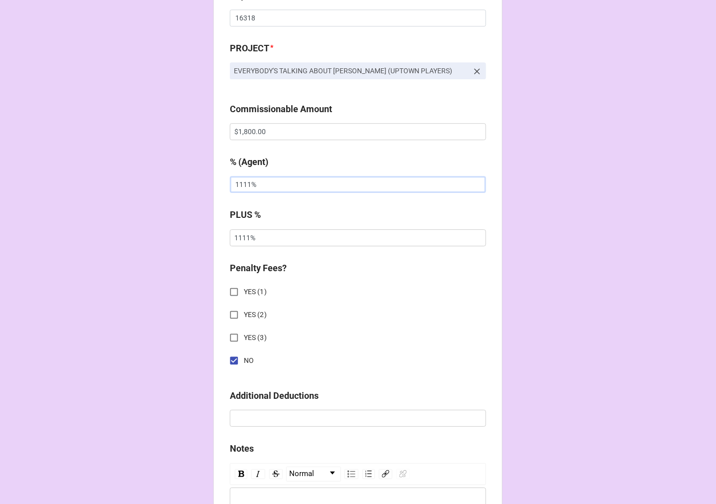
drag, startPoint x: 251, startPoint y: 181, endPoint x: 128, endPoint y: 145, distance: 127.8
click at [147, 160] on div "CHECK PROCESSING FORM Client * Tyler Ray Lewis Agent (from Client) Karen Agent …" at bounding box center [358, 123] width 716 height 1762
type input "1%"
drag, startPoint x: 252, startPoint y: 188, endPoint x: 255, endPoint y: 155, distance: 33.6
click at [251, 188] on input "text" at bounding box center [358, 184] width 256 height 17
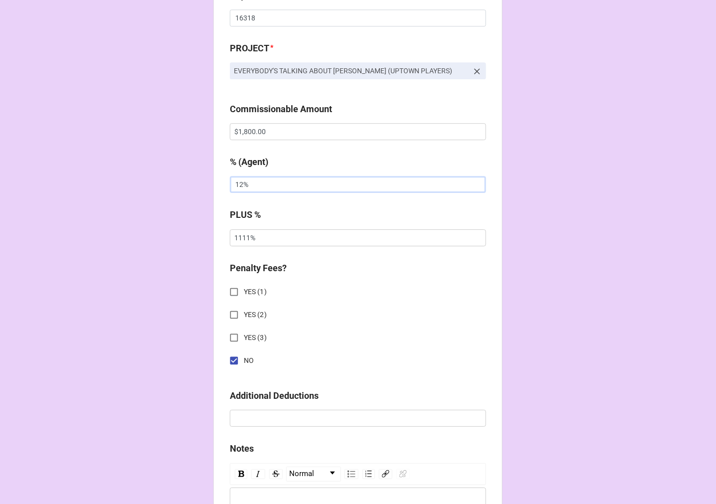
type input "12%"
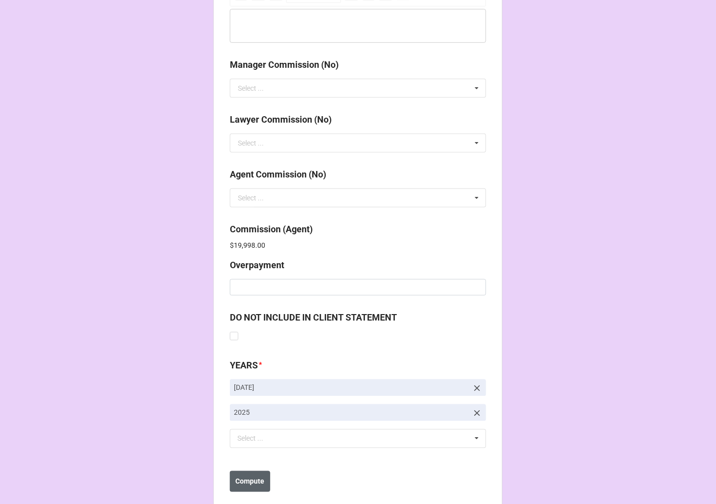
scroll to position [1257, 0]
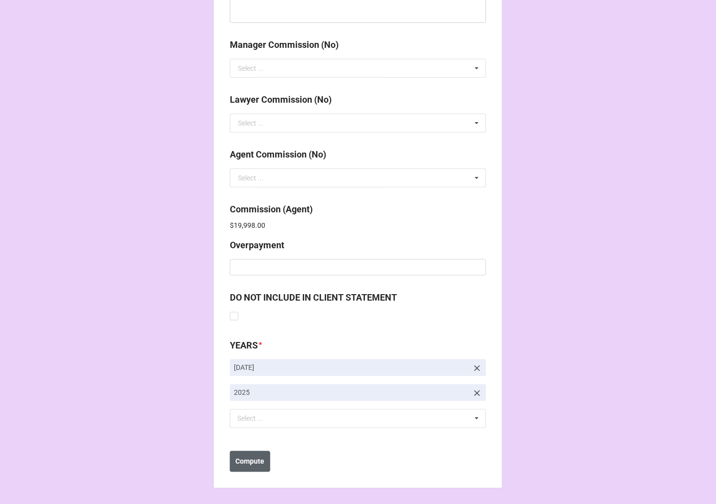
type input "12%"
click at [247, 465] on b "Compute" at bounding box center [250, 462] width 29 height 10
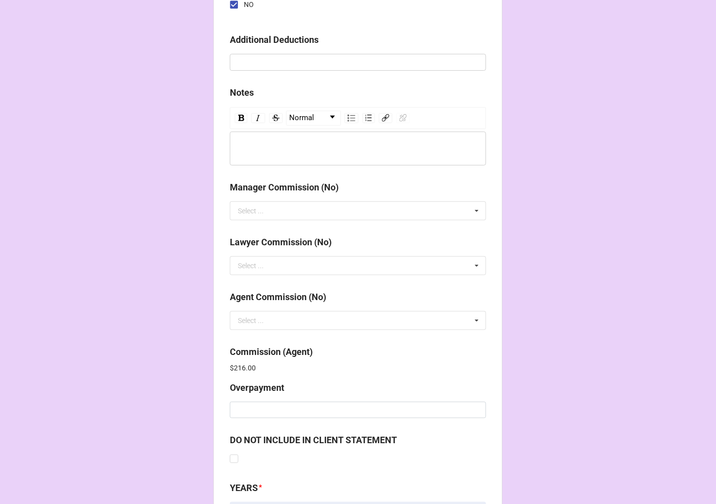
scroll to position [869, 0]
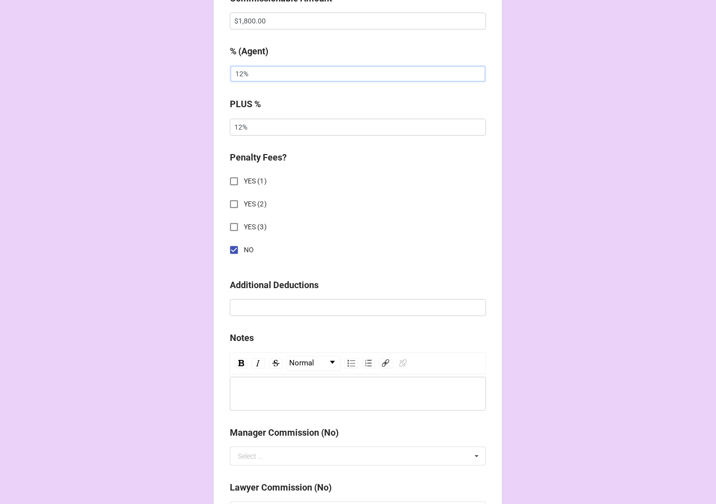
drag, startPoint x: 251, startPoint y: 72, endPoint x: 110, endPoint y: 54, distance: 141.8
click at [118, 58] on div "CHECK PROCESSING FORM Client * Tyler Ray Lewis Agent (from Client) Karen Agent …" at bounding box center [358, 12] width 716 height 1762
type input "11.11%"
click at [142, 115] on div "CHECK PROCESSING FORM Client * Tyler Ray Lewis Agent (from Client) Karen Agent …" at bounding box center [358, 12] width 716 height 1762
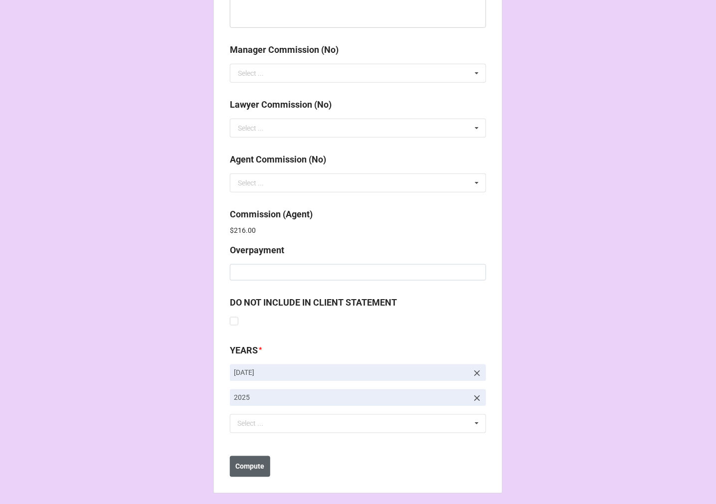
scroll to position [1257, 0]
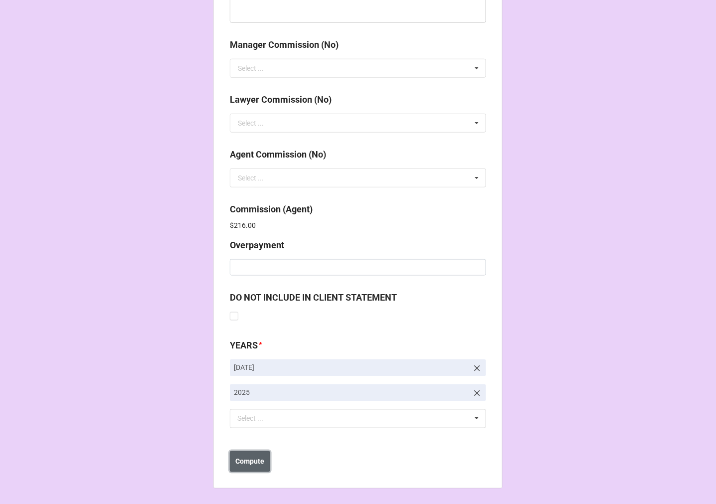
click at [257, 460] on b "Compute" at bounding box center [250, 462] width 29 height 10
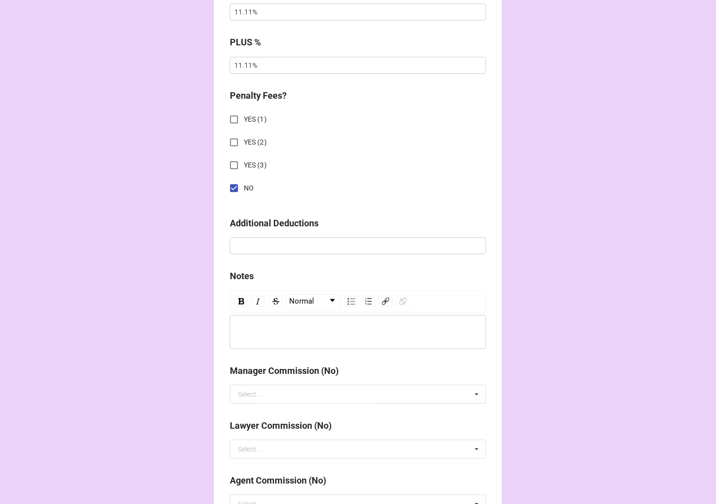
scroll to position [924, 0]
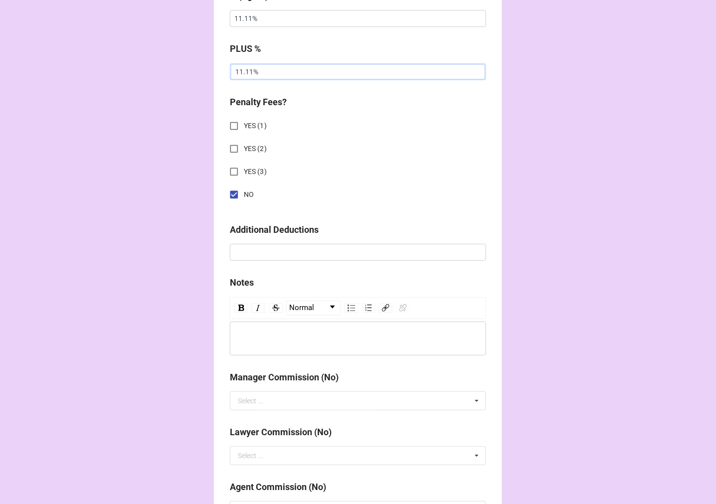
drag, startPoint x: 249, startPoint y: 69, endPoint x: 273, endPoint y: 25, distance: 49.7
click at [248, 68] on input "11.11%" at bounding box center [358, 71] width 256 height 17
type input "11.1111%"
drag, startPoint x: 247, startPoint y: 16, endPoint x: 257, endPoint y: 5, distance: 14.8
click at [247, 15] on input "11.11%" at bounding box center [358, 18] width 256 height 17
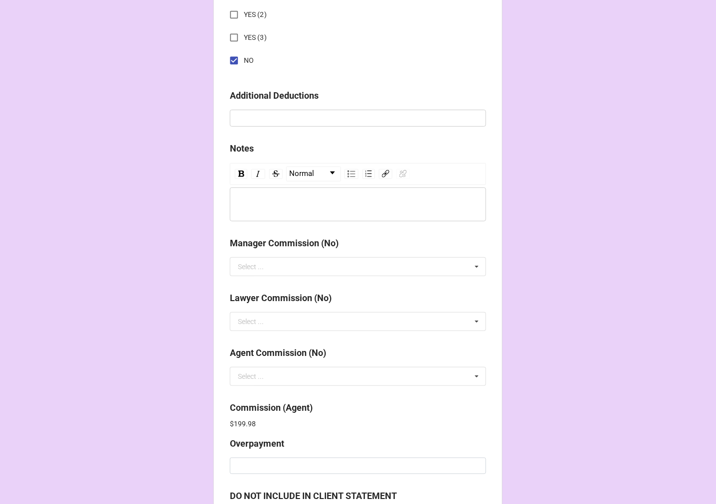
scroll to position [1257, 0]
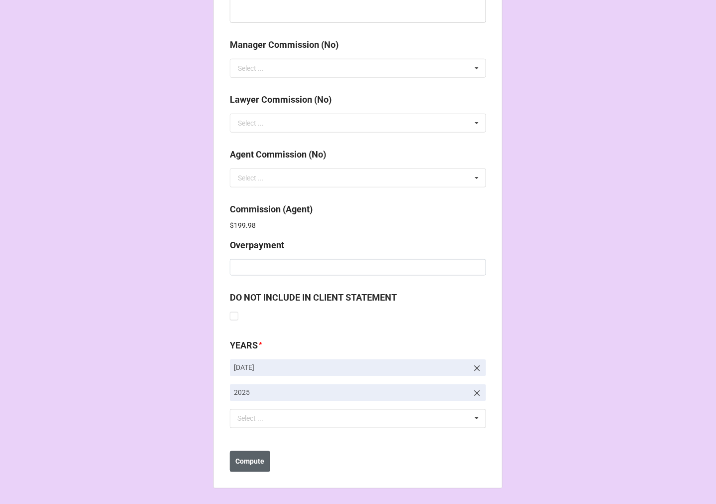
type input "11.1111%"
click at [258, 461] on b "Compute" at bounding box center [250, 462] width 29 height 10
click at [251, 460] on b "Save" at bounding box center [248, 462] width 16 height 10
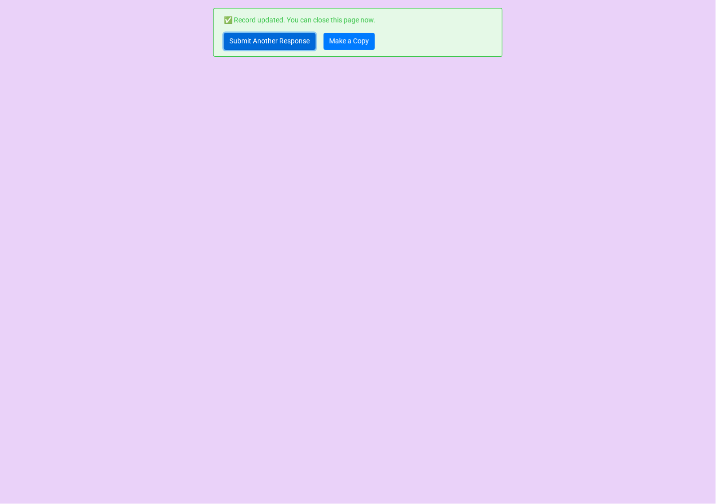
click at [250, 39] on link "Submit Another Response" at bounding box center [270, 41] width 92 height 17
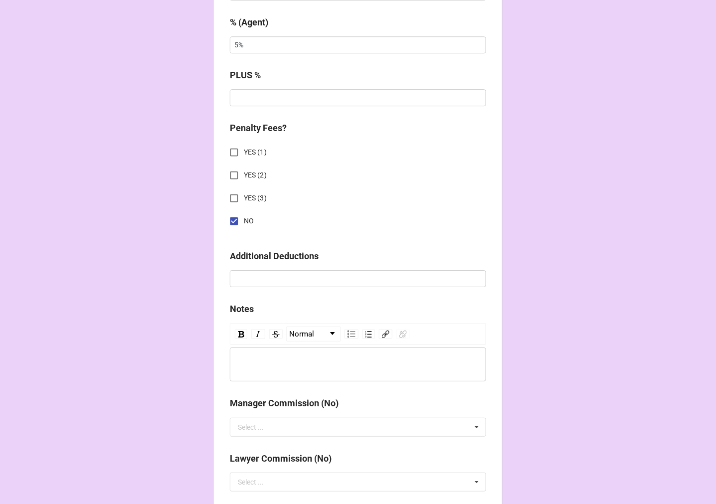
scroll to position [1190, 0]
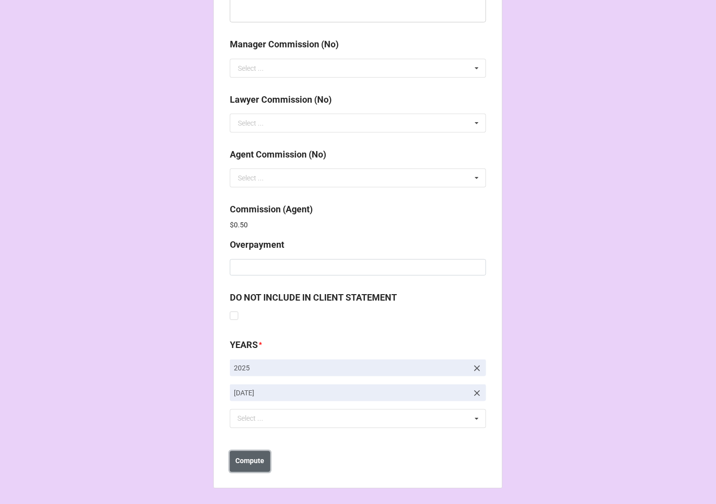
click at [242, 462] on b "Compute" at bounding box center [250, 461] width 29 height 10
click at [252, 465] on b "Save" at bounding box center [248, 461] width 16 height 10
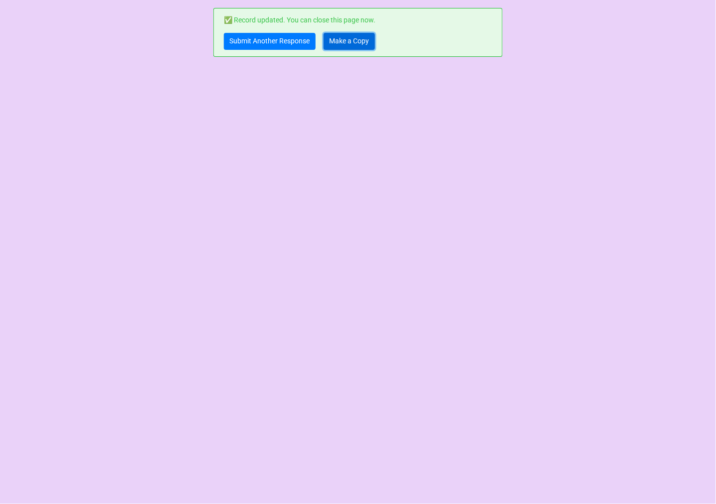
click at [354, 41] on link "Make a Copy" at bounding box center [349, 41] width 51 height 17
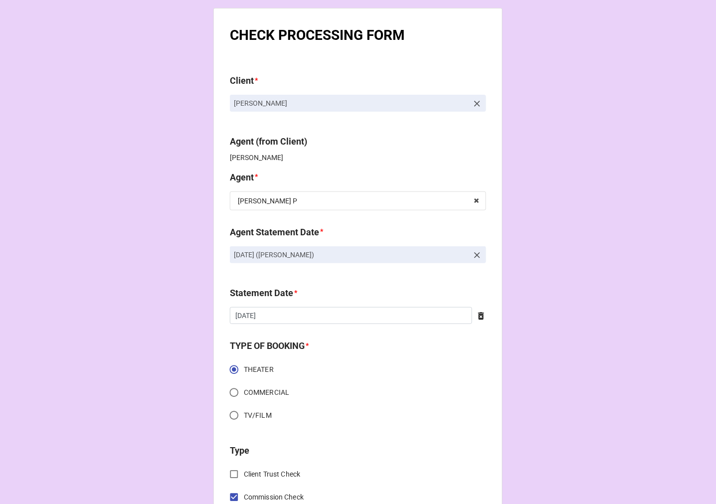
click at [474, 252] on icon at bounding box center [477, 255] width 10 height 10
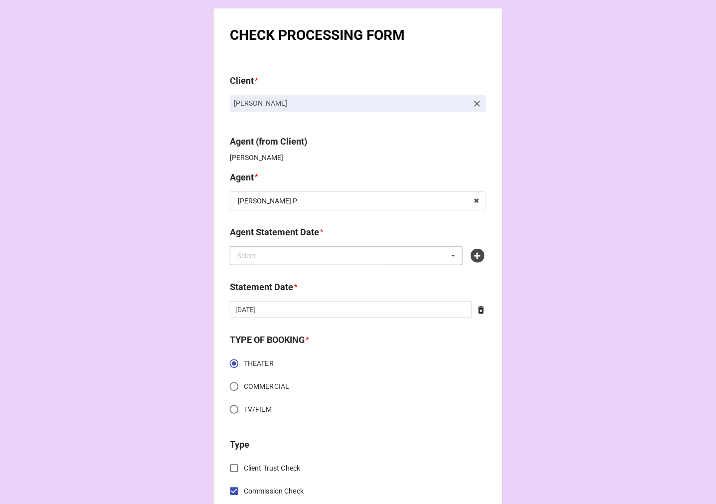
click at [405, 255] on div "Select ... No results found." at bounding box center [346, 255] width 233 height 19
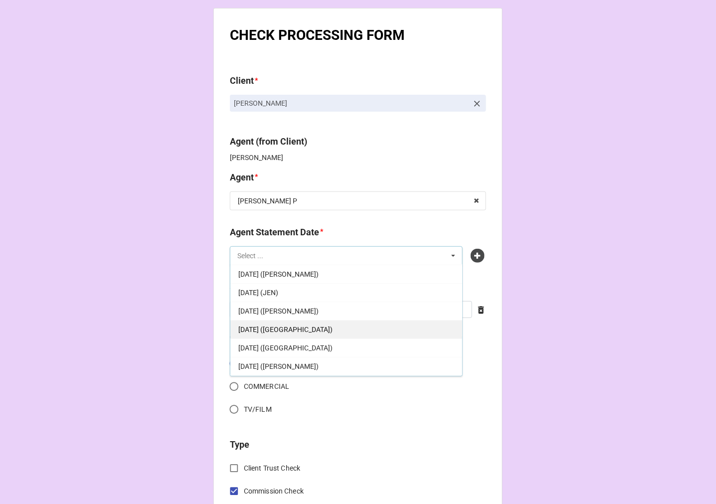
scroll to position [111, 0]
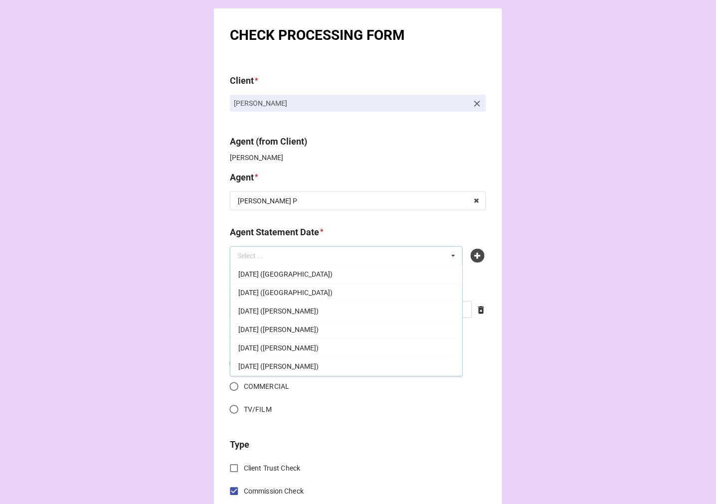
drag, startPoint x: 317, startPoint y: 351, endPoint x: 308, endPoint y: 345, distance: 11.2
click at [317, 350] on span "[DATE] ([PERSON_NAME])" at bounding box center [278, 348] width 80 height 8
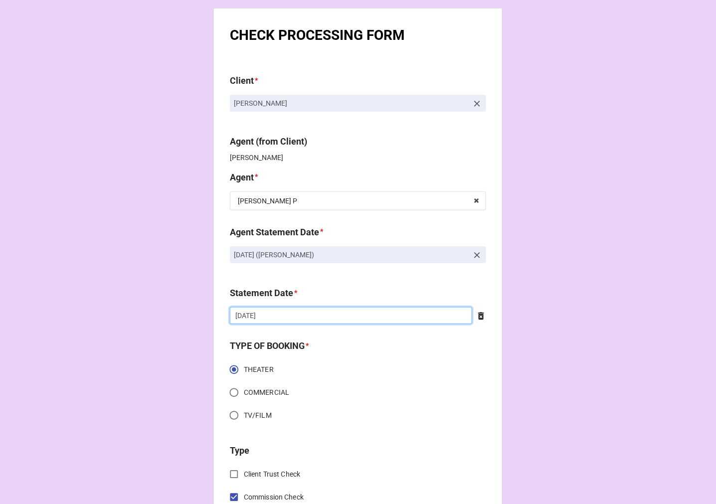
click at [274, 317] on input "[DATE]" at bounding box center [351, 315] width 242 height 17
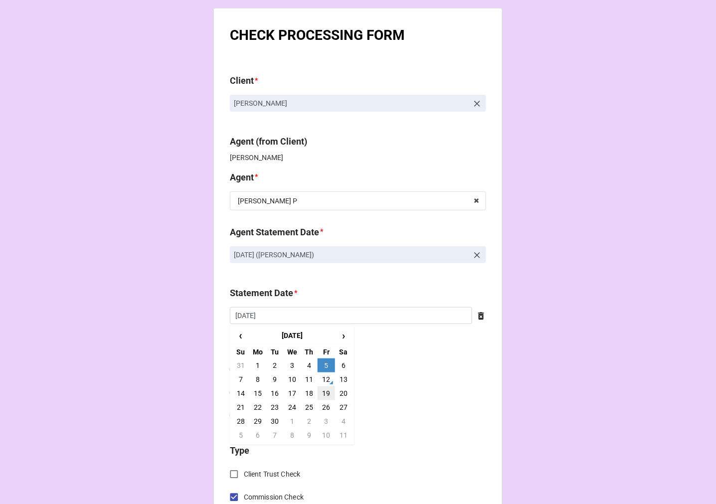
click at [324, 396] on td "19" at bounding box center [326, 393] width 17 height 14
type input "[DATE]"
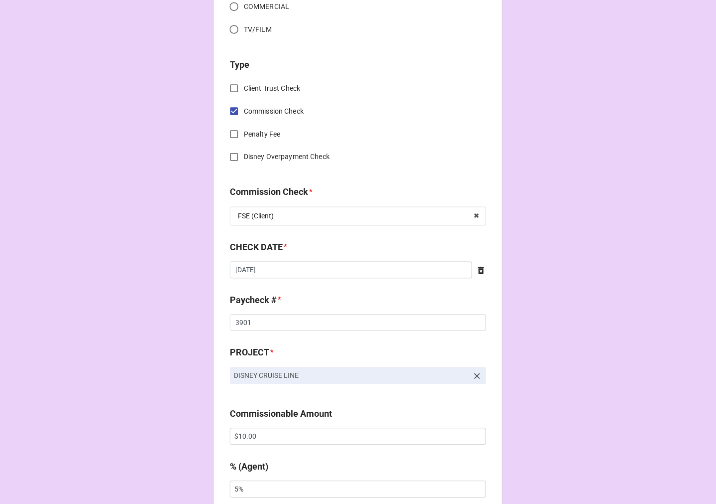
scroll to position [387, 0]
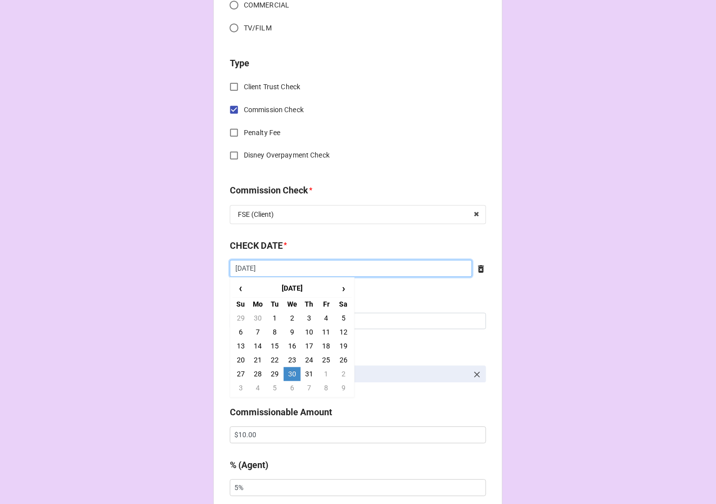
click at [304, 272] on input "[DATE]" at bounding box center [351, 268] width 242 height 17
click at [340, 291] on span "›" at bounding box center [344, 289] width 16 height 16
click at [285, 362] on td "20" at bounding box center [292, 361] width 17 height 14
type input "8/20/2025"
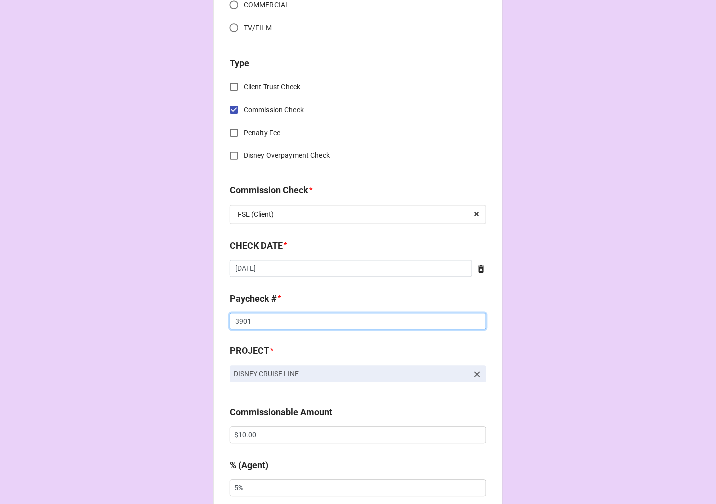
click at [242, 317] on input "3901" at bounding box center [358, 321] width 256 height 17
type input "3903"
drag, startPoint x: 196, startPoint y: 435, endPoint x: 191, endPoint y: 433, distance: 5.6
click at [194, 435] on div "CHECK PROCESSING FORM Client * Lucy Rossi Agent (from Client) Kellie Agent * Ke…" at bounding box center [358, 442] width 716 height 1659
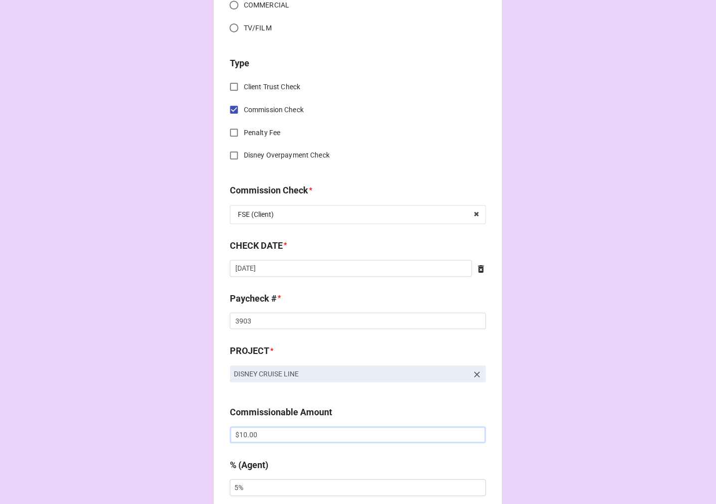
paste input ",53"
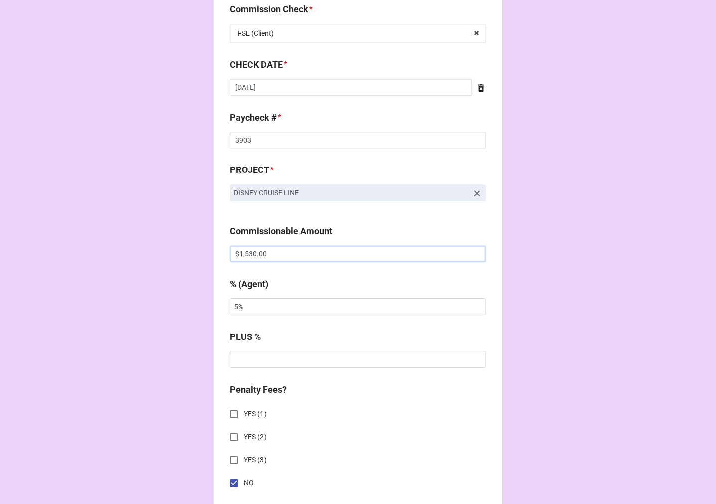
scroll to position [775, 0]
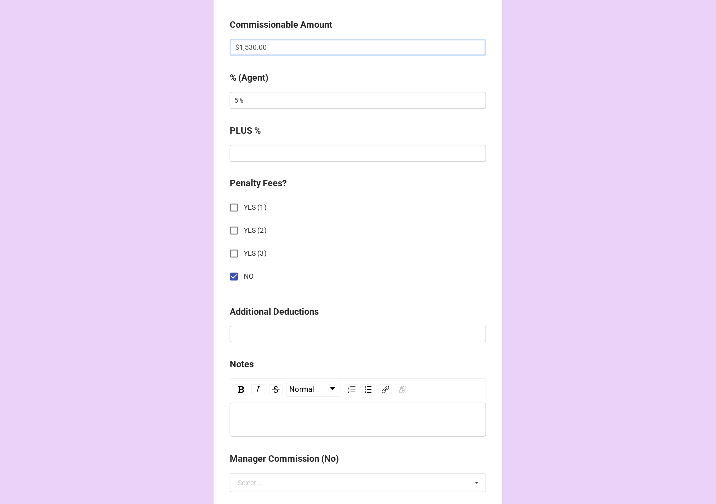
type input "$1,530.00"
drag, startPoint x: 257, startPoint y: 97, endPoint x: 138, endPoint y: 97, distance: 119.7
click at [138, 97] on div "CHECK PROCESSING FORM Client * Lucy Rossi Agent (from Client) Kellie Agent * Ke…" at bounding box center [358, 54] width 716 height 1659
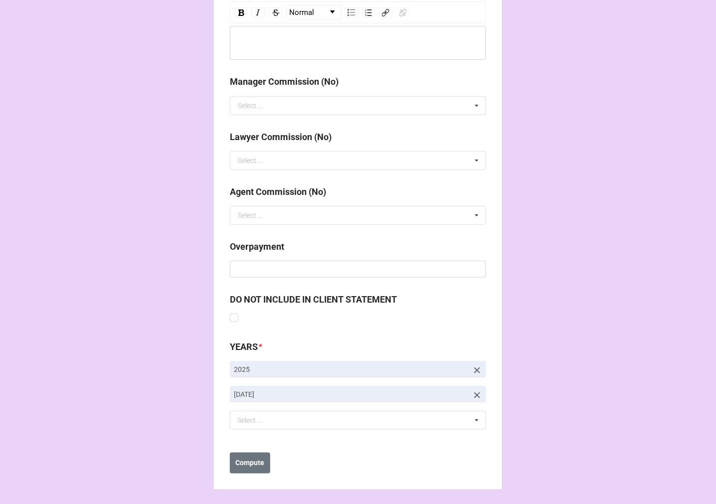
scroll to position [1154, 0]
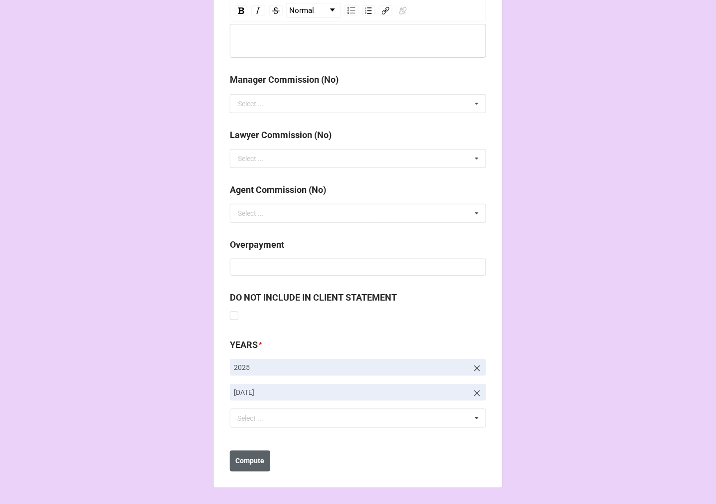
type input "10%"
click at [248, 463] on b "Compute" at bounding box center [250, 461] width 29 height 10
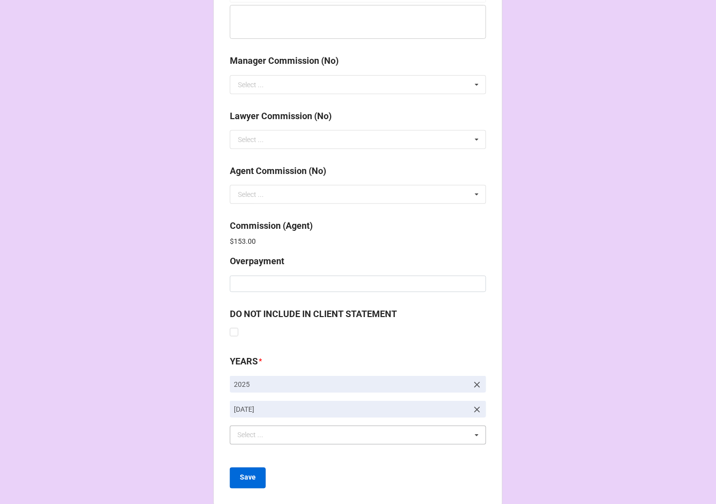
scroll to position [1190, 0]
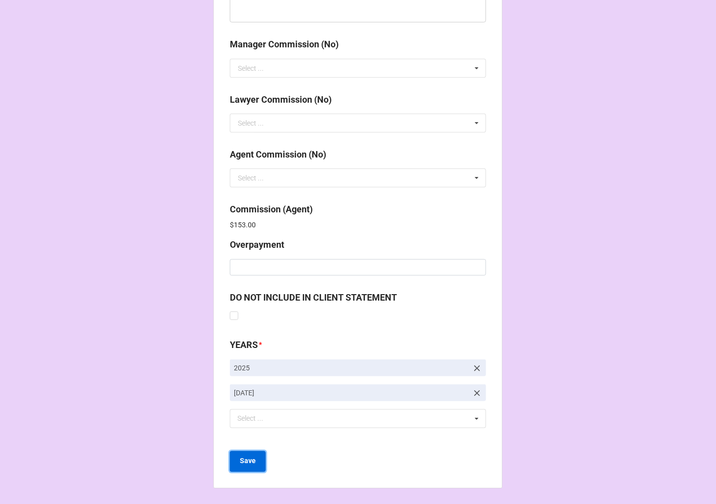
click at [240, 464] on b "Save" at bounding box center [248, 461] width 16 height 10
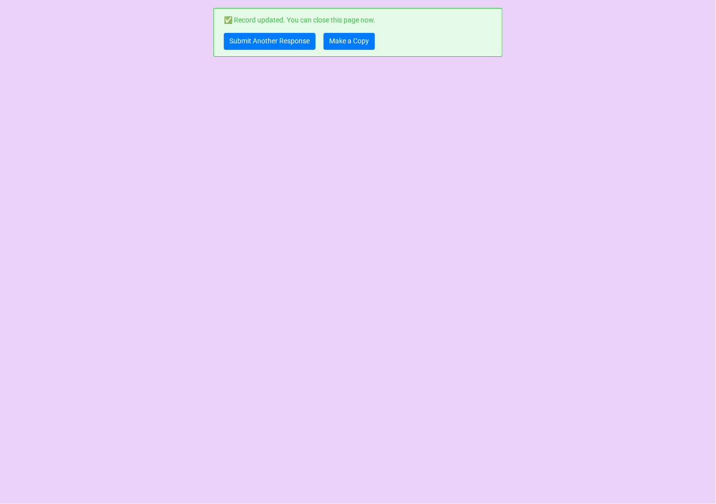
scroll to position [0, 0]
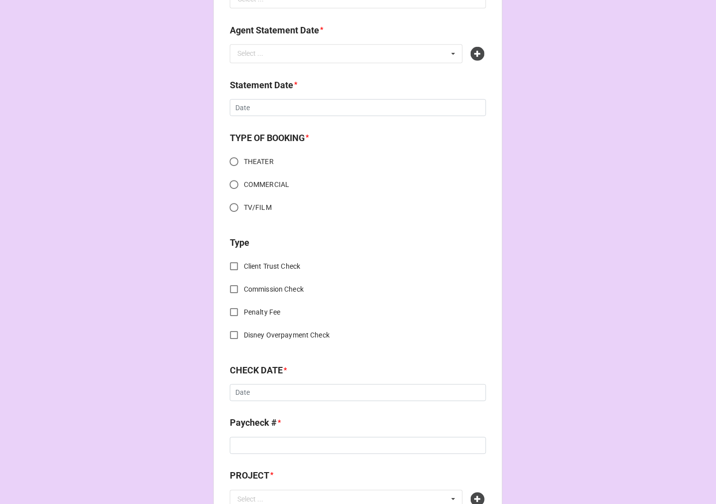
scroll to position [387, 0]
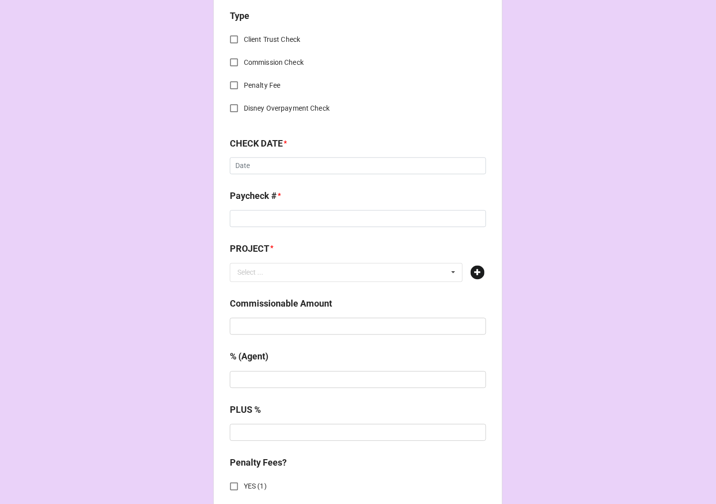
click at [471, 271] on icon at bounding box center [478, 273] width 14 height 14
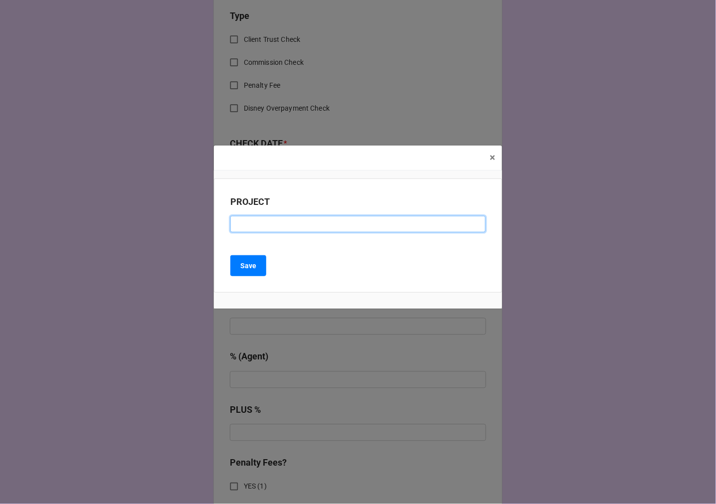
click at [255, 227] on input at bounding box center [357, 224] width 255 height 17
paste input "CAT IN THE HAT (FITTING)"
type input "CAT IN THE HAT (FITTING)"
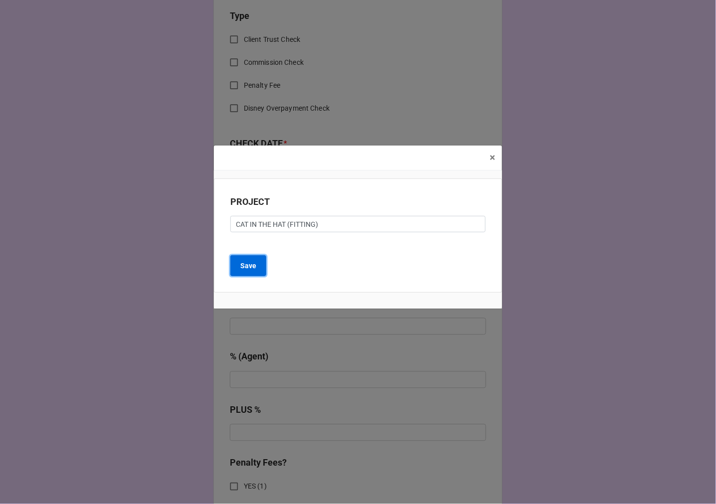
click at [250, 266] on b "Save" at bounding box center [248, 266] width 16 height 10
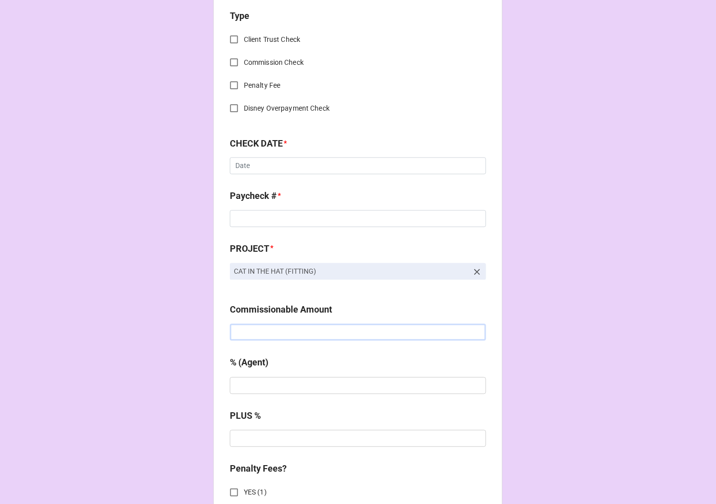
click at [288, 332] on input "text" at bounding box center [358, 332] width 256 height 17
type input "$550.00"
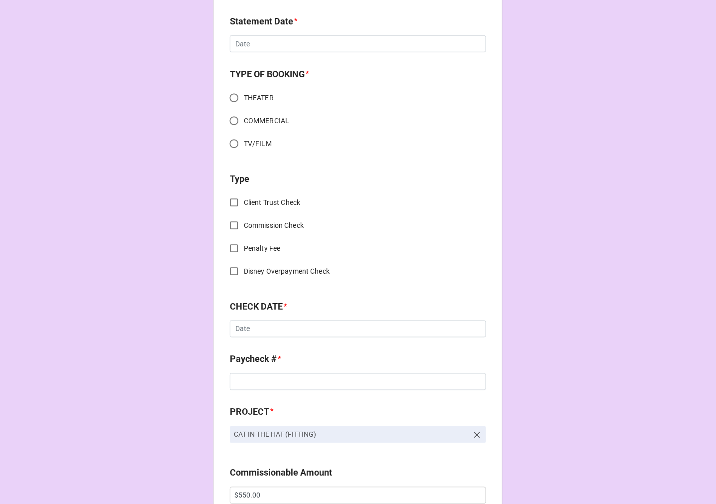
scroll to position [0, 0]
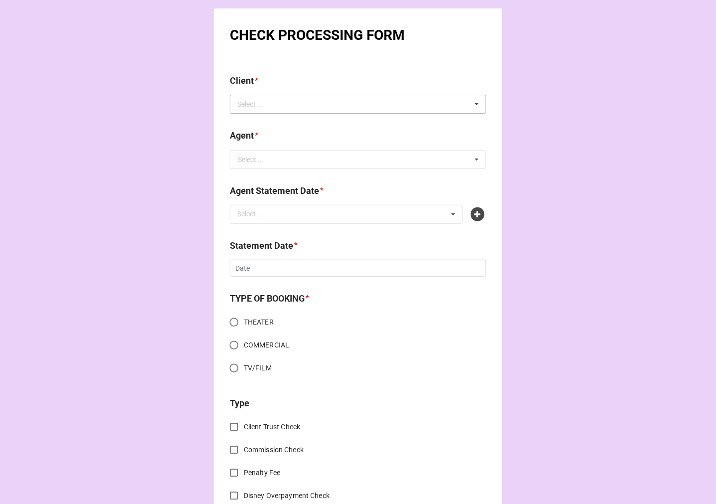
type input "10%"
click at [255, 105] on div "Select ..." at bounding box center [256, 104] width 43 height 11
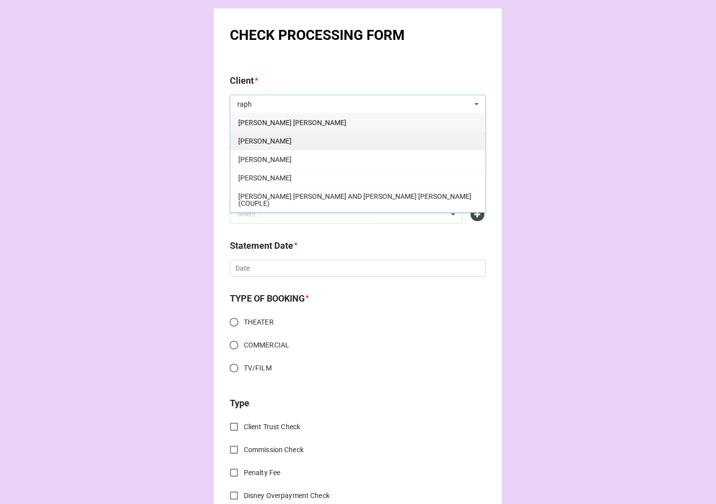
type input "raph"
click at [296, 140] on div "[PERSON_NAME]" at bounding box center [357, 141] width 255 height 18
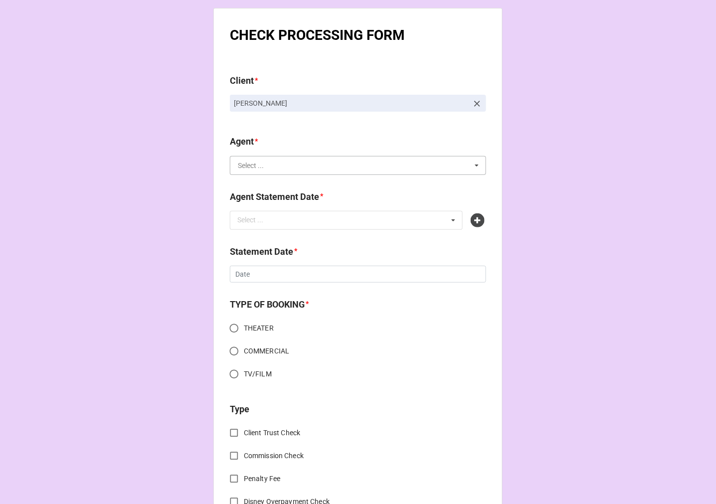
click at [272, 168] on input "text" at bounding box center [358, 166] width 255 height 18
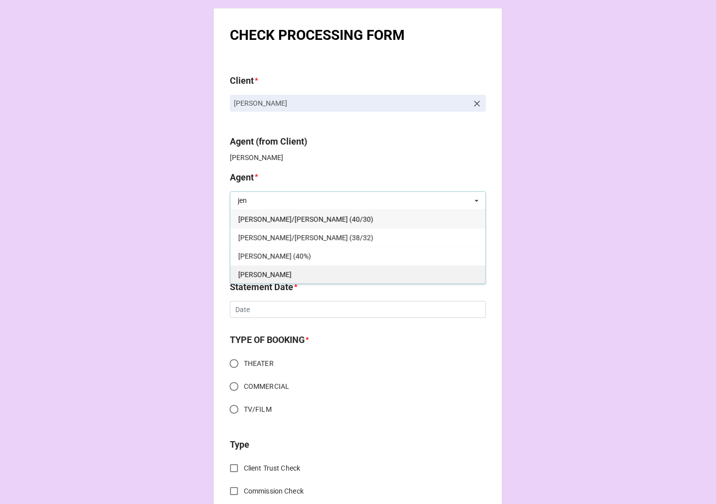
type input "jen"
click at [313, 272] on div "[PERSON_NAME]" at bounding box center [357, 274] width 255 height 18
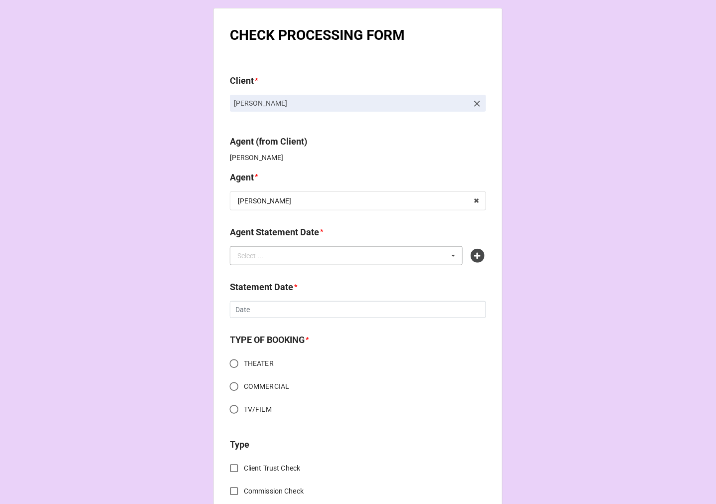
click at [286, 260] on div "Select ... No results found." at bounding box center [346, 255] width 233 height 19
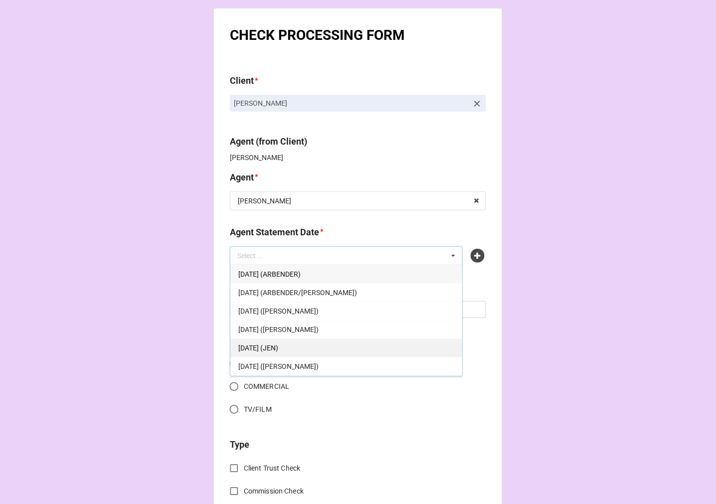
click at [343, 346] on div "[DATE] (JEN)" at bounding box center [346, 348] width 232 height 18
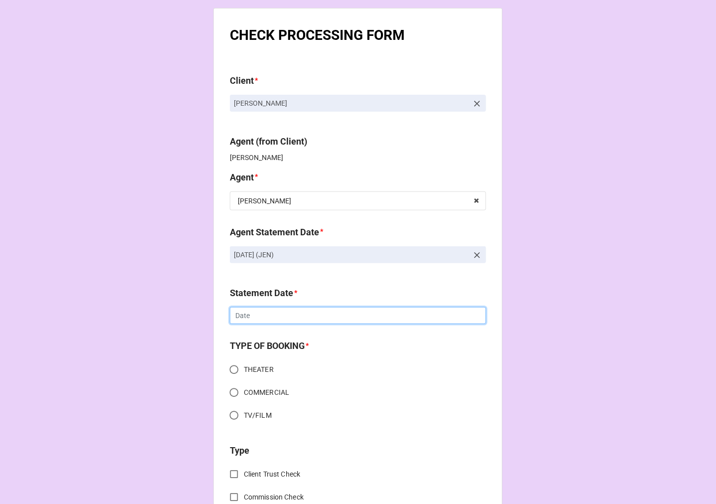
click at [252, 317] on input "text" at bounding box center [358, 315] width 256 height 17
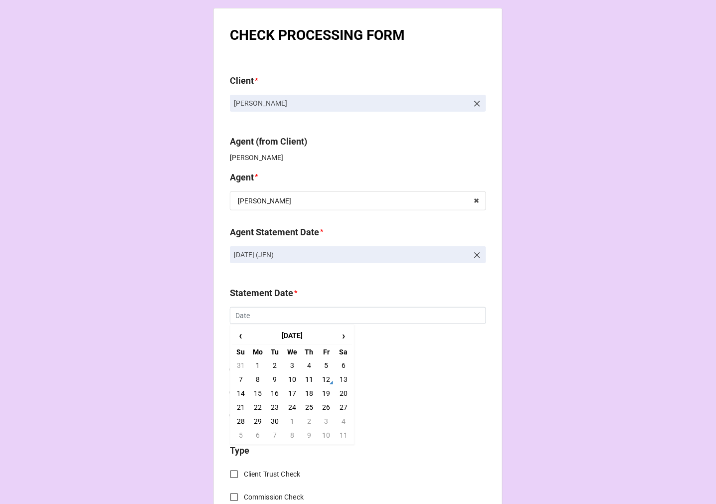
click at [325, 392] on td "19" at bounding box center [326, 393] width 17 height 14
type input "[DATE]"
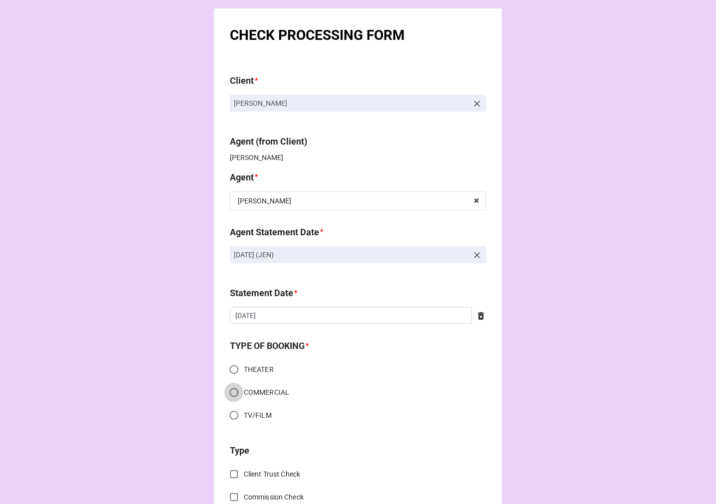
click at [231, 392] on input "COMMERCIAL" at bounding box center [233, 392] width 19 height 19
radio input "true"
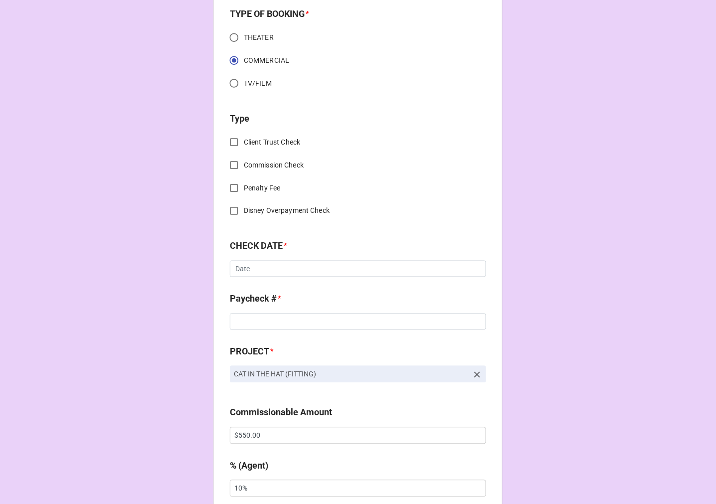
scroll to position [277, 0]
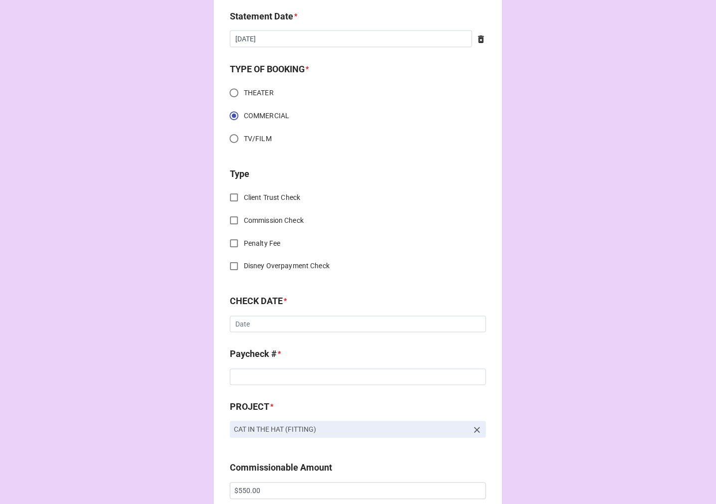
click at [230, 137] on input "TV/FILM" at bounding box center [233, 138] width 19 height 19
radio input "true"
click at [231, 115] on input "COMMERCIAL" at bounding box center [233, 115] width 19 height 19
radio input "true"
click at [230, 221] on input "Commission Check" at bounding box center [233, 220] width 19 height 19
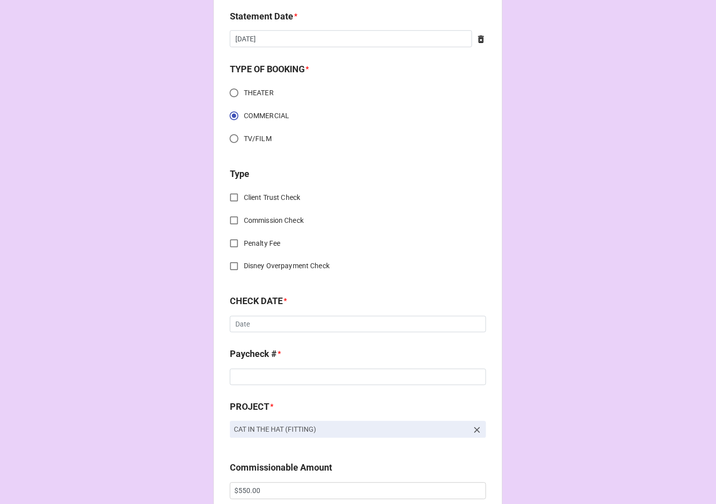
checkbox input "true"
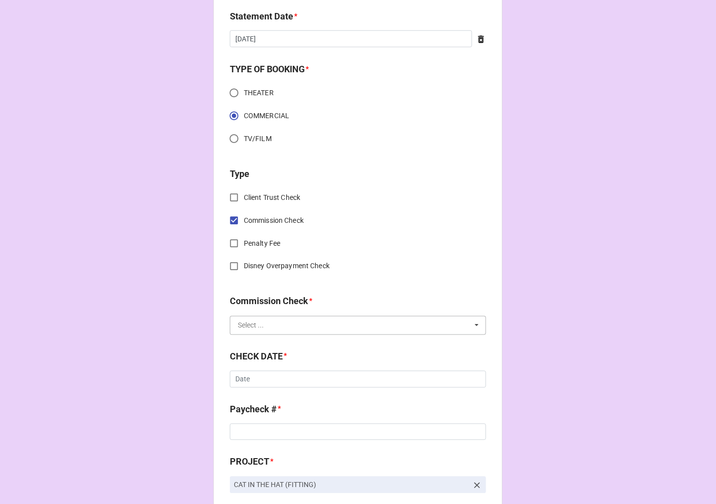
click at [266, 322] on input "text" at bounding box center [358, 326] width 255 height 18
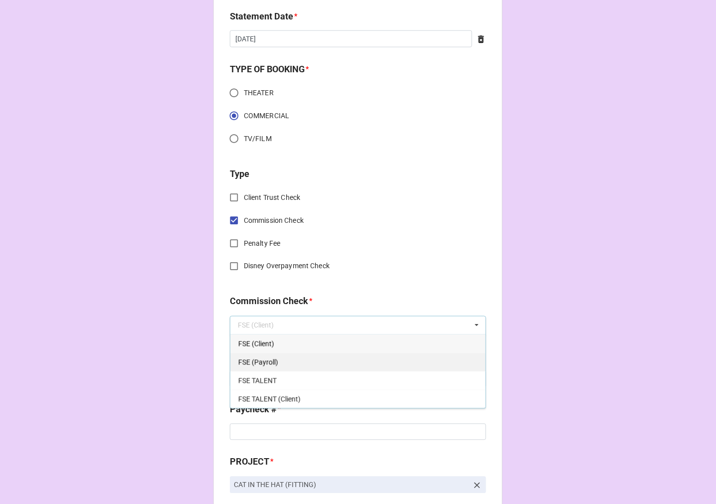
click at [266, 360] on span "FSE (Payroll)" at bounding box center [258, 363] width 40 height 8
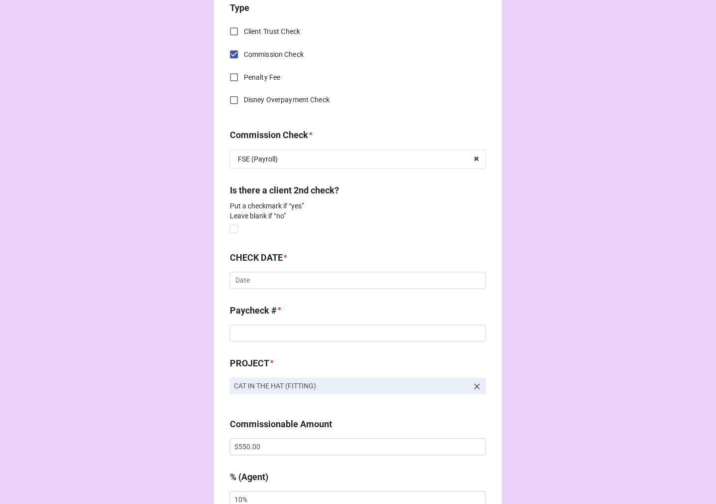
scroll to position [499, 0]
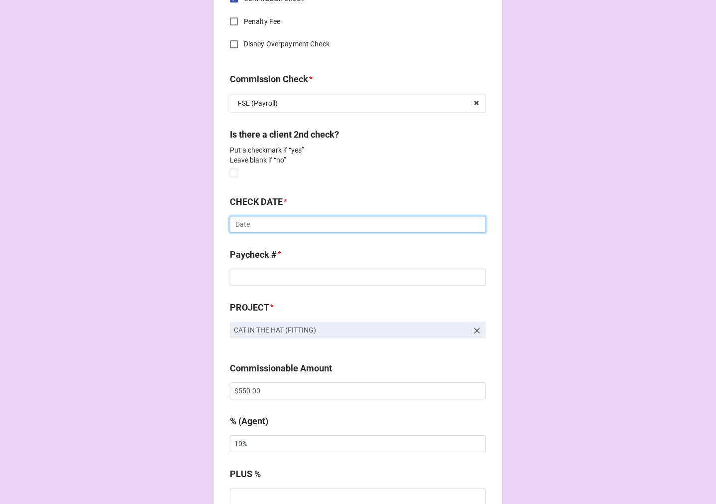
click at [250, 224] on input "text" at bounding box center [358, 224] width 256 height 17
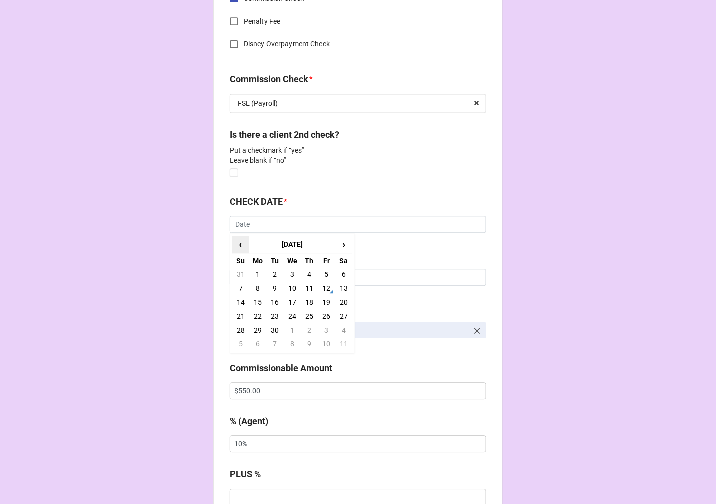
click at [235, 247] on span "‹" at bounding box center [241, 245] width 16 height 16
drag, startPoint x: 290, startPoint y: 330, endPoint x: 287, endPoint y: 320, distance: 10.1
click at [290, 330] on td "27" at bounding box center [292, 331] width 17 height 14
type input "[DATE]"
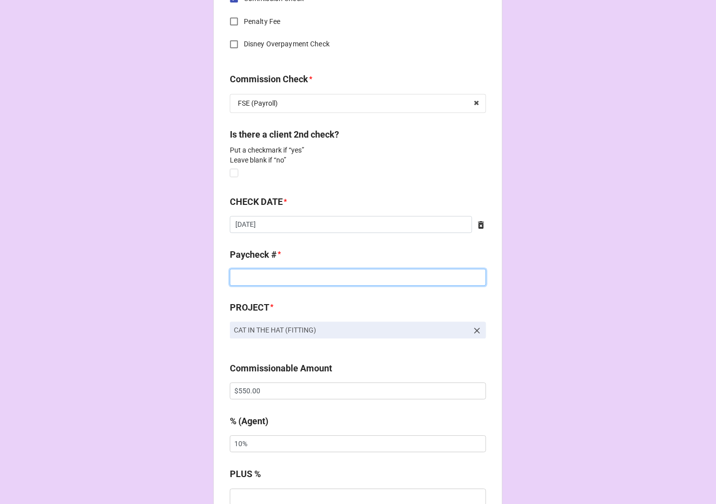
click at [251, 277] on input at bounding box center [358, 277] width 256 height 17
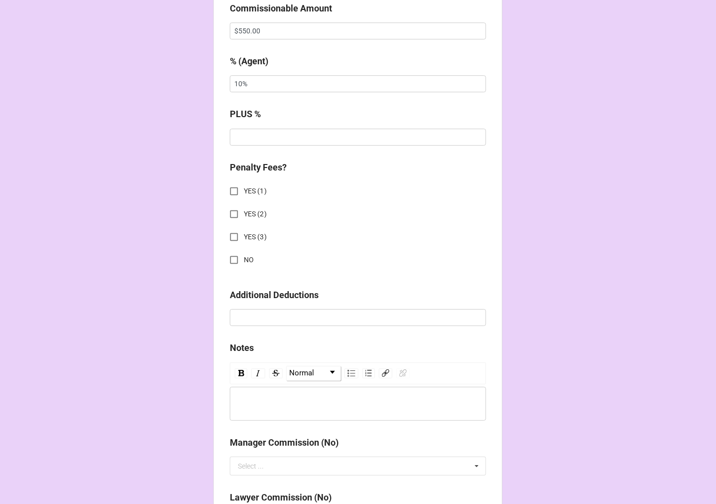
scroll to position [886, 0]
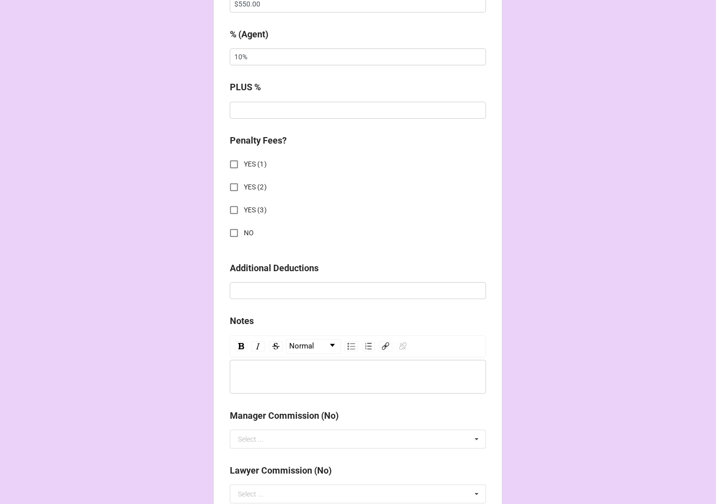
type input "896860813"
click at [233, 227] on input "NO" at bounding box center [233, 232] width 19 height 19
checkbox input "true"
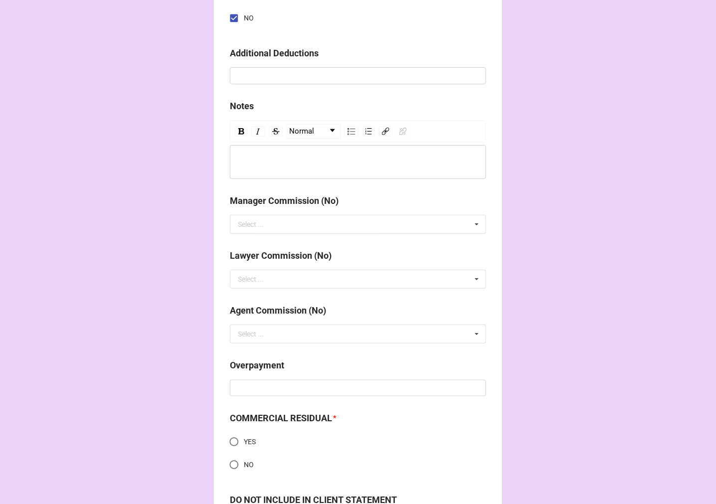
scroll to position [1254, 0]
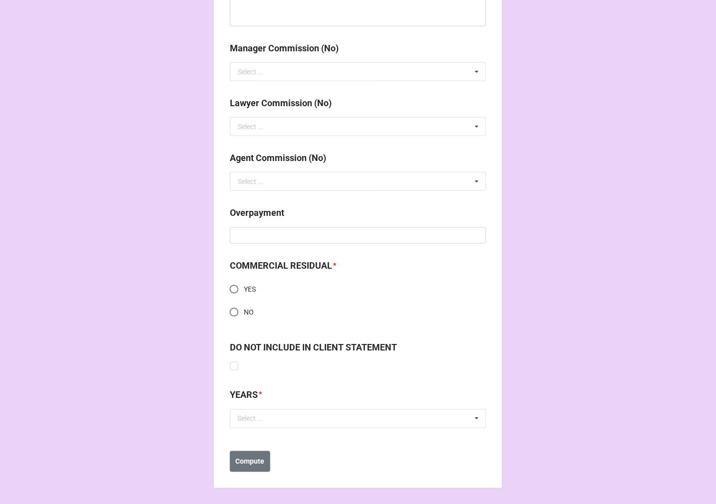
click at [231, 312] on input "NO" at bounding box center [233, 312] width 19 height 19
radio input "true"
click at [265, 423] on div "Select ..." at bounding box center [256, 418] width 43 height 11
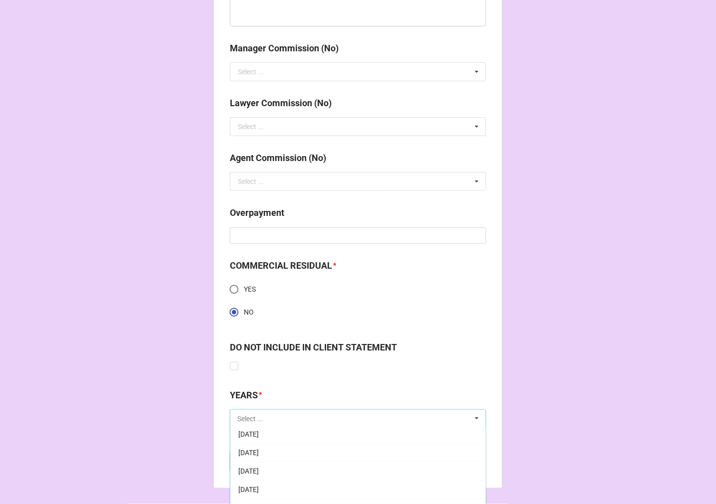
scroll to position [111, 0]
click at [302, 469] on div "[DATE]" at bounding box center [357, 474] width 255 height 18
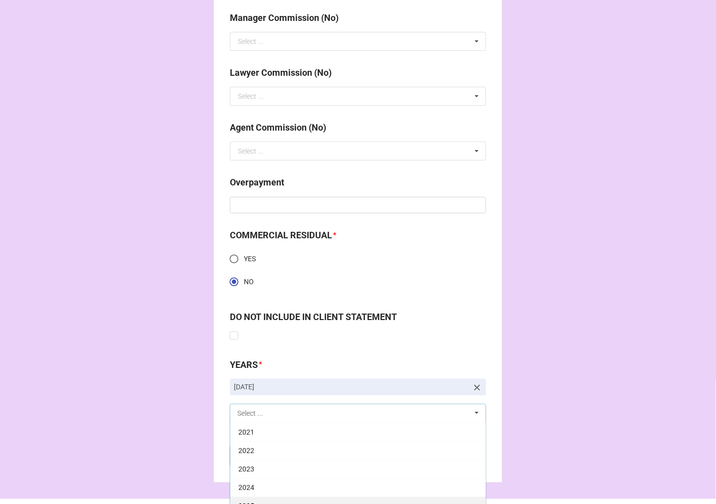
scroll to position [1313, 0]
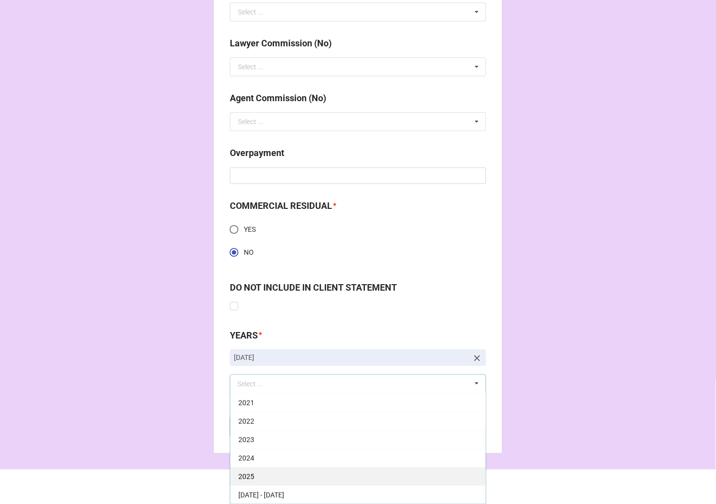
click at [280, 469] on div "2025" at bounding box center [357, 476] width 255 height 18
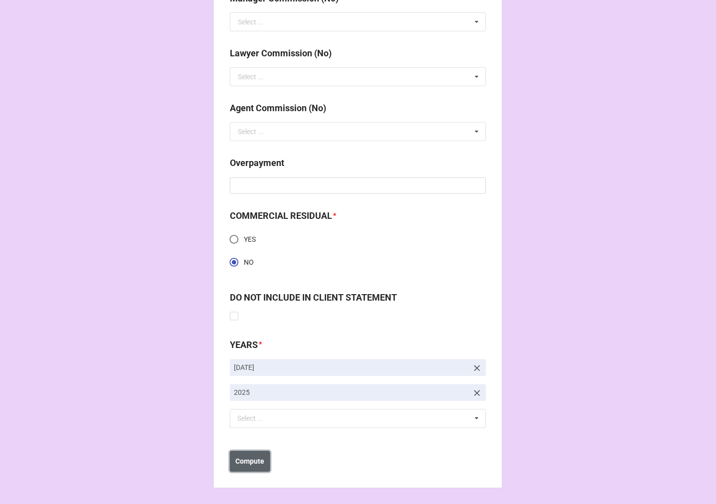
click at [253, 462] on b "Compute" at bounding box center [250, 462] width 29 height 10
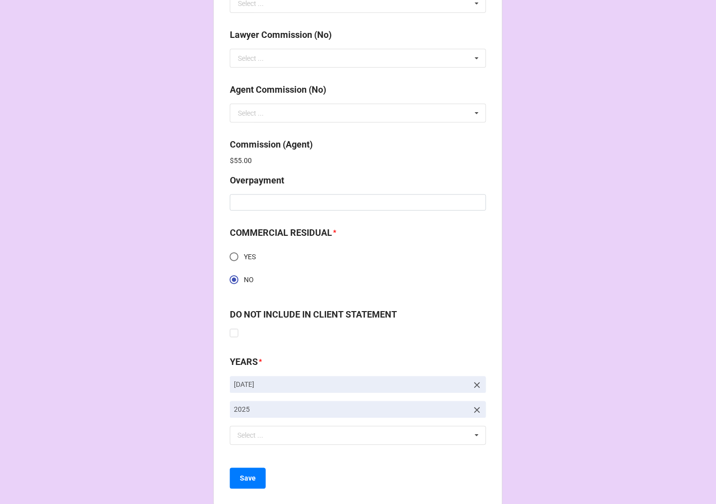
scroll to position [1339, 0]
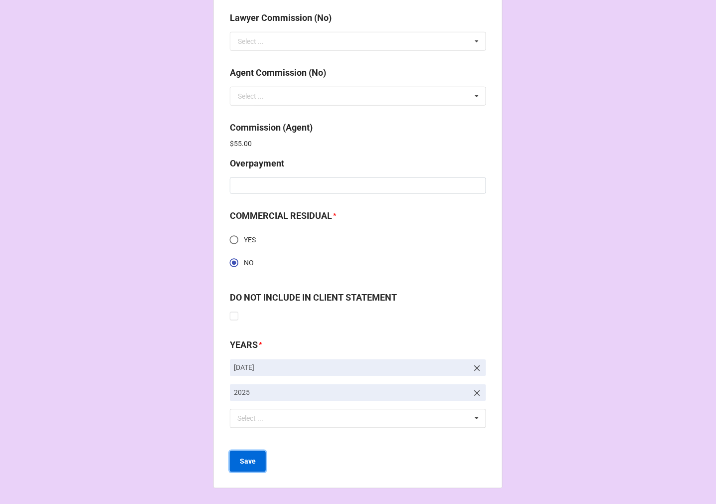
click at [254, 466] on button "Save" at bounding box center [248, 461] width 36 height 21
